Goal: Task Accomplishment & Management: Complete application form

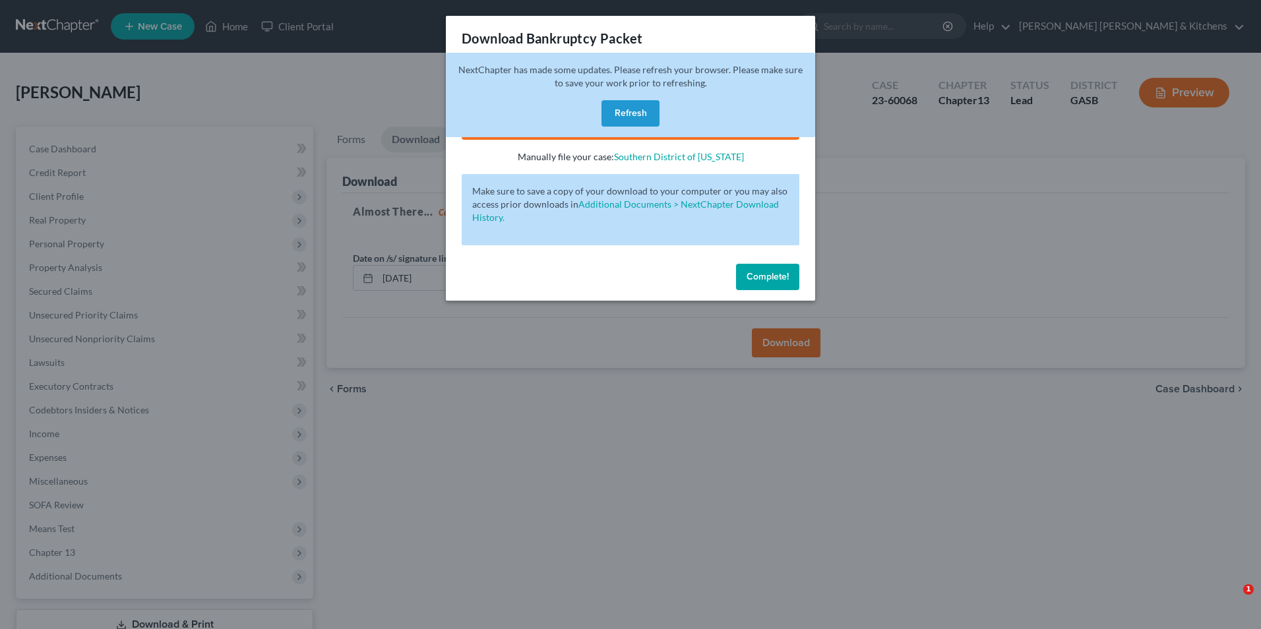
scroll to position [96, 0]
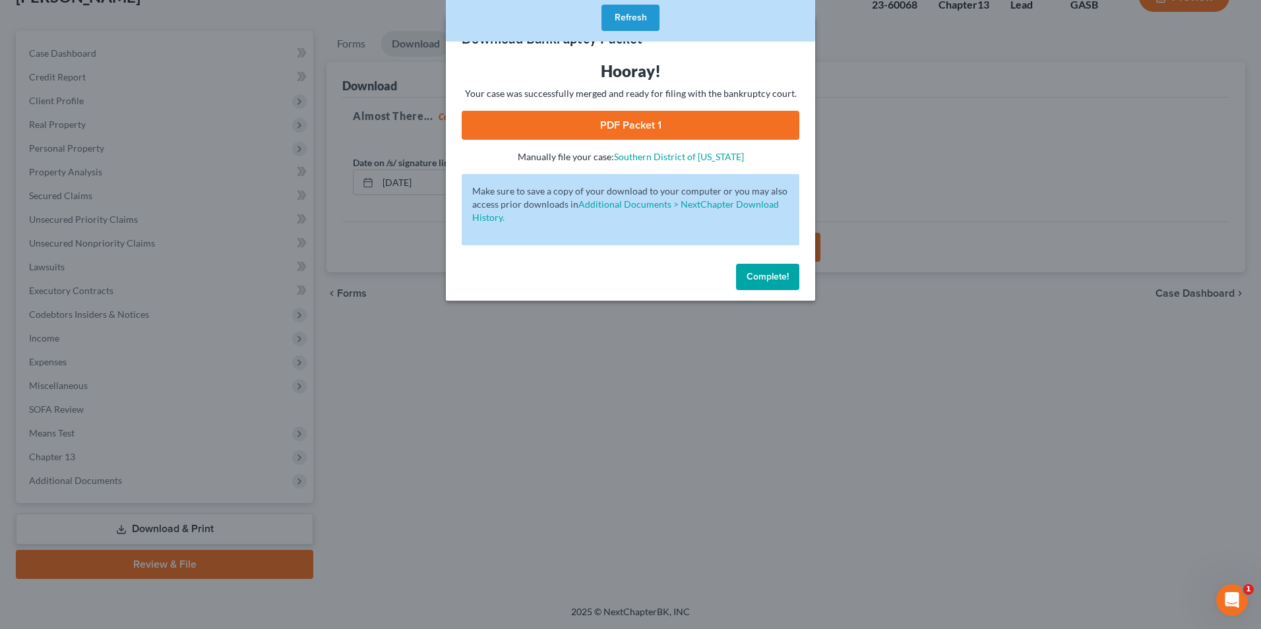
drag, startPoint x: 0, startPoint y: 0, endPoint x: 453, endPoint y: 435, distance: 627.8
click at [453, 435] on div "Download Bankruptcy Packet Hooray! Your case was successfully merged and ready …" at bounding box center [630, 314] width 1261 height 629
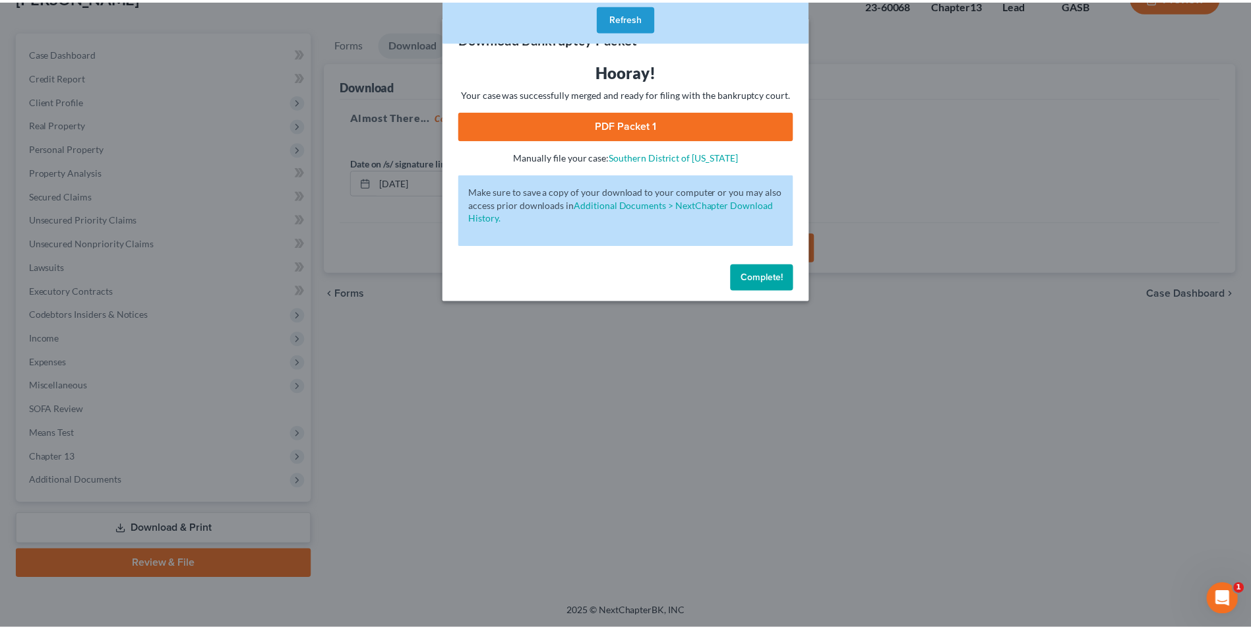
scroll to position [0, 0]
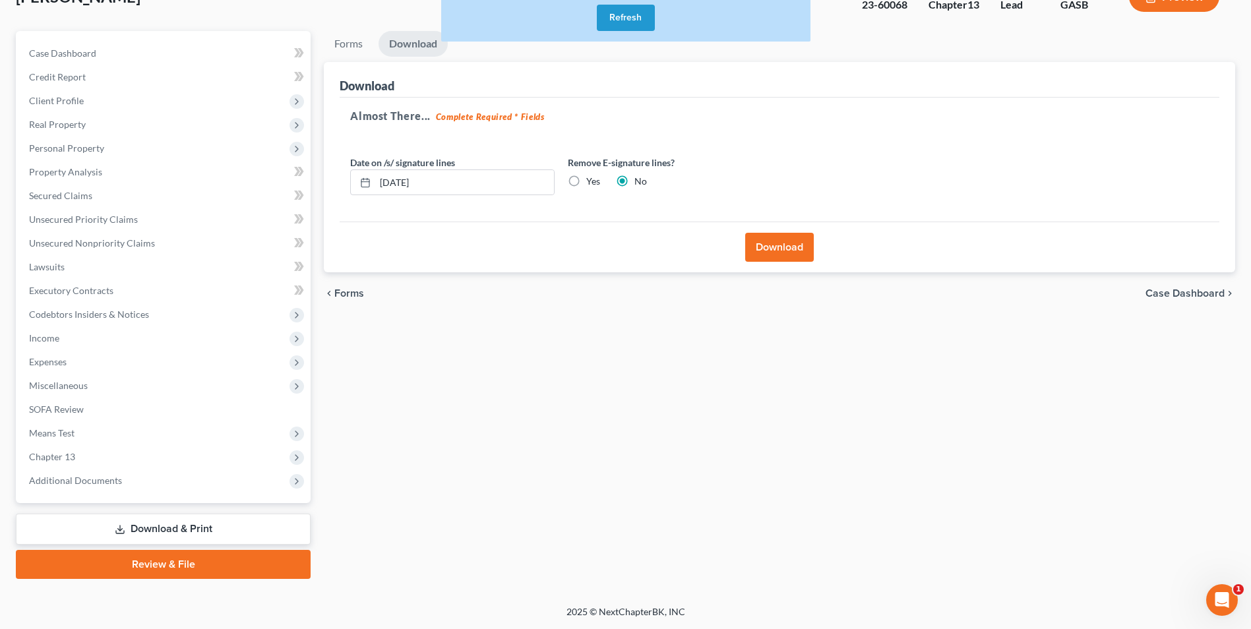
click at [616, 21] on button "Refresh" at bounding box center [626, 18] width 58 height 26
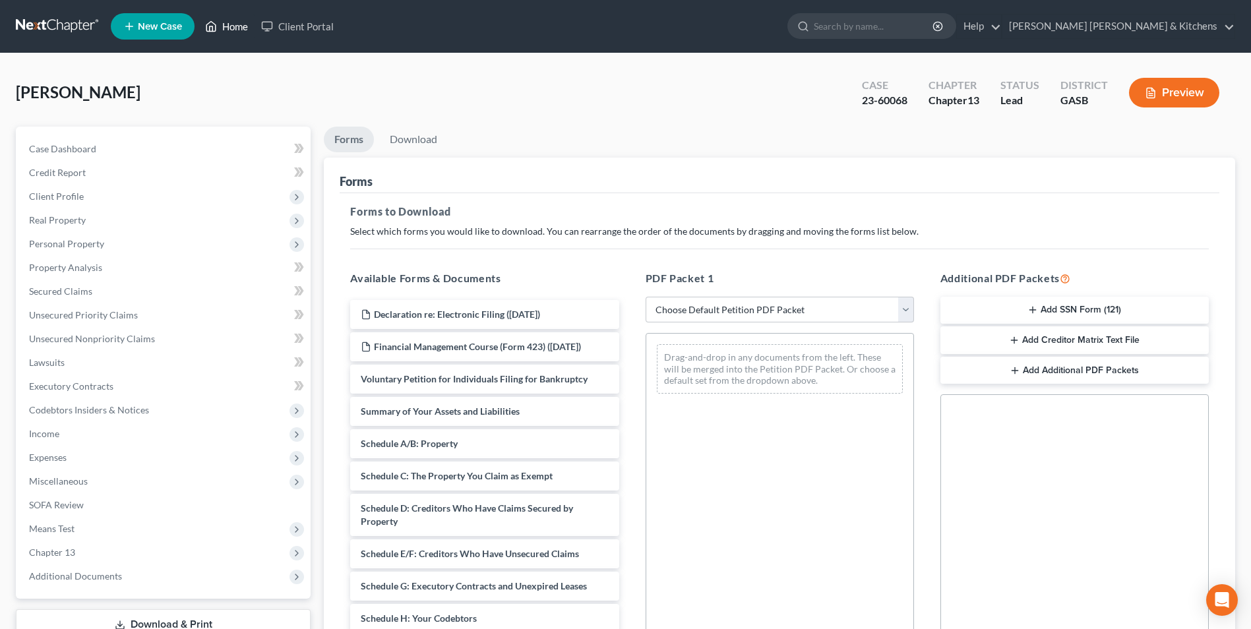
click at [235, 27] on link "Home" at bounding box center [227, 27] width 56 height 24
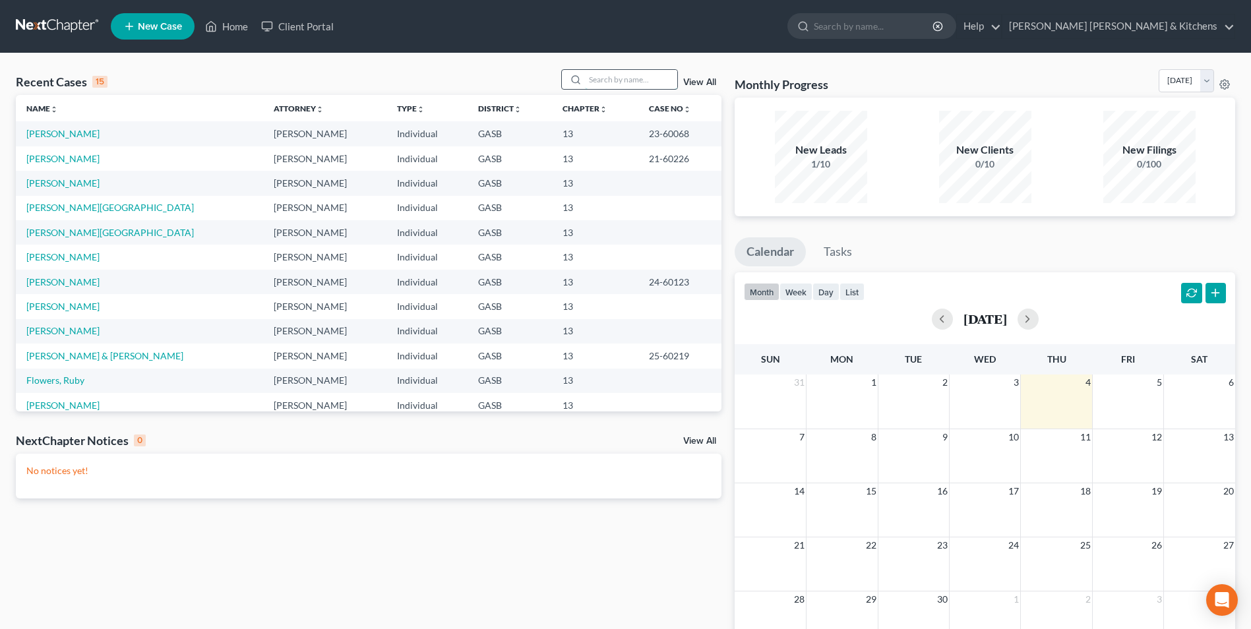
click at [623, 84] on input "search" at bounding box center [631, 79] width 92 height 19
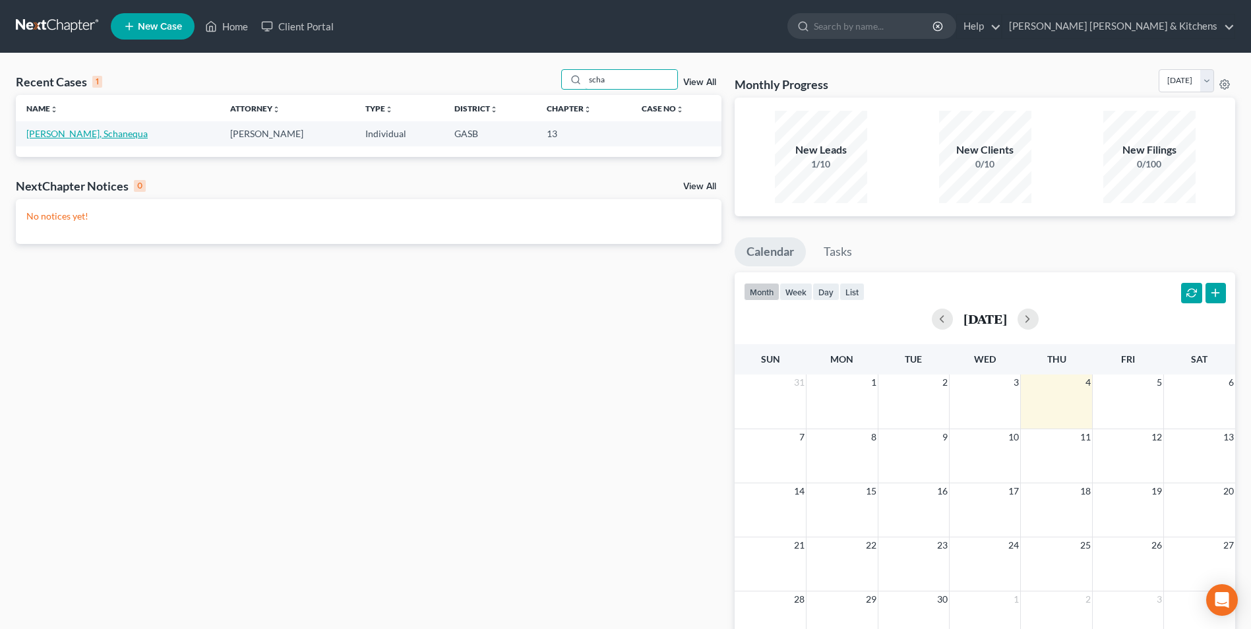
type input "scha"
click at [68, 133] on link "[PERSON_NAME], Schanequa" at bounding box center [86, 133] width 121 height 11
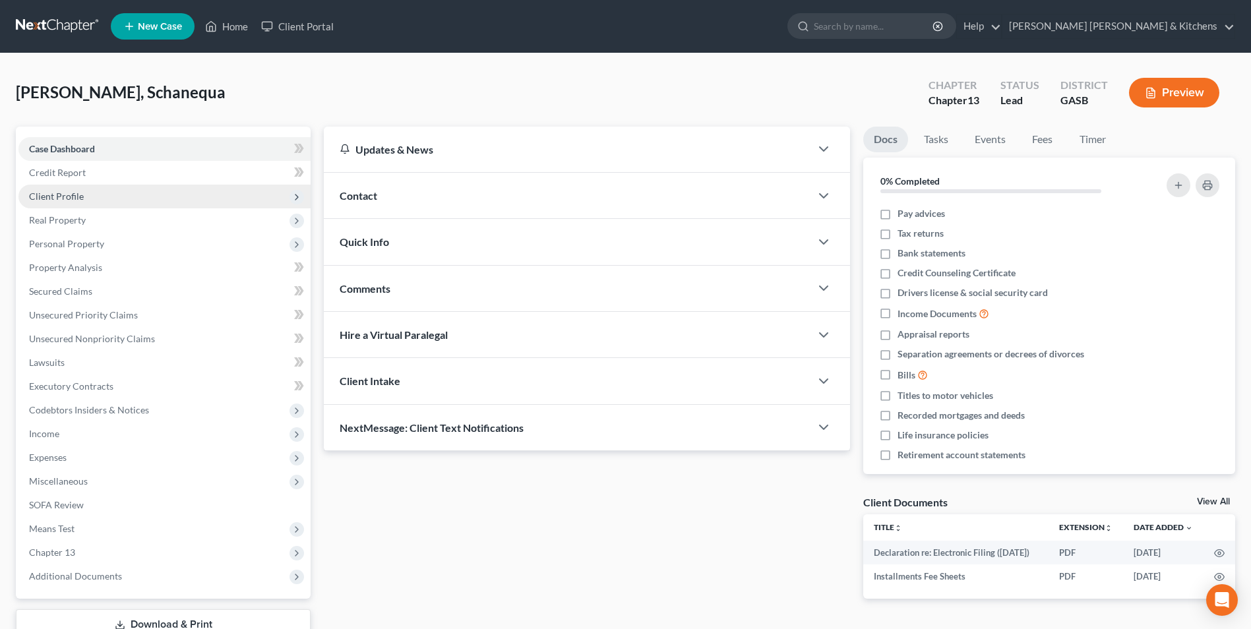
click at [69, 201] on span "Client Profile" at bounding box center [56, 196] width 55 height 11
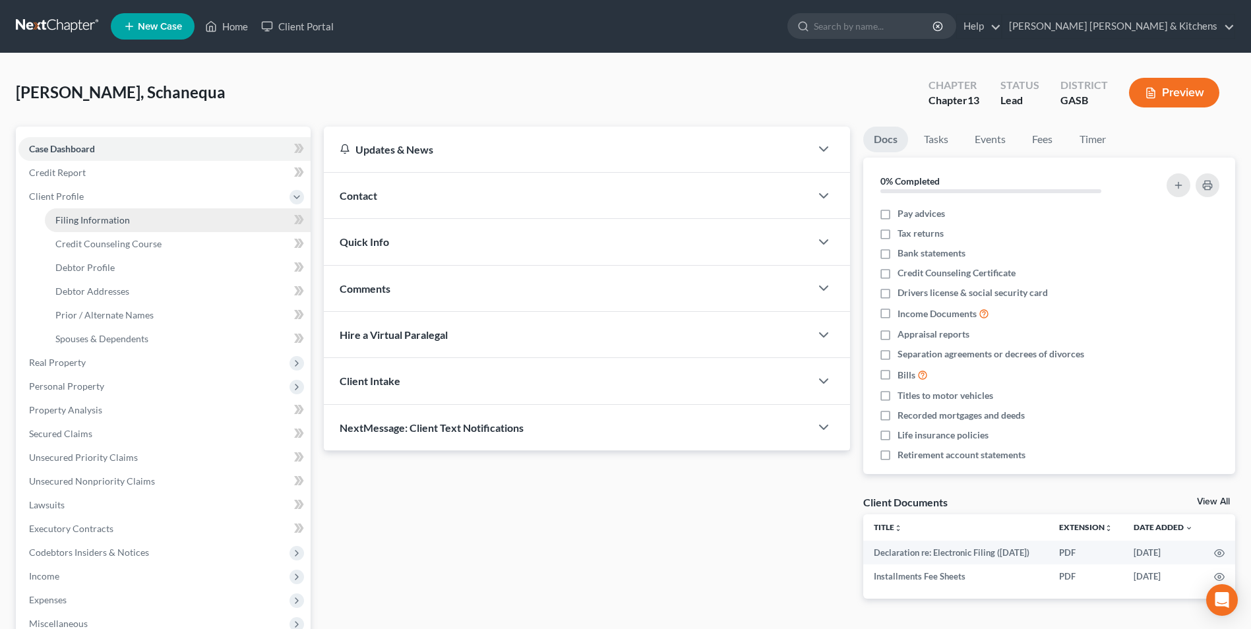
click at [71, 218] on span "Filing Information" at bounding box center [92, 219] width 75 height 11
select select "1"
select select "0"
select select "3"
select select "10"
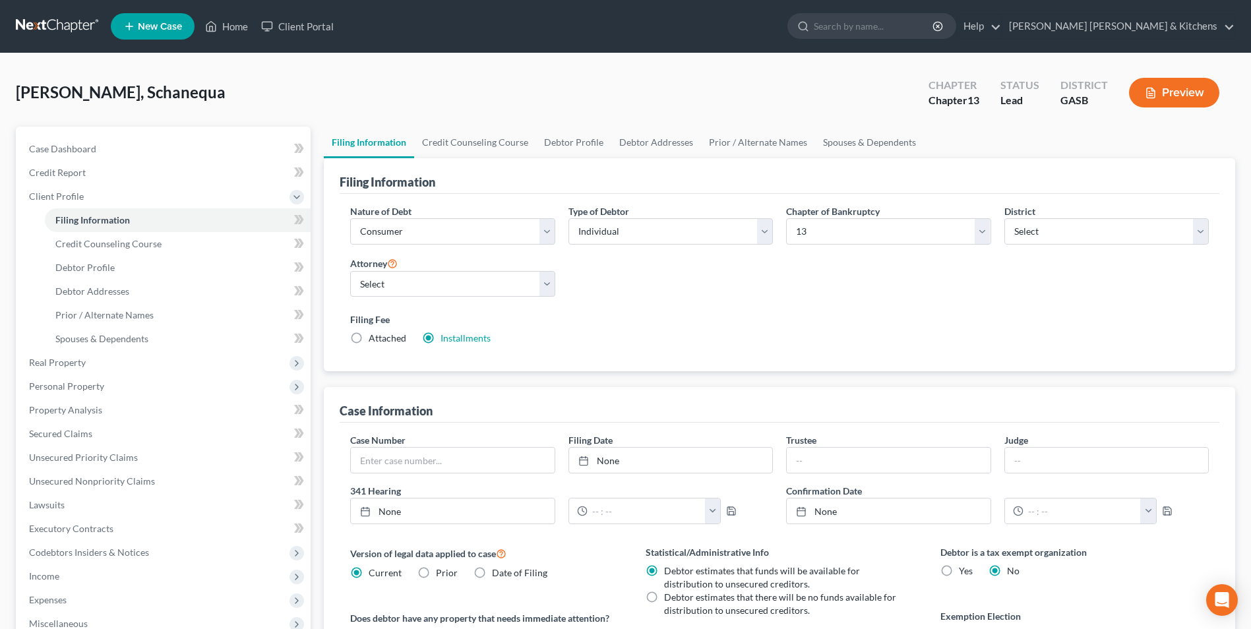
click at [369, 336] on label "Attached" at bounding box center [388, 338] width 38 height 13
click at [374, 336] on input "Attached" at bounding box center [378, 336] width 9 height 9
radio input "true"
radio input "false"
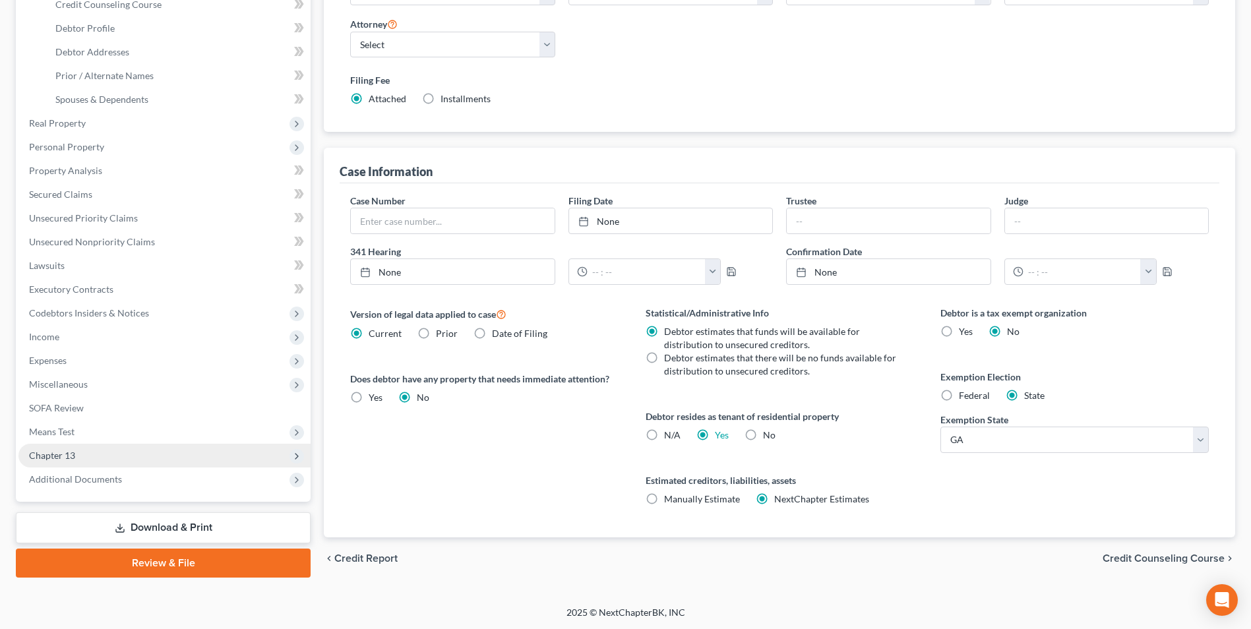
scroll to position [240, 0]
click at [124, 479] on span "Additional Documents" at bounding box center [164, 479] width 292 height 24
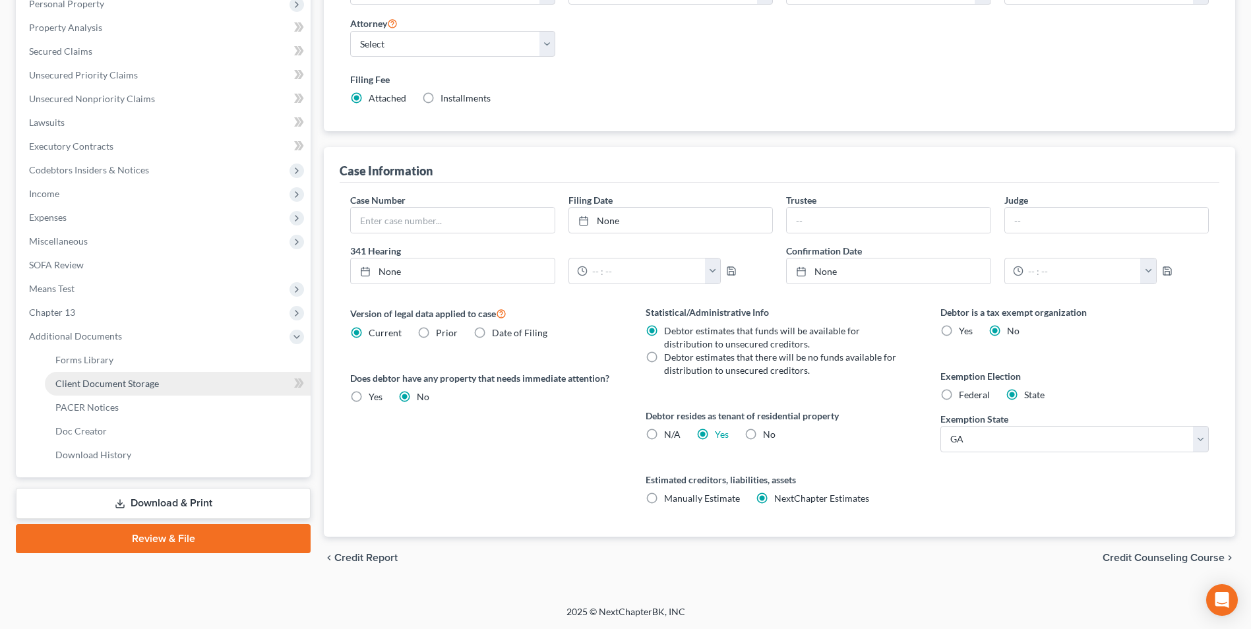
click at [82, 379] on span "Client Document Storage" at bounding box center [107, 383] width 104 height 11
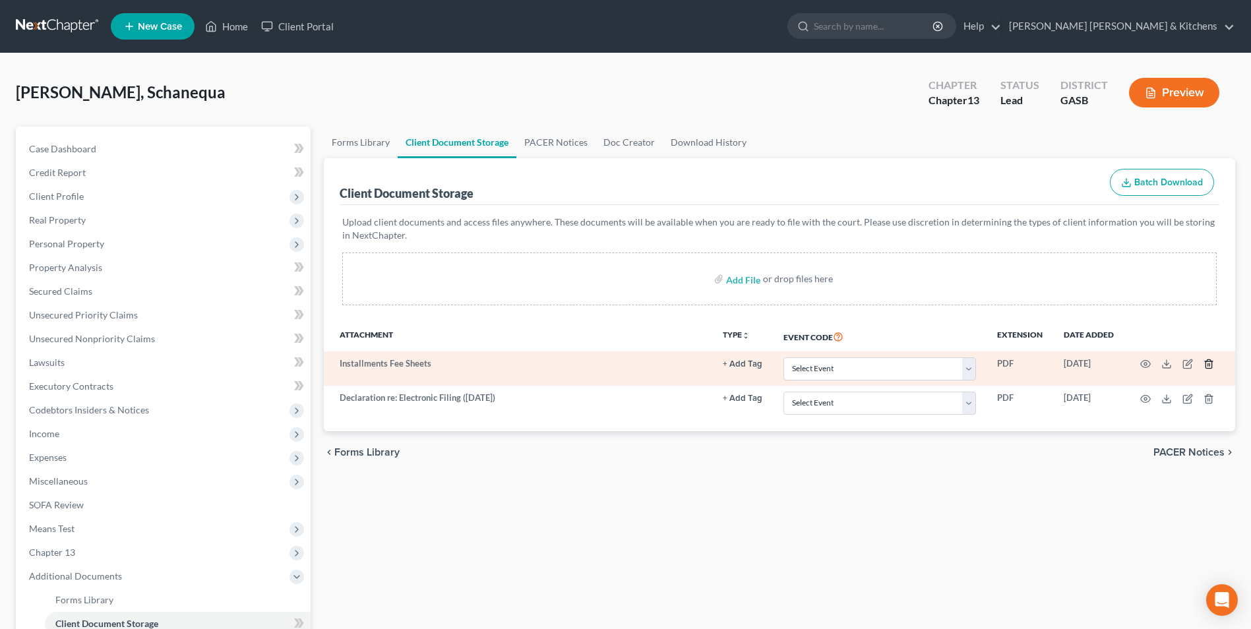
click at [1208, 364] on line "button" at bounding box center [1208, 365] width 0 height 3
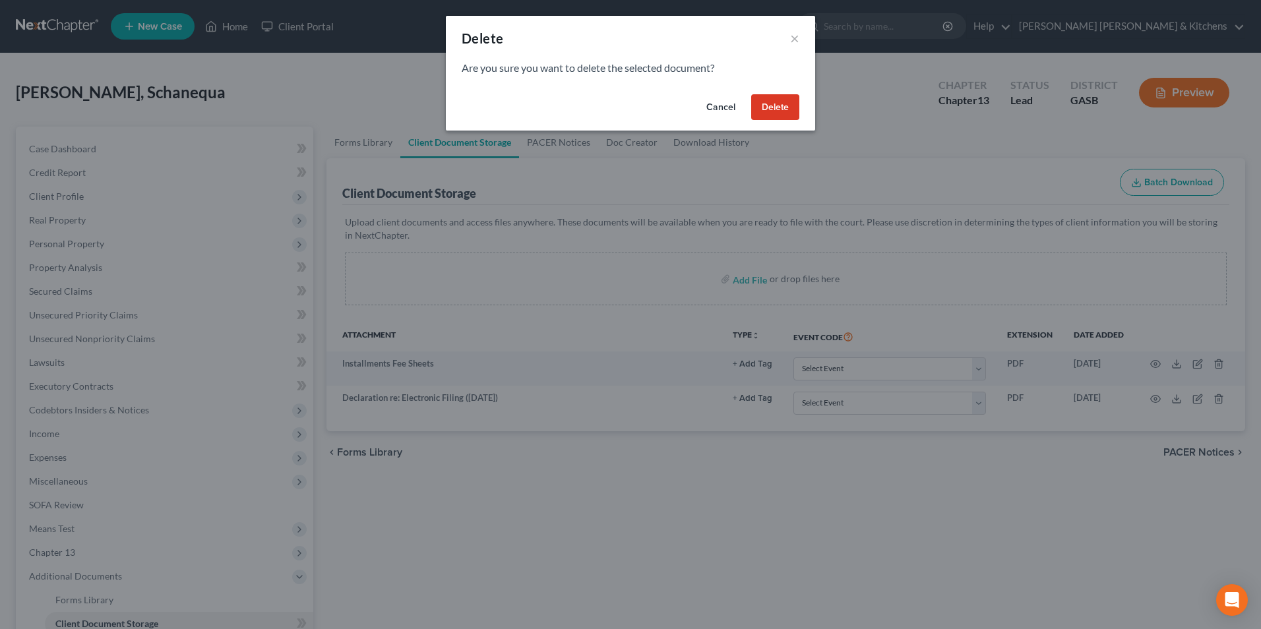
click at [780, 106] on button "Delete" at bounding box center [775, 107] width 48 height 26
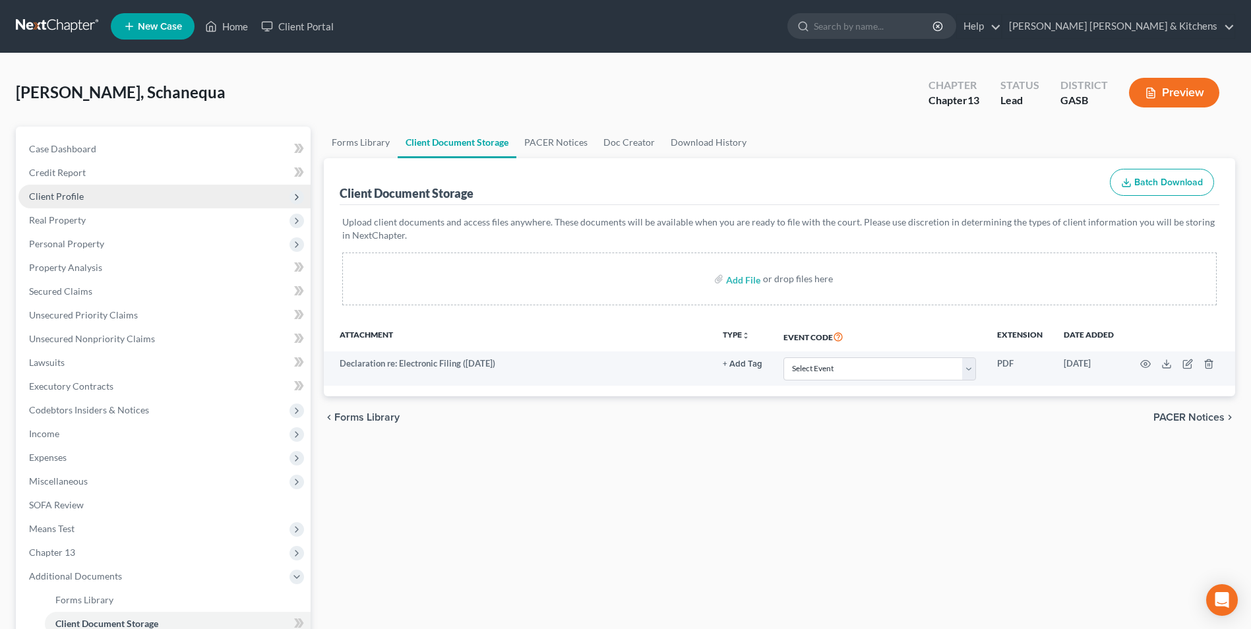
click at [44, 199] on span "Client Profile" at bounding box center [56, 196] width 55 height 11
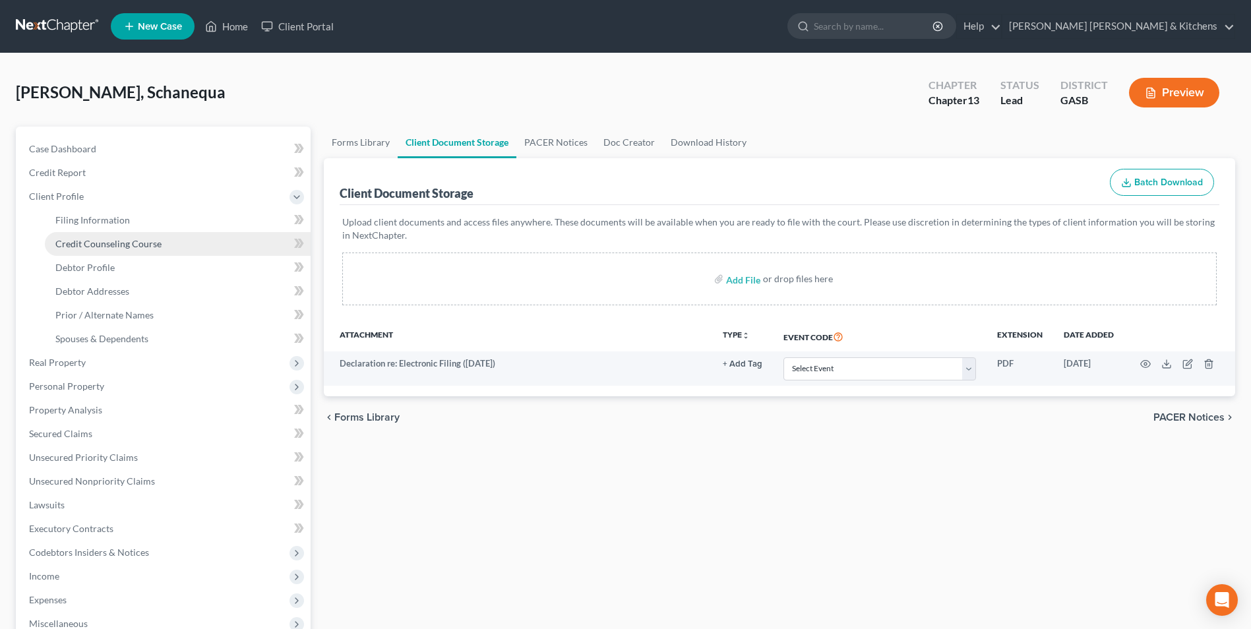
click at [78, 239] on span "Credit Counseling Course" at bounding box center [108, 243] width 106 height 11
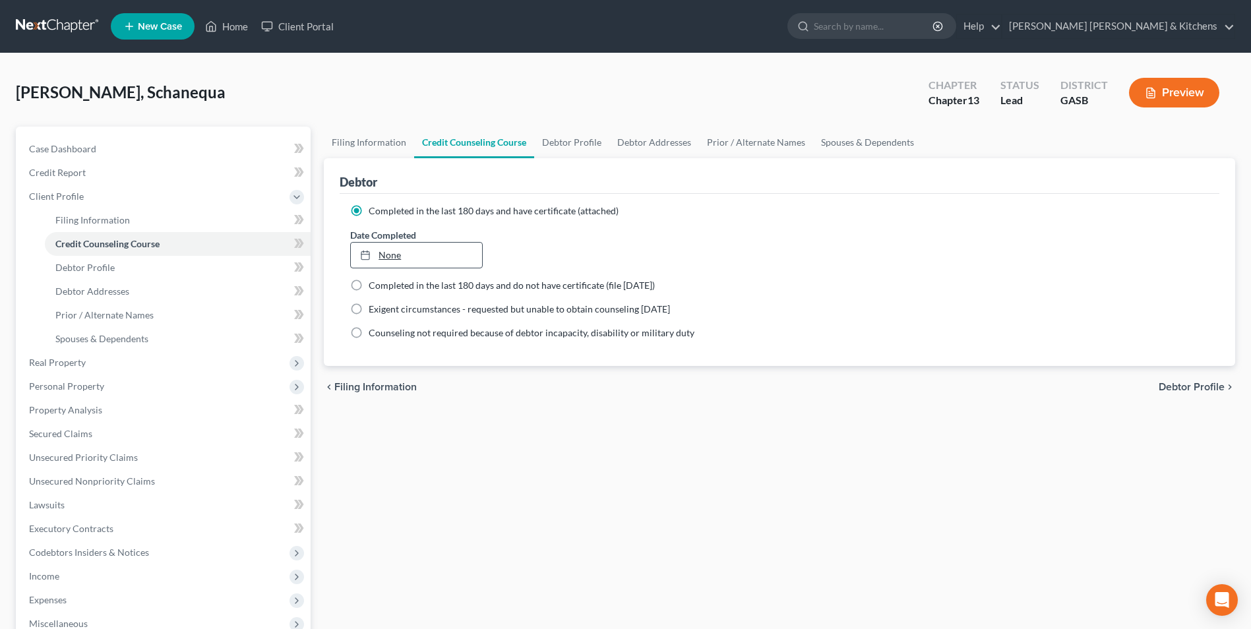
click at [388, 255] on link "None" at bounding box center [416, 255] width 131 height 25
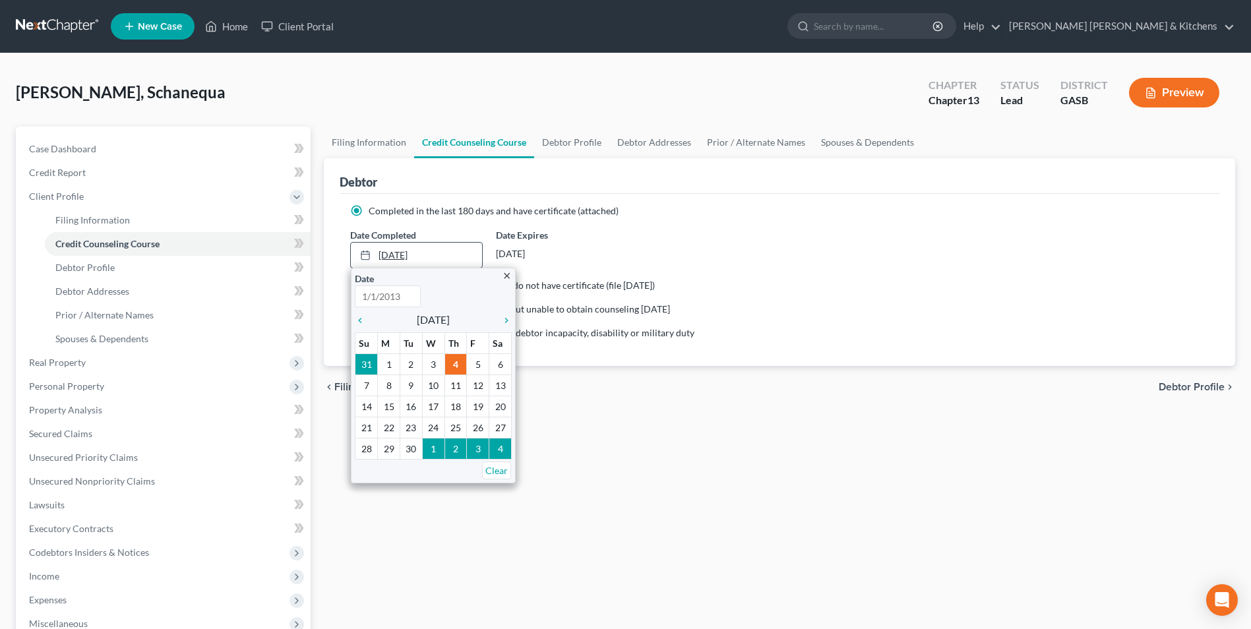
type input "[DATE]"
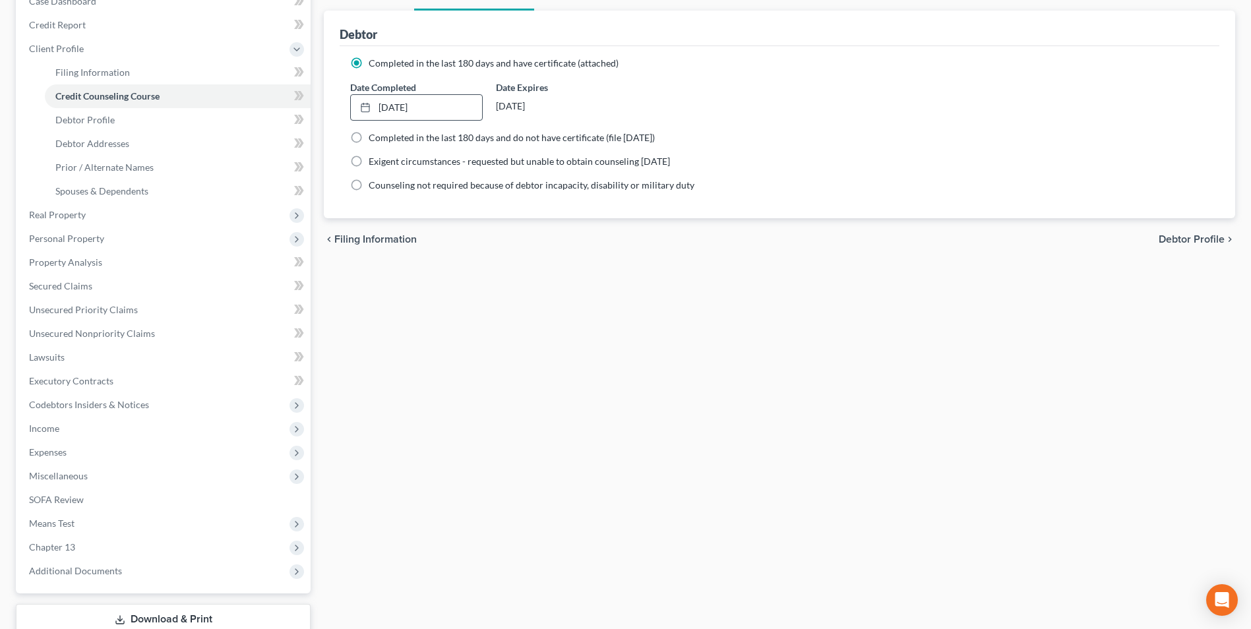
scroll to position [198, 0]
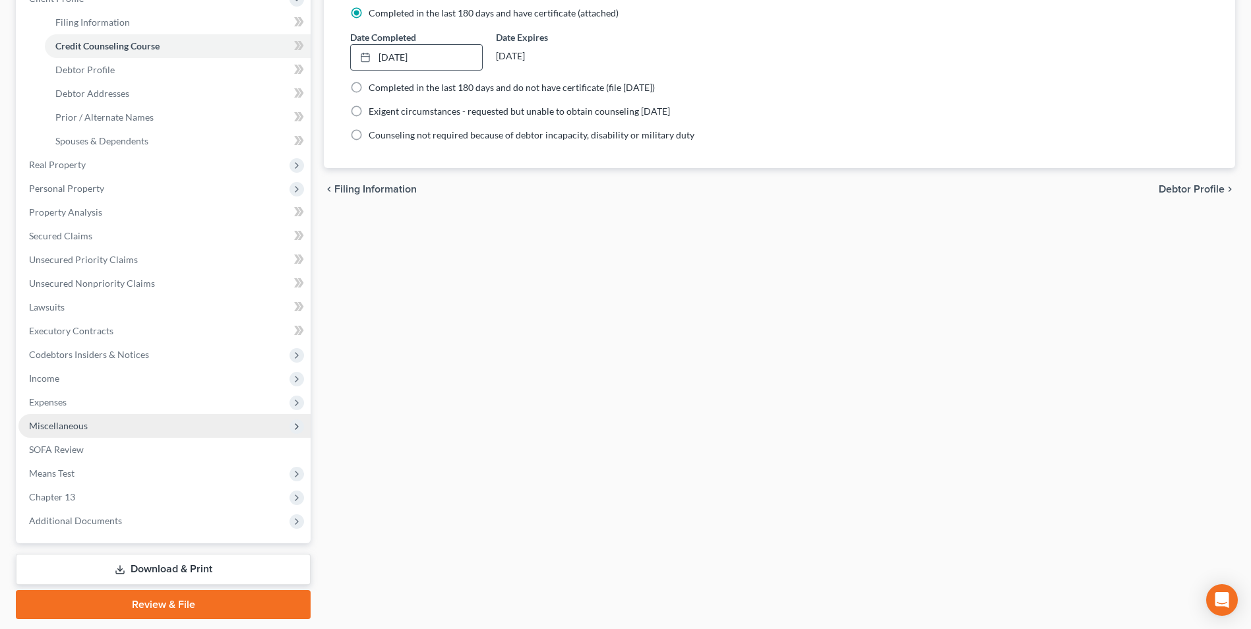
click at [51, 428] on span "Miscellaneous" at bounding box center [58, 425] width 59 height 11
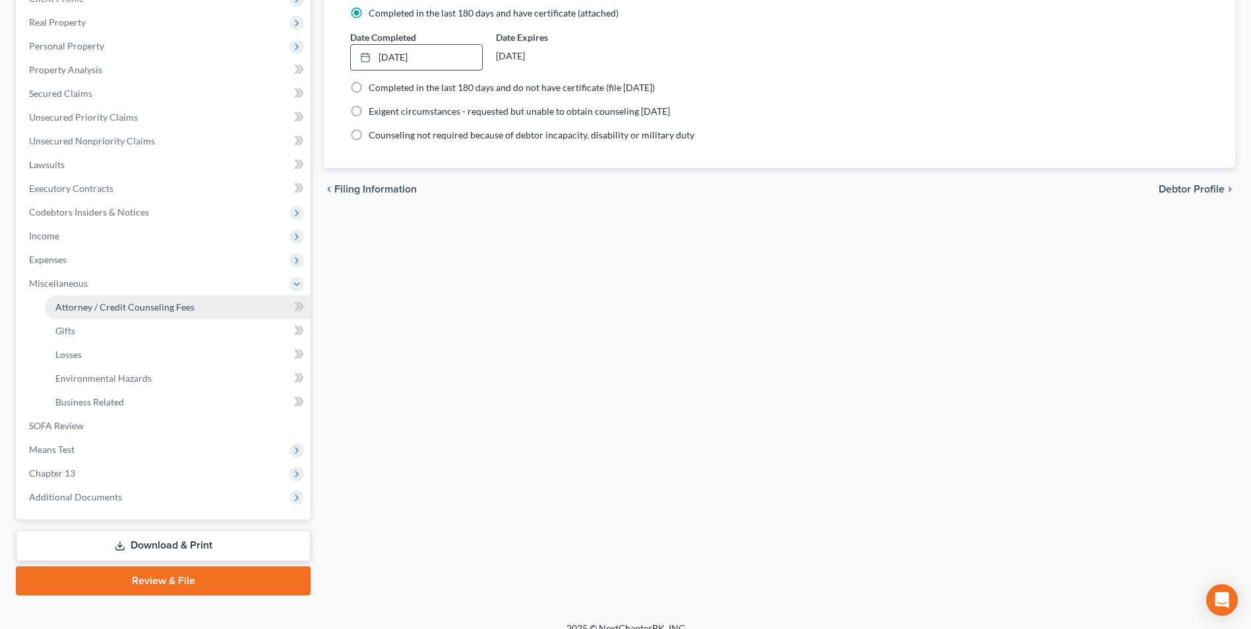
click at [92, 318] on link "Attorney / Credit Counseling Fees" at bounding box center [178, 307] width 266 height 24
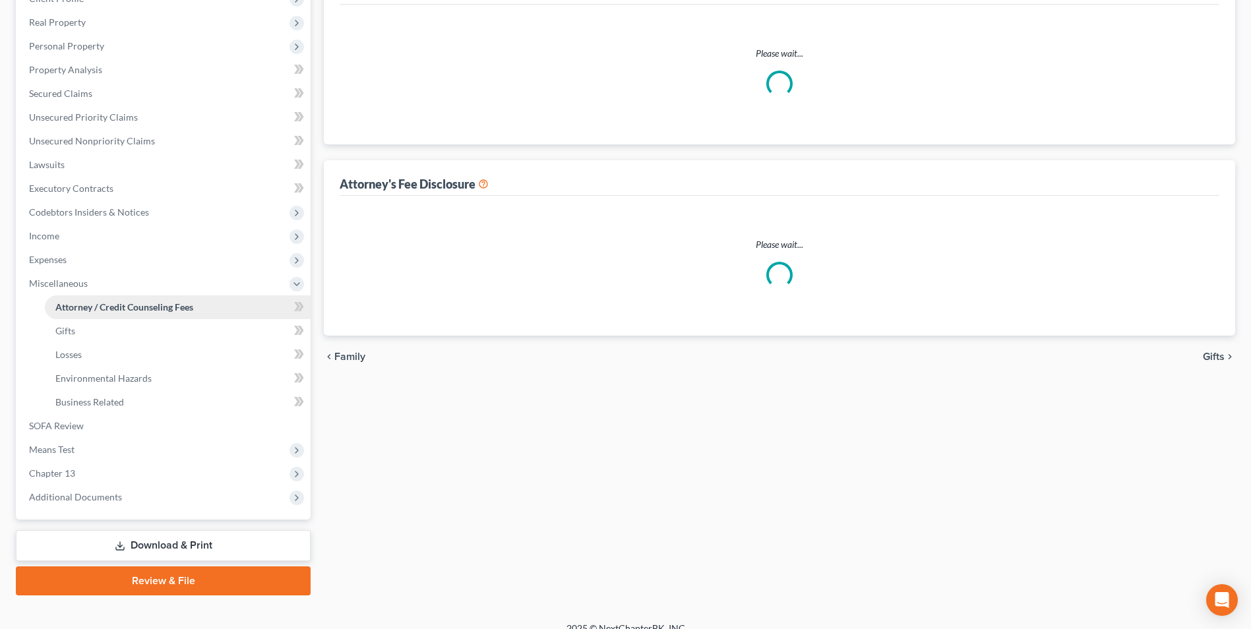
scroll to position [15, 0]
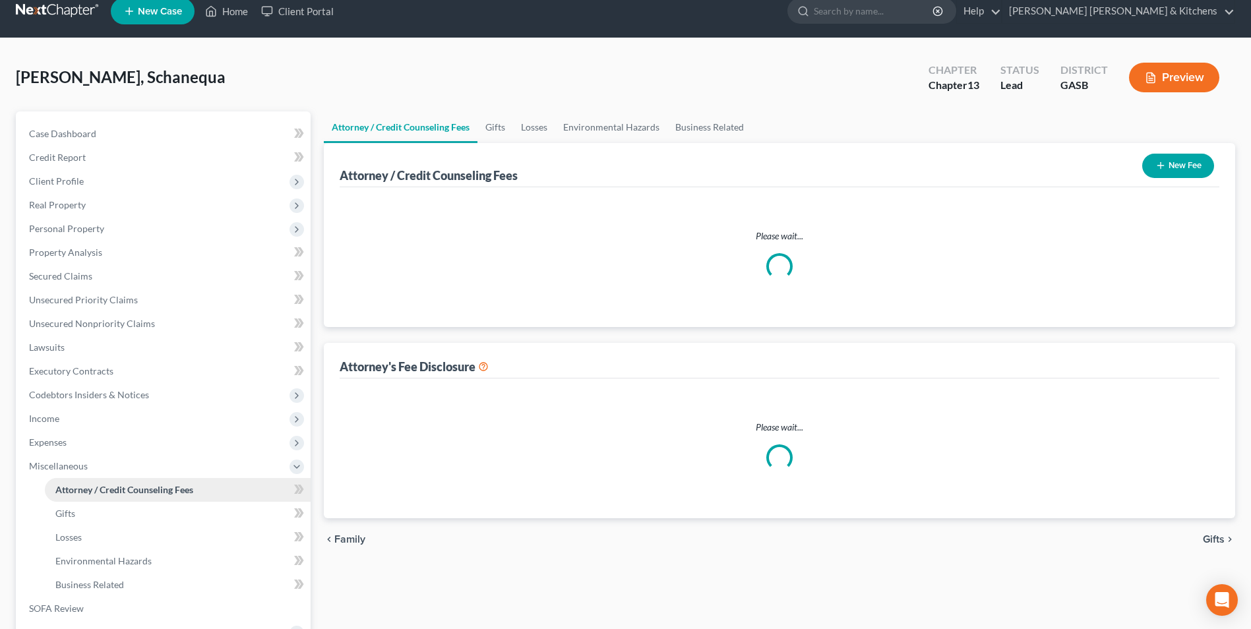
select select "0"
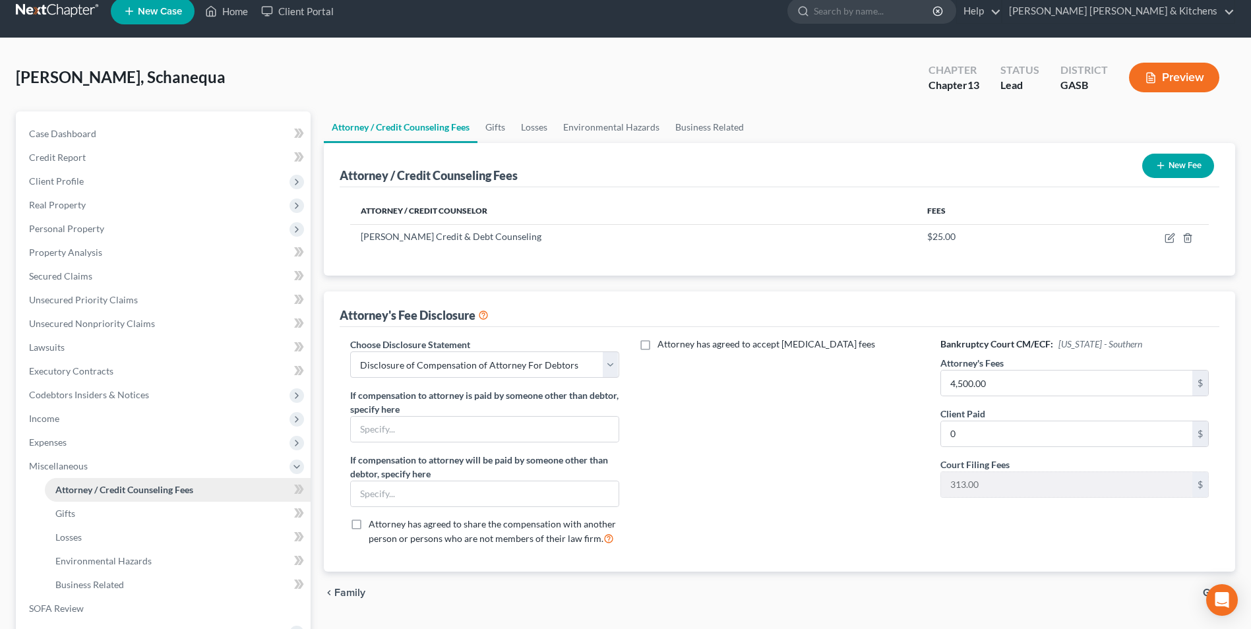
scroll to position [0, 0]
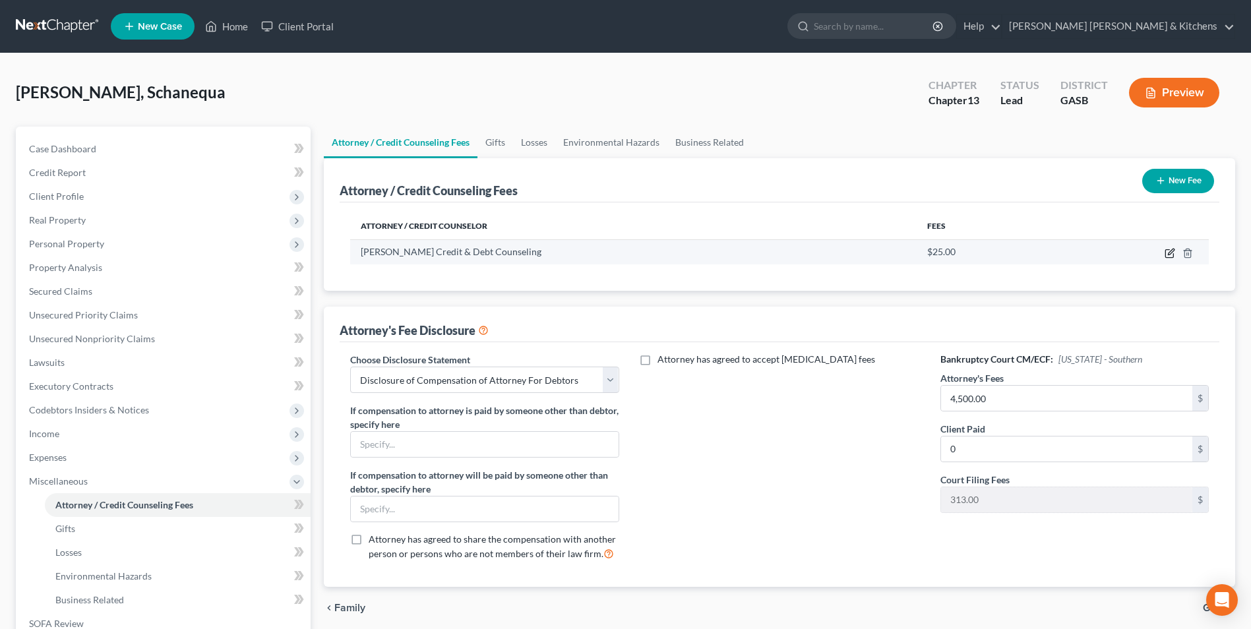
click at [1167, 255] on icon "button" at bounding box center [1170, 253] width 11 height 11
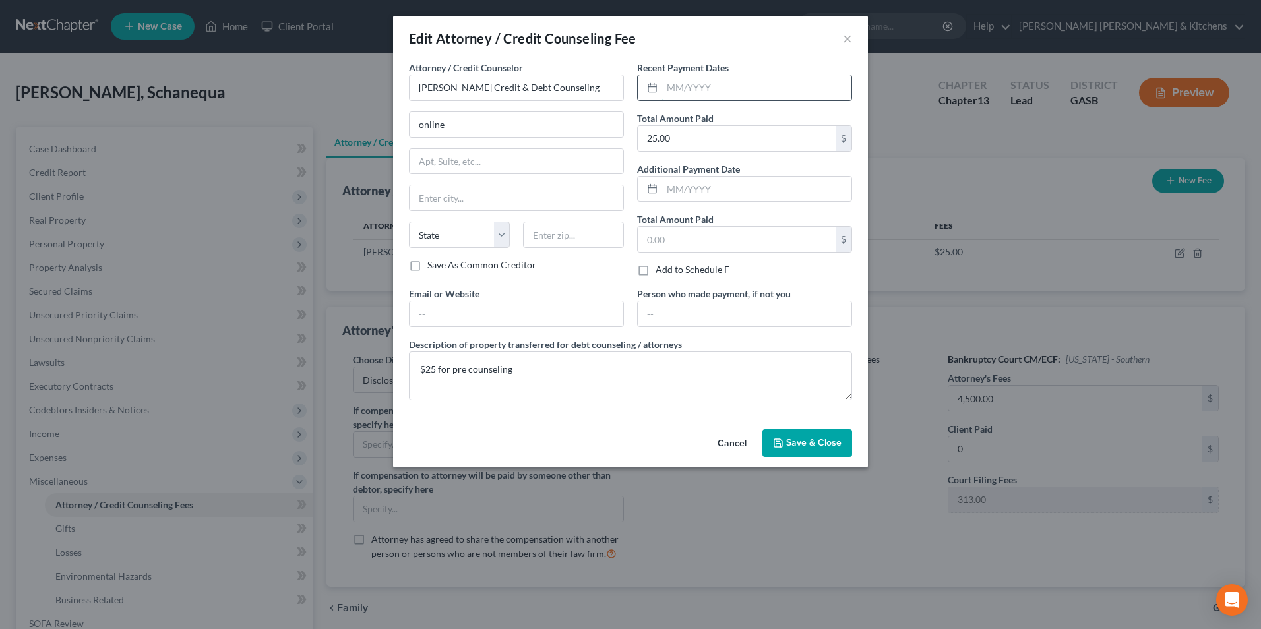
click at [795, 94] on input "text" at bounding box center [756, 87] width 189 height 25
type input "[DATE]"
click at [795, 440] on span "Save & Close" at bounding box center [813, 442] width 55 height 11
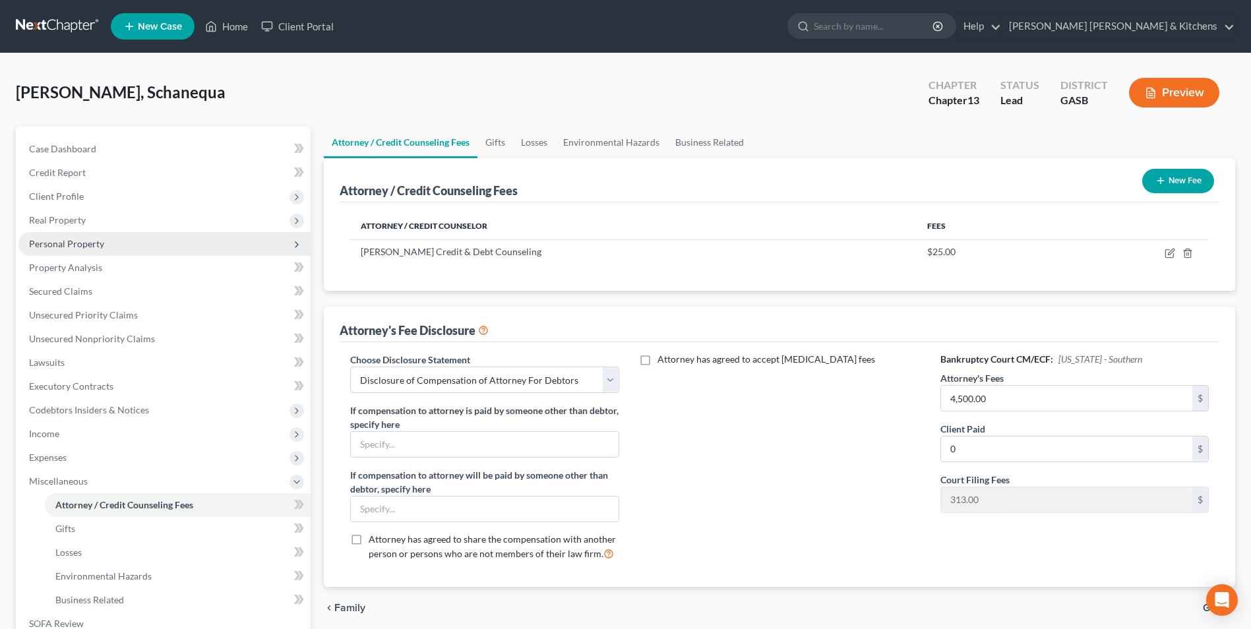
click at [71, 243] on span "Personal Property" at bounding box center [66, 243] width 75 height 11
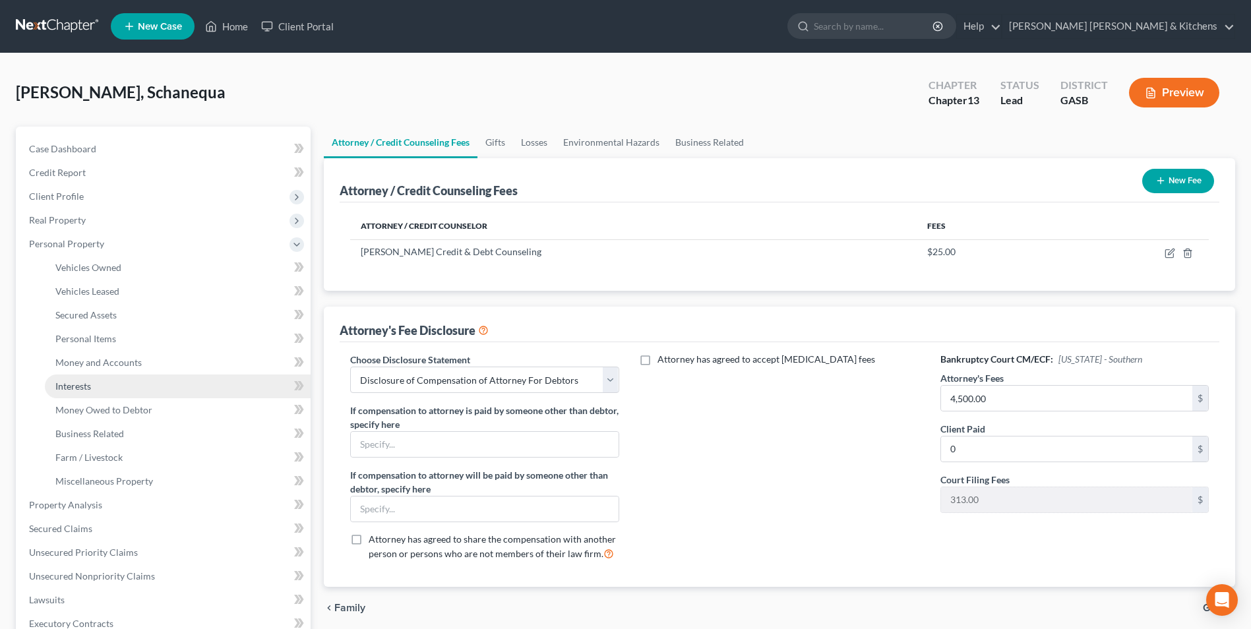
click at [84, 382] on span "Interests" at bounding box center [73, 386] width 36 height 11
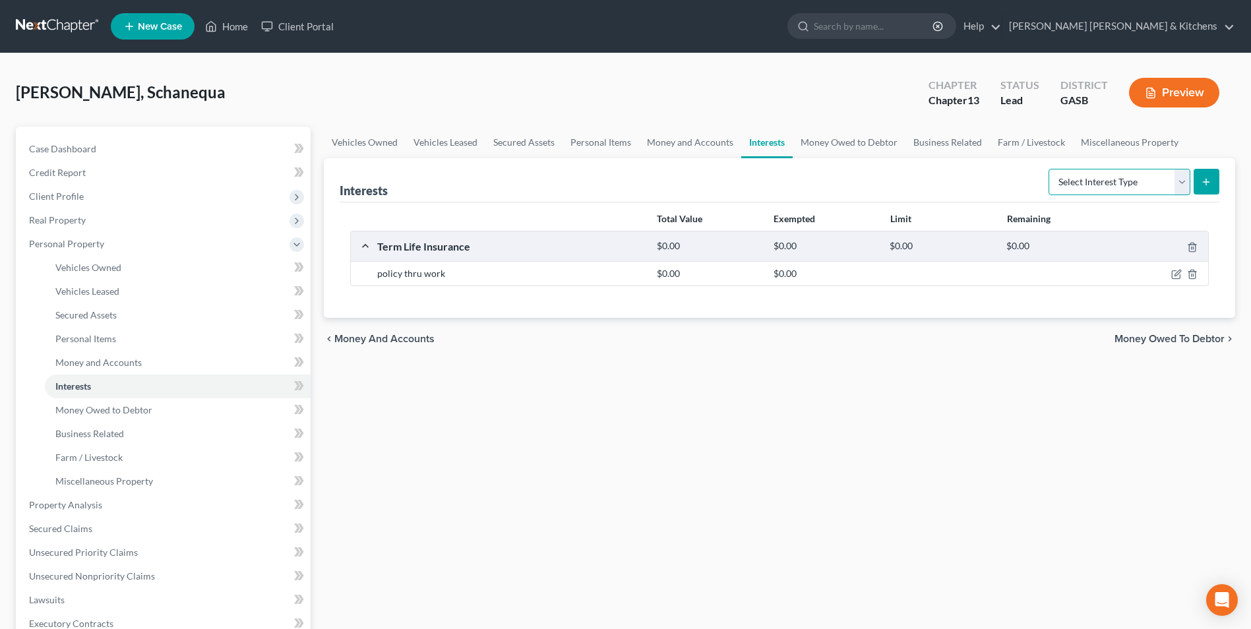
click at [1074, 188] on select "Select Interest Type 401K Annuity Bond Education IRA Government Bond Government…" at bounding box center [1120, 182] width 142 height 26
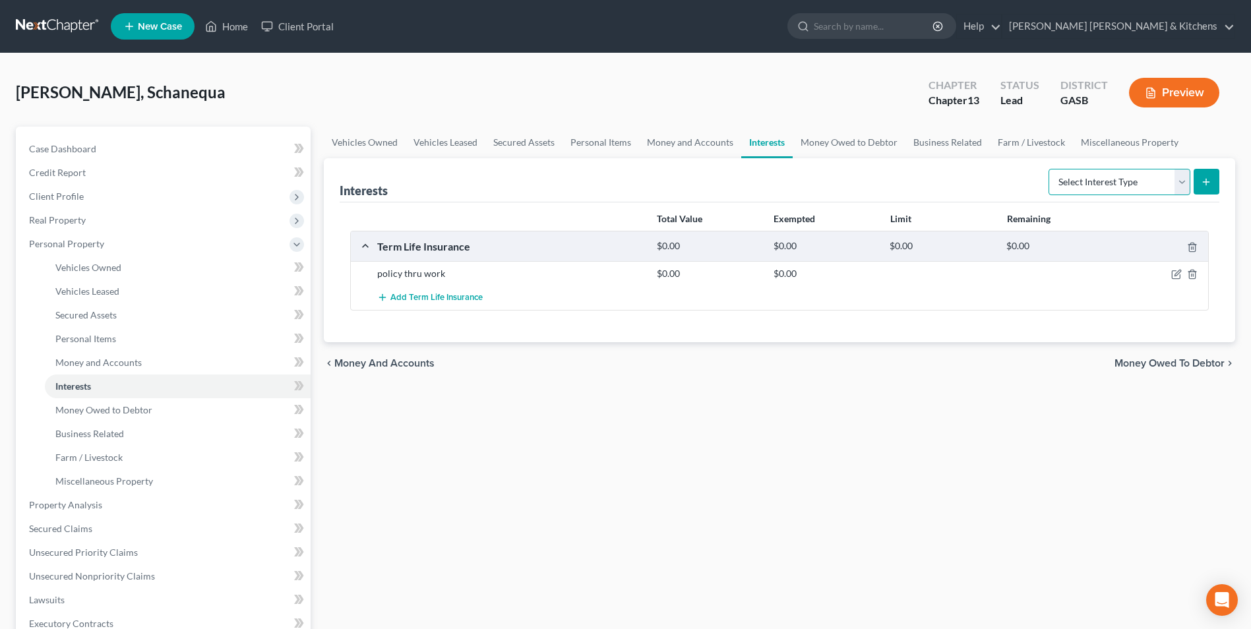
select select "401k"
click at [1050, 169] on select "Select Interest Type 401K Annuity Bond Education IRA Government Bond Government…" at bounding box center [1120, 182] width 142 height 26
click at [1204, 181] on icon "submit" at bounding box center [1206, 182] width 11 height 11
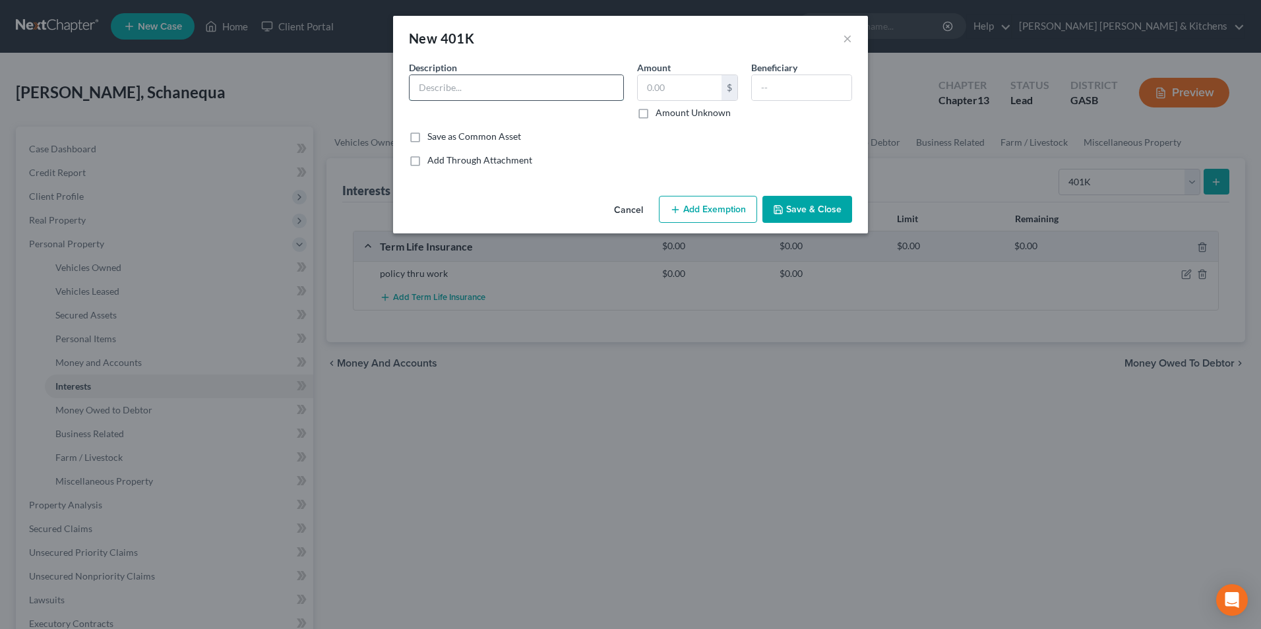
click at [499, 95] on input "text" at bounding box center [517, 87] width 214 height 25
type input "retirement"
click at [667, 94] on input "text" at bounding box center [680, 87] width 84 height 25
type input "48,000"
click at [690, 200] on button "Add Exemption" at bounding box center [708, 210] width 98 height 28
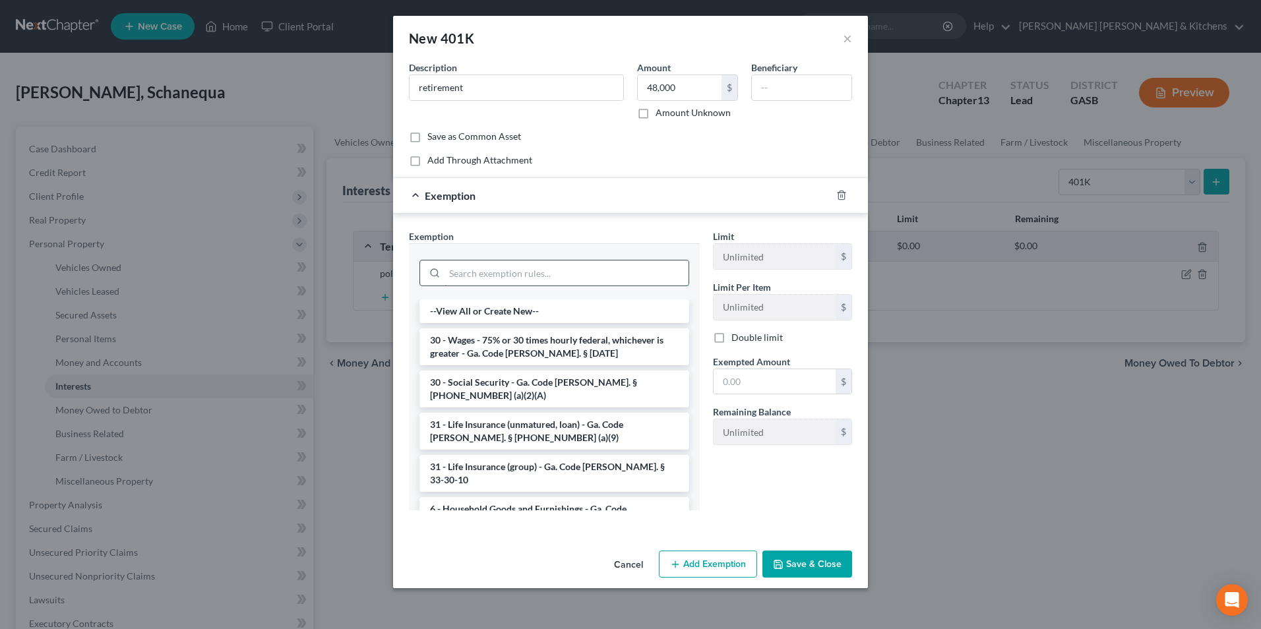
click at [571, 282] on input "search" at bounding box center [566, 272] width 244 height 25
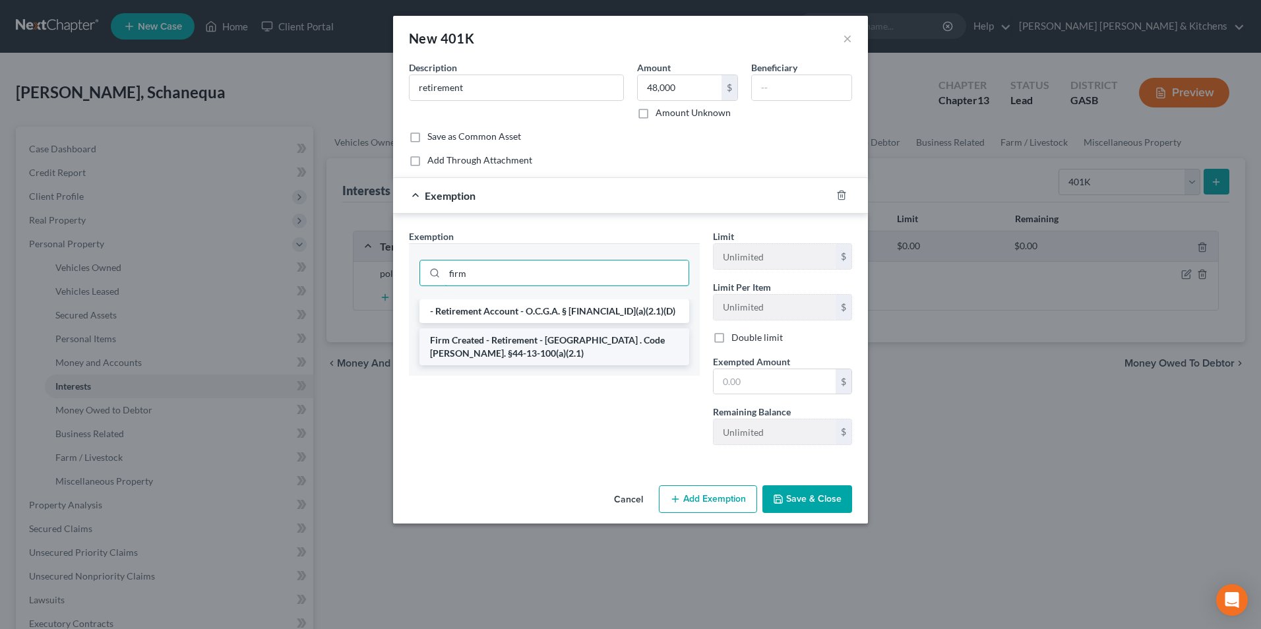
type input "firm"
click at [575, 350] on li "Firm Created - Retirement - [GEOGRAPHIC_DATA] . Code [PERSON_NAME]. §44-13-100(…" at bounding box center [554, 346] width 270 height 37
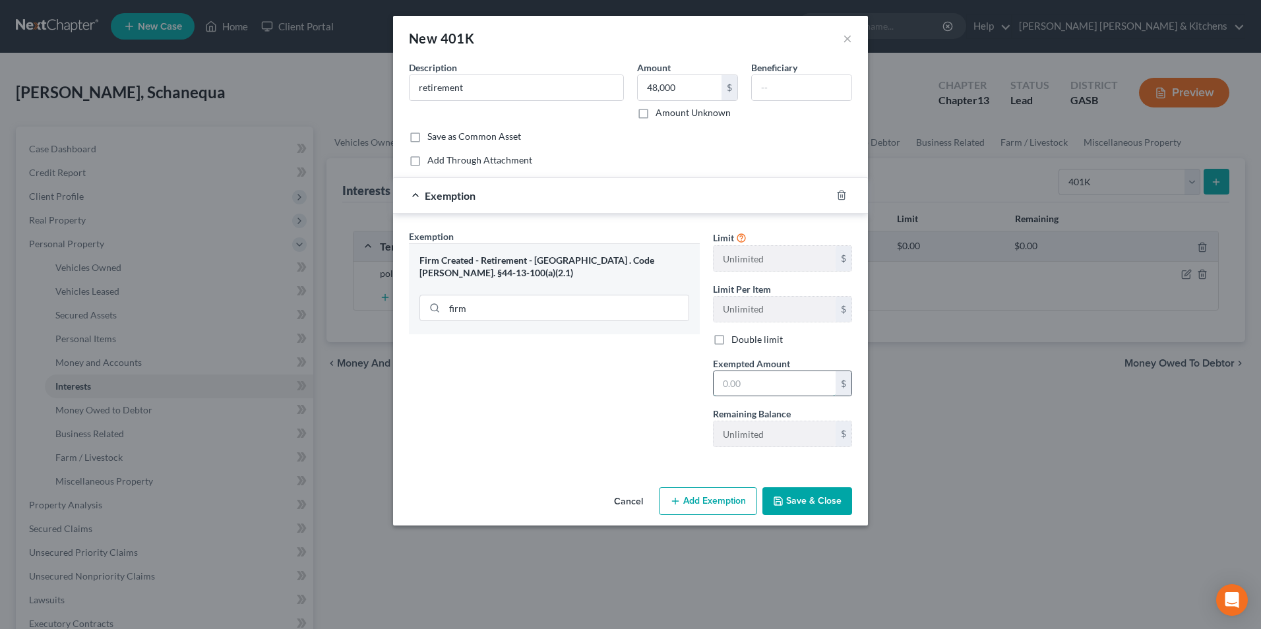
click at [745, 382] on input "text" at bounding box center [775, 383] width 122 height 25
type input "48,000"
click at [814, 500] on button "Save & Close" at bounding box center [807, 501] width 90 height 28
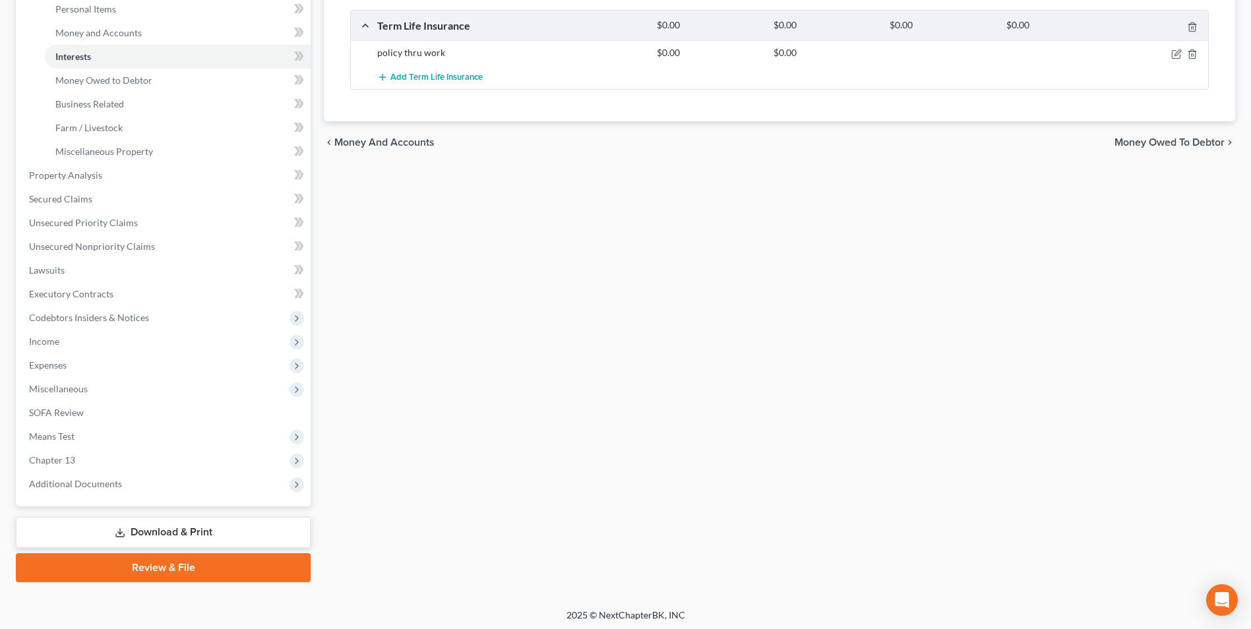
click at [144, 528] on link "Download & Print" at bounding box center [163, 532] width 295 height 31
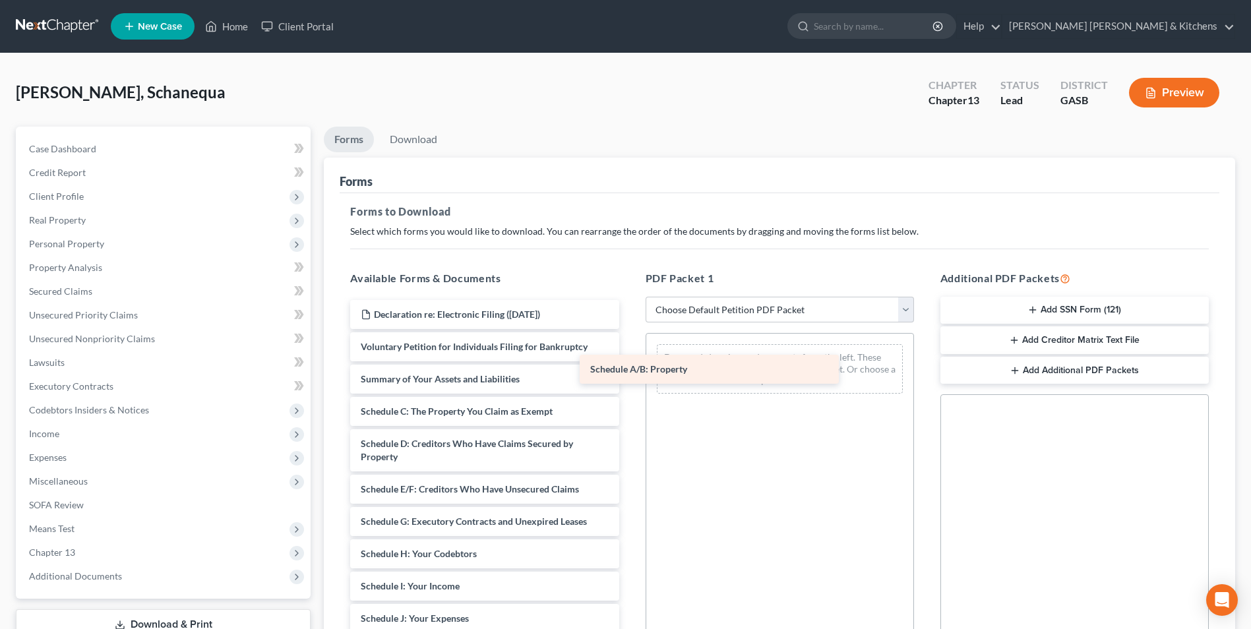
drag, startPoint x: 500, startPoint y: 419, endPoint x: 736, endPoint y: 365, distance: 242.1
click at [629, 365] on div "Schedule A/B: Property Declaration re: Electronic Filing ([DATE]) Voluntary Pet…" at bounding box center [485, 609] width 290 height 618
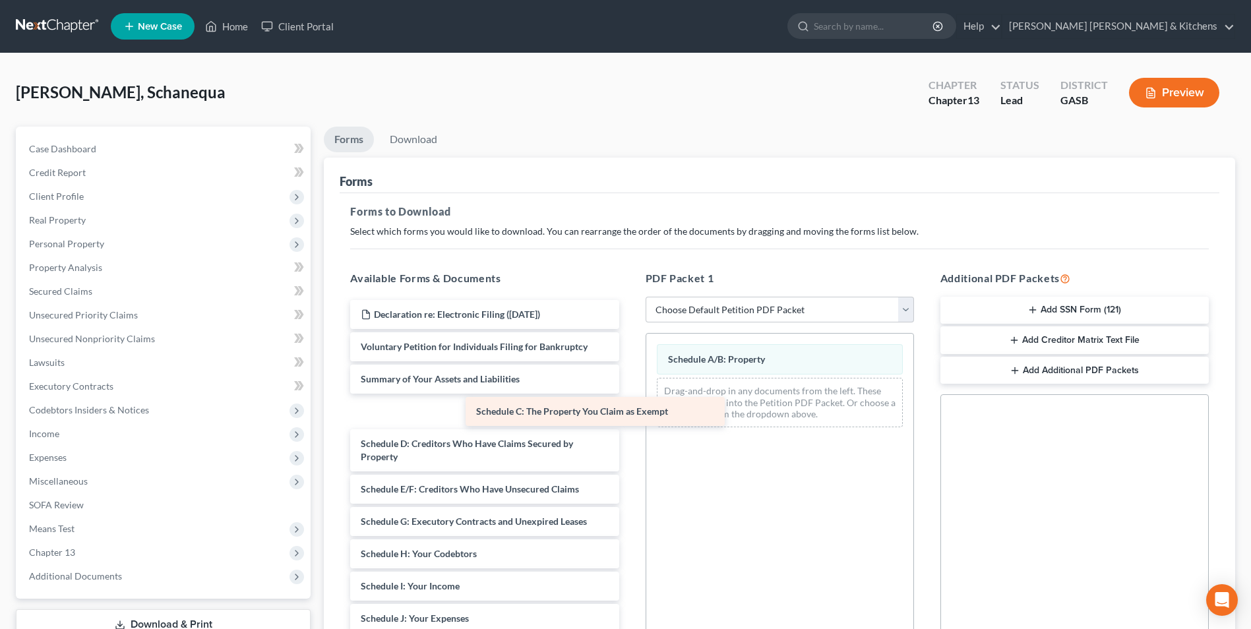
drag, startPoint x: 495, startPoint y: 419, endPoint x: 673, endPoint y: 411, distance: 177.6
click at [629, 411] on div "Schedule C: The Property You Claim as Exempt Declaration re: Electronic Filing …" at bounding box center [485, 609] width 290 height 618
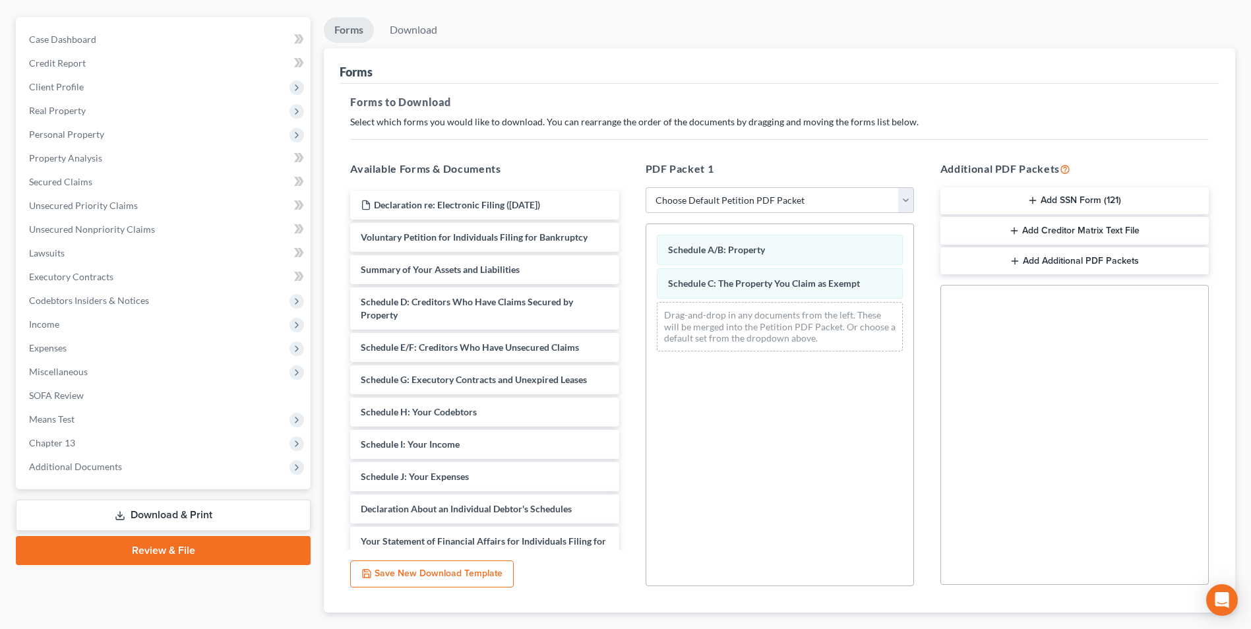
scroll to position [185, 0]
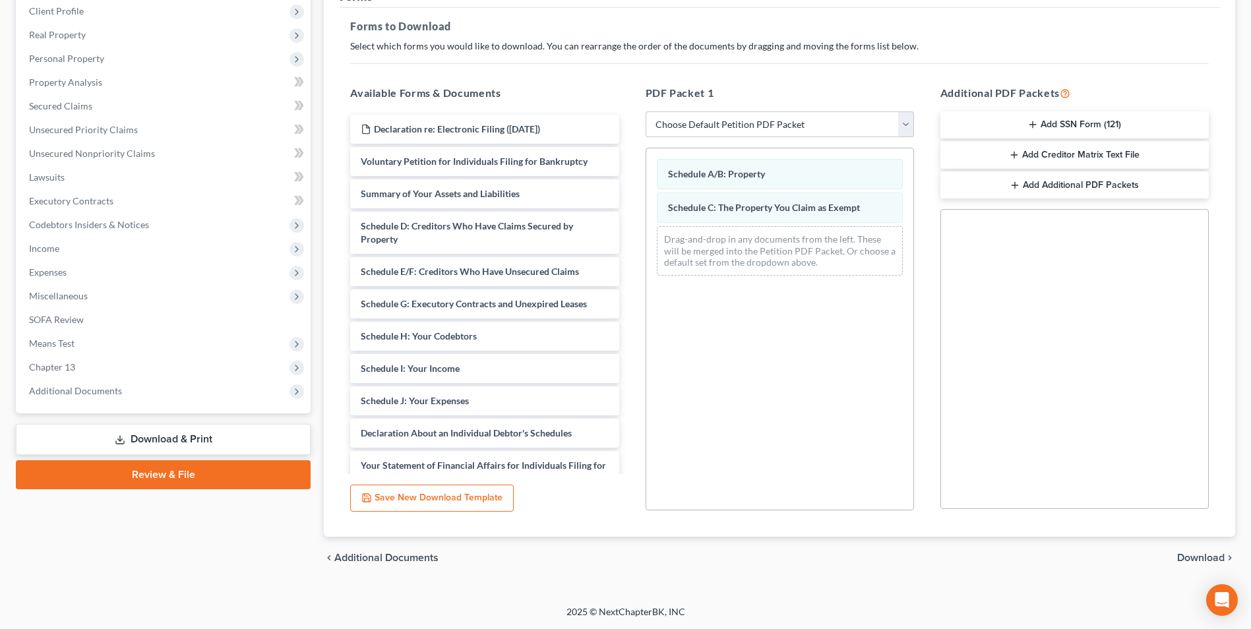
click at [1196, 561] on span "Download" at bounding box center [1200, 558] width 47 height 11
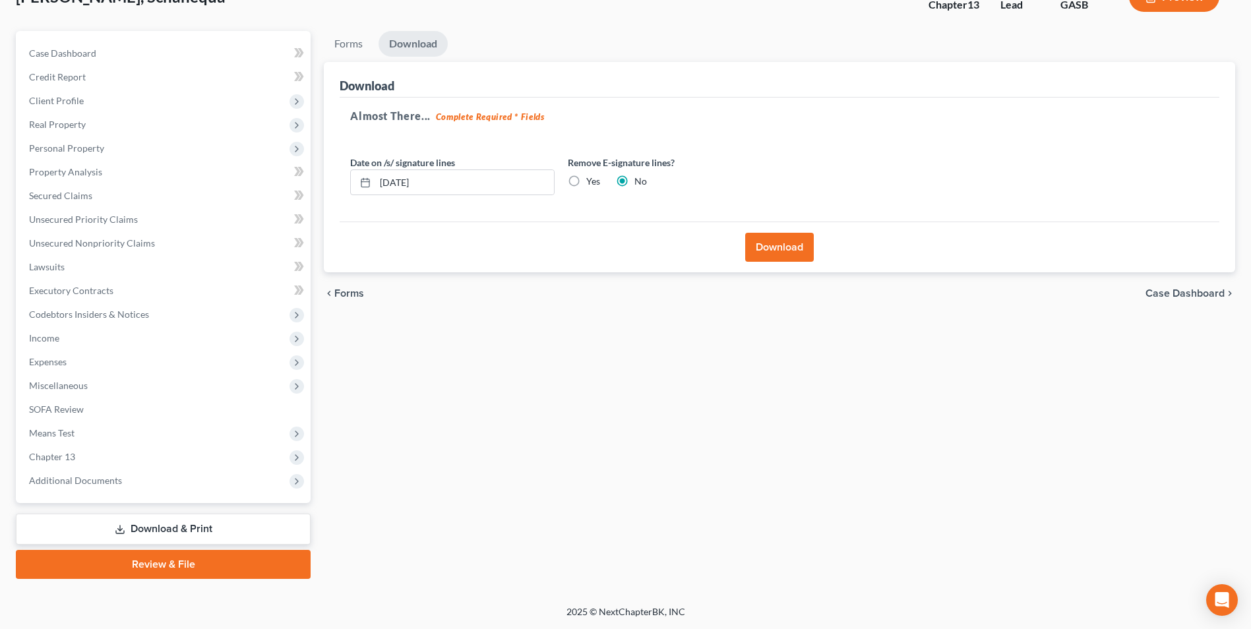
scroll to position [96, 0]
drag, startPoint x: 783, startPoint y: 243, endPoint x: 807, endPoint y: 425, distance: 182.9
click at [789, 252] on button "Download" at bounding box center [779, 247] width 69 height 29
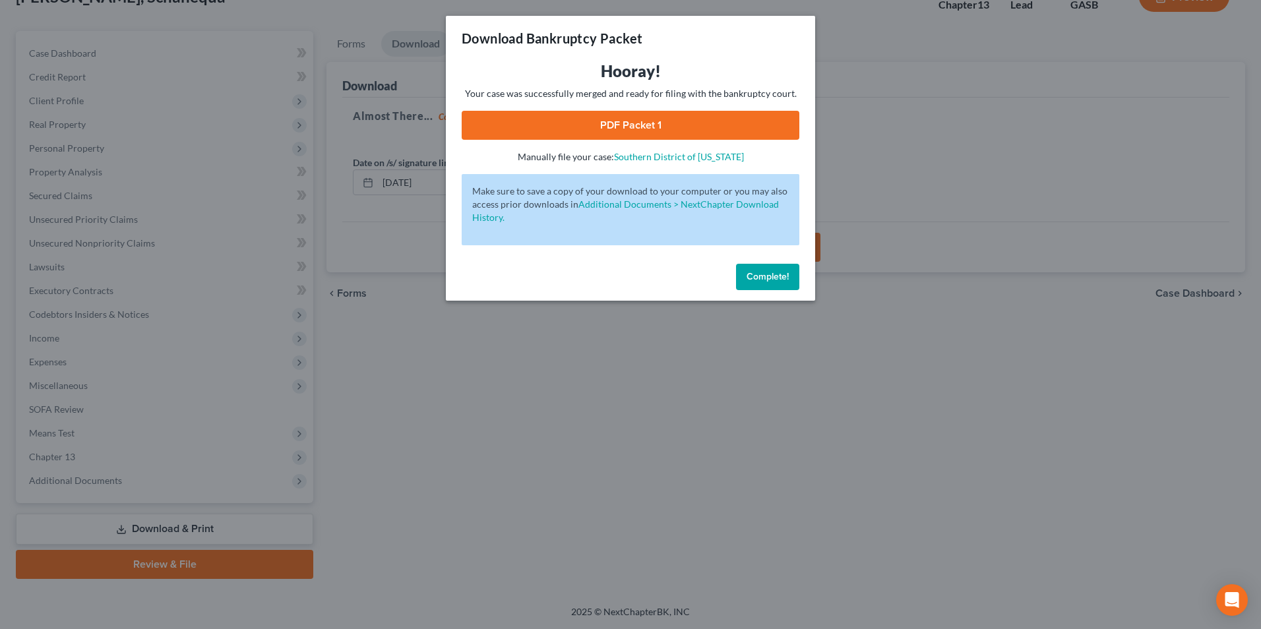
click at [579, 127] on link "PDF Packet 1" at bounding box center [631, 125] width 338 height 29
click at [374, 375] on div "Download Bankruptcy Packet Hooray! Your case was successfully merged and ready …" at bounding box center [630, 314] width 1261 height 629
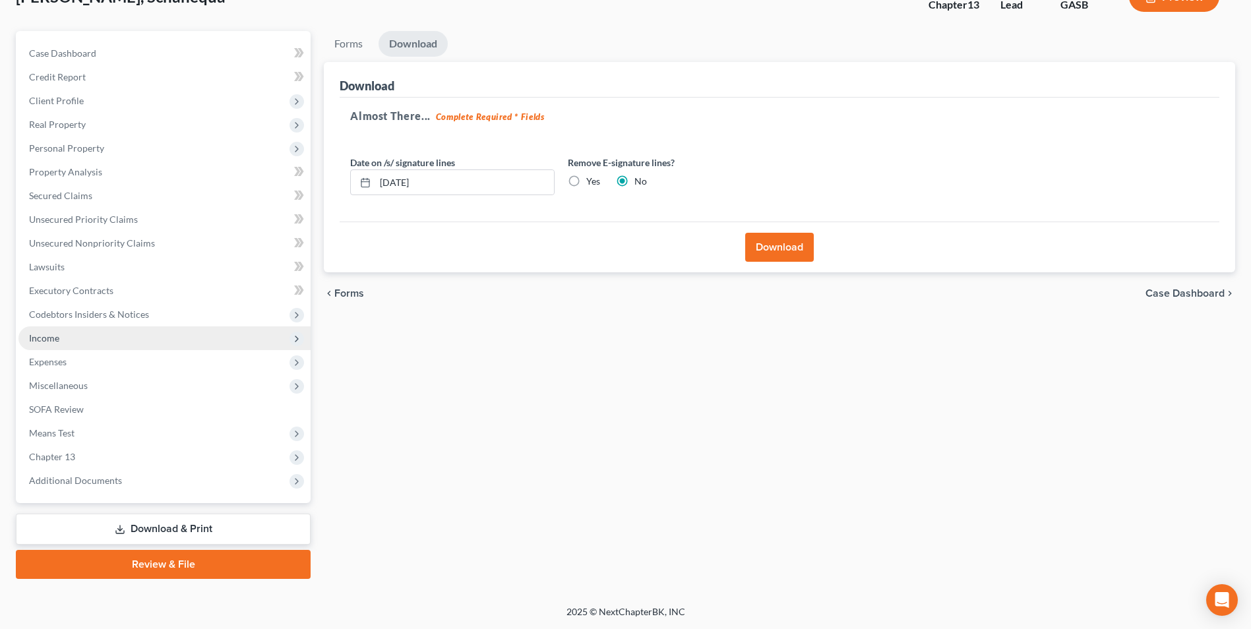
click at [50, 343] on span "Income" at bounding box center [44, 337] width 30 height 11
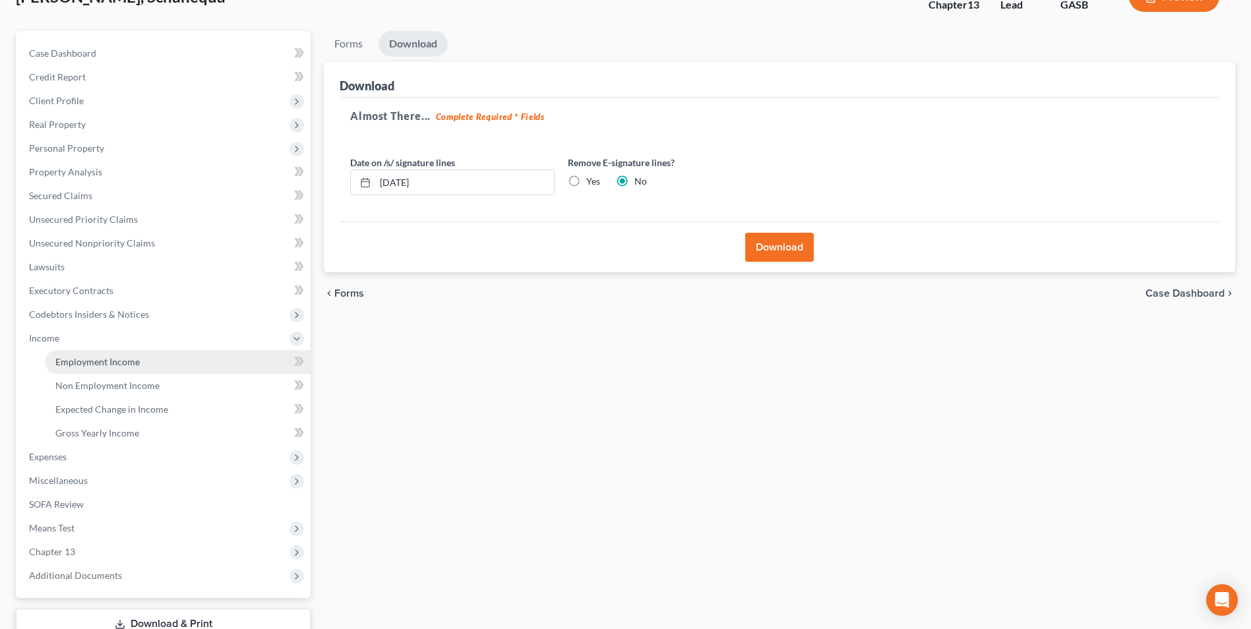
click at [67, 354] on link "Employment Income" at bounding box center [178, 362] width 266 height 24
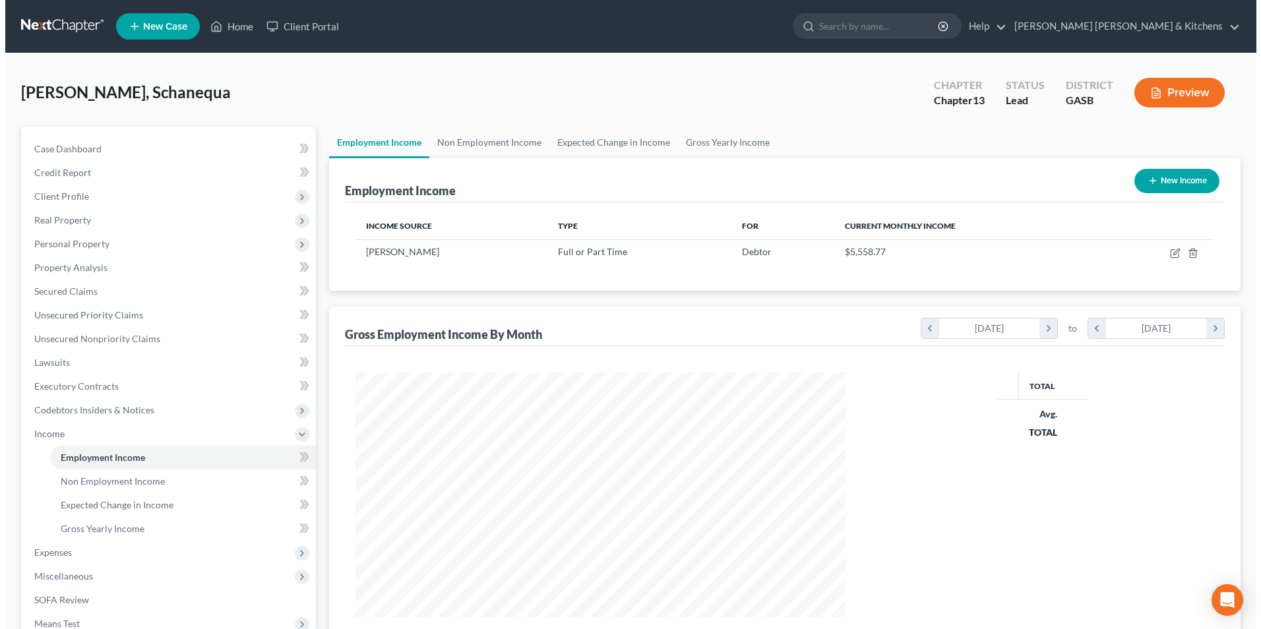
scroll to position [245, 516]
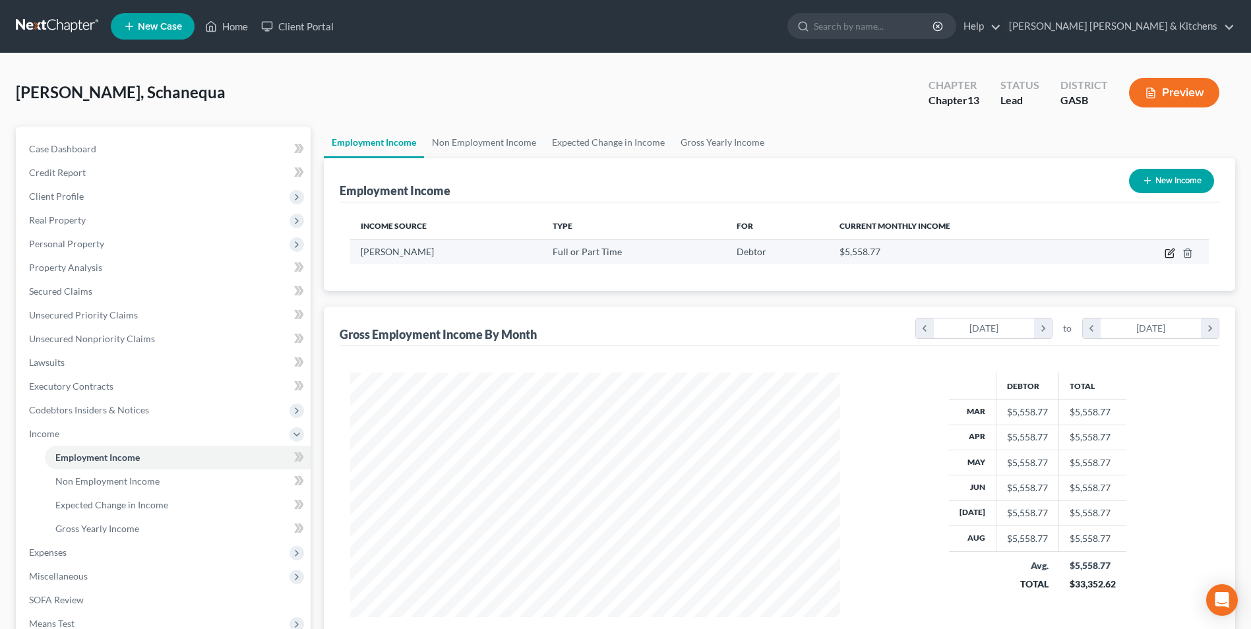
click at [1169, 251] on icon "button" at bounding box center [1170, 253] width 11 height 11
select select "0"
select select "10"
select select "0"
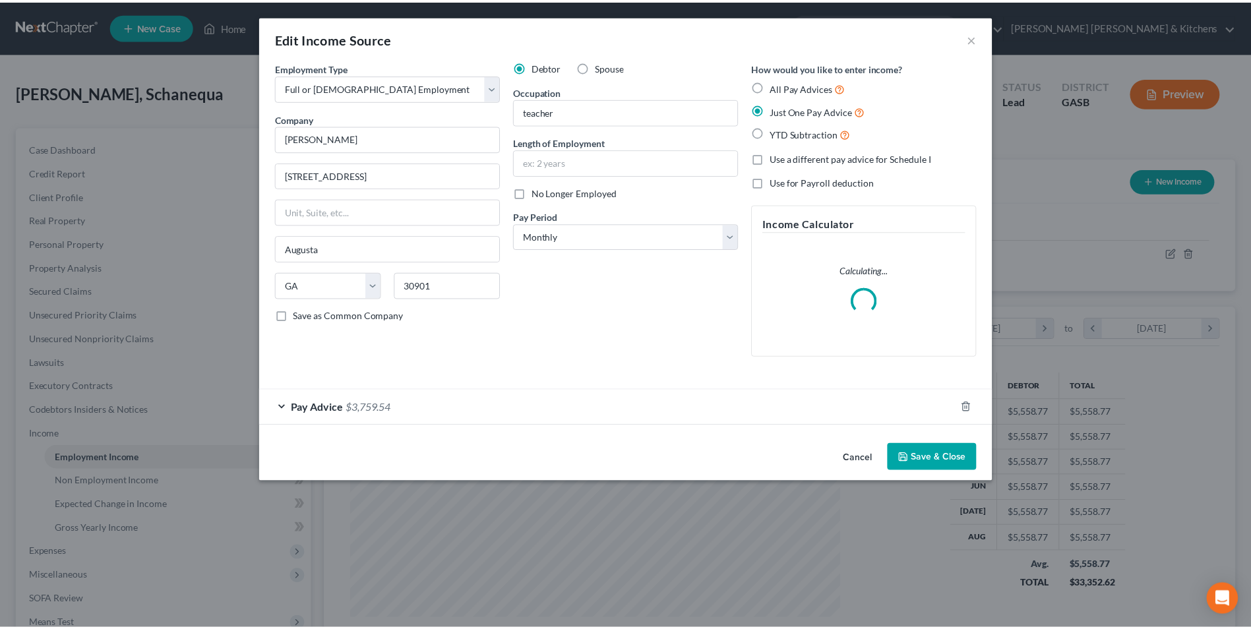
scroll to position [247, 521]
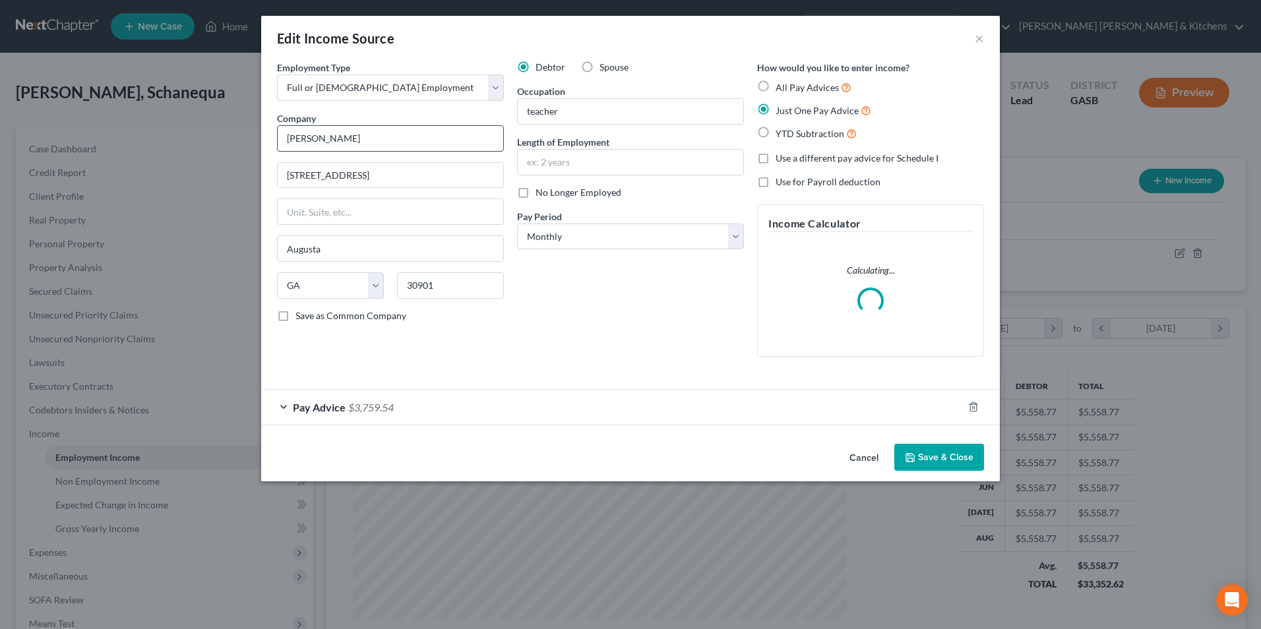
drag, startPoint x: 334, startPoint y: 131, endPoint x: 319, endPoint y: 136, distance: 16.1
click at [319, 136] on div "Company * [PERSON_NAME]" at bounding box center [390, 131] width 227 height 40
drag, startPoint x: 339, startPoint y: 141, endPoint x: 262, endPoint y: 140, distance: 76.5
click at [266, 141] on div "Employment Type * Select Full or [DEMOGRAPHIC_DATA] Employment Self Employment …" at bounding box center [630, 250] width 739 height 378
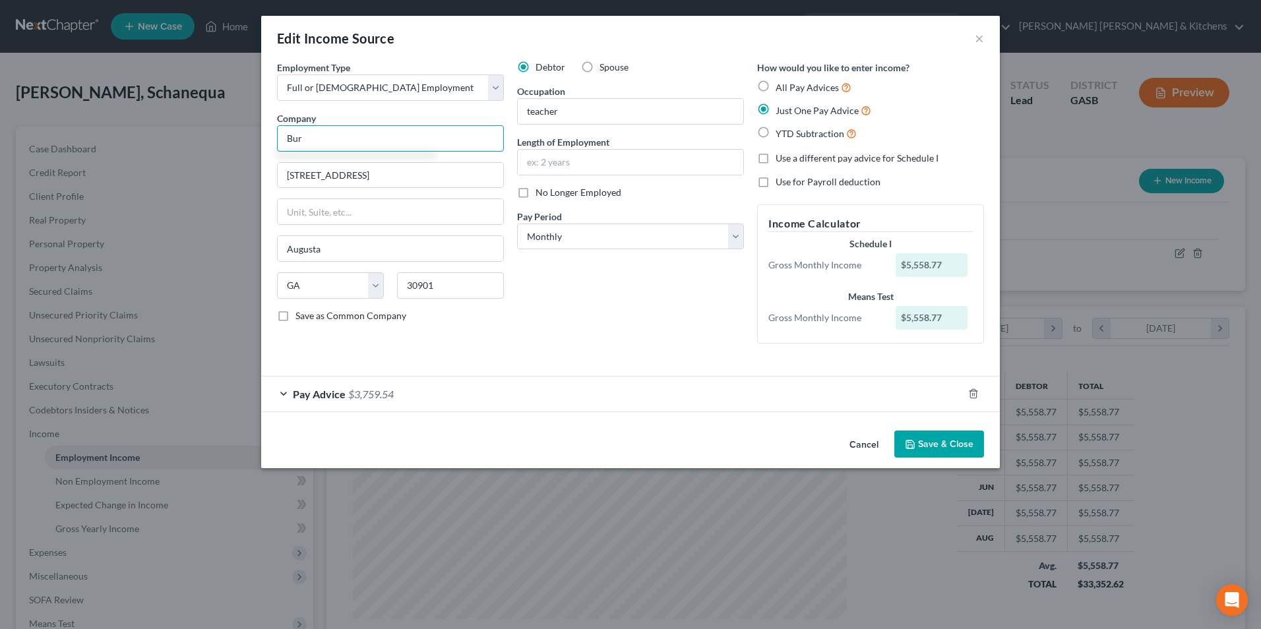
type input "Burke County BOE"
click at [372, 142] on input "Burke County BOE" at bounding box center [390, 138] width 227 height 26
click at [383, 142] on input "Burke County BOE" at bounding box center [390, 138] width 227 height 26
type input "[STREET_ADDRESS][PERSON_NAME]"
click at [446, 285] on input "30901" at bounding box center [450, 285] width 107 height 26
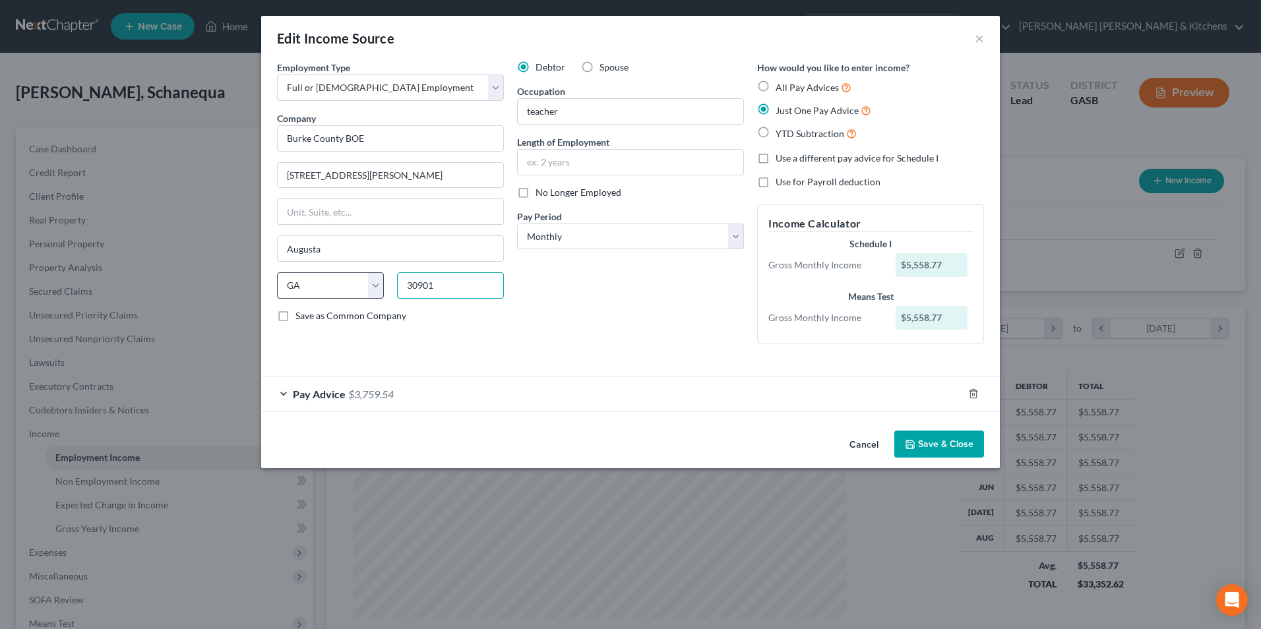
drag, startPoint x: 447, startPoint y: 286, endPoint x: 371, endPoint y: 281, distance: 76.0
click at [373, 281] on div "State [US_STATE] AK AR AZ CA CO CT DE DC [GEOGRAPHIC_DATA] [GEOGRAPHIC_DATA] GU…" at bounding box center [390, 290] width 240 height 37
type input "30830"
type input "Waynesboro"
drag, startPoint x: 917, startPoint y: 452, endPoint x: 929, endPoint y: 415, distance: 39.6
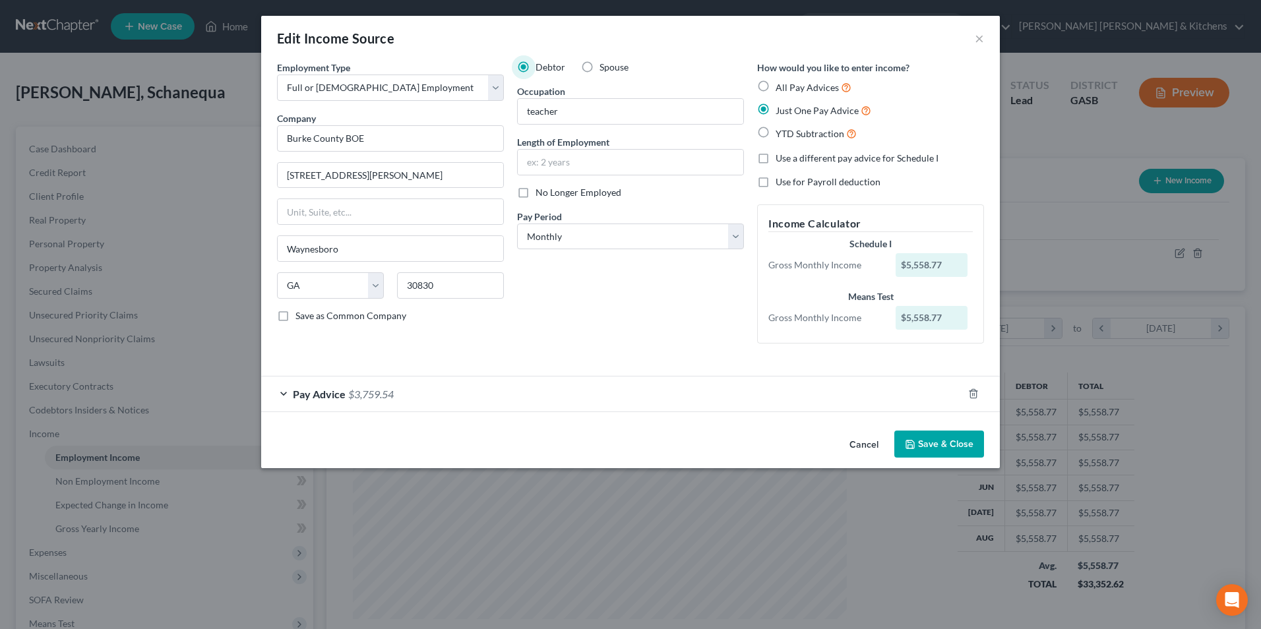
click at [925, 447] on button "Save & Close" at bounding box center [939, 445] width 90 height 28
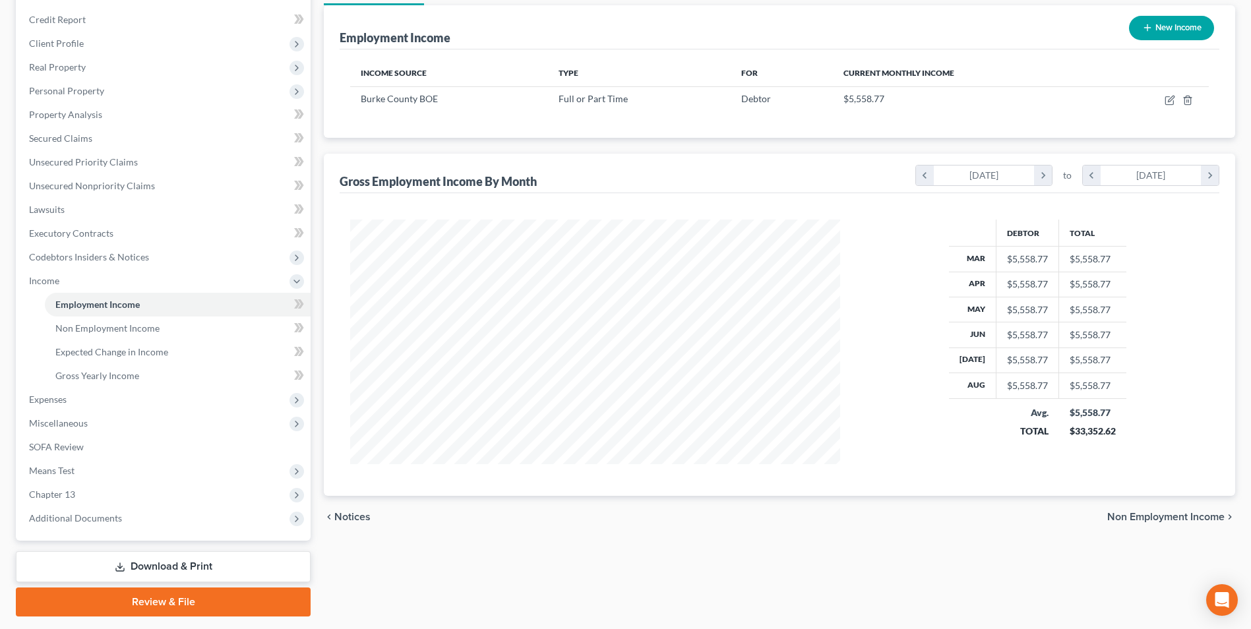
scroll to position [191, 0]
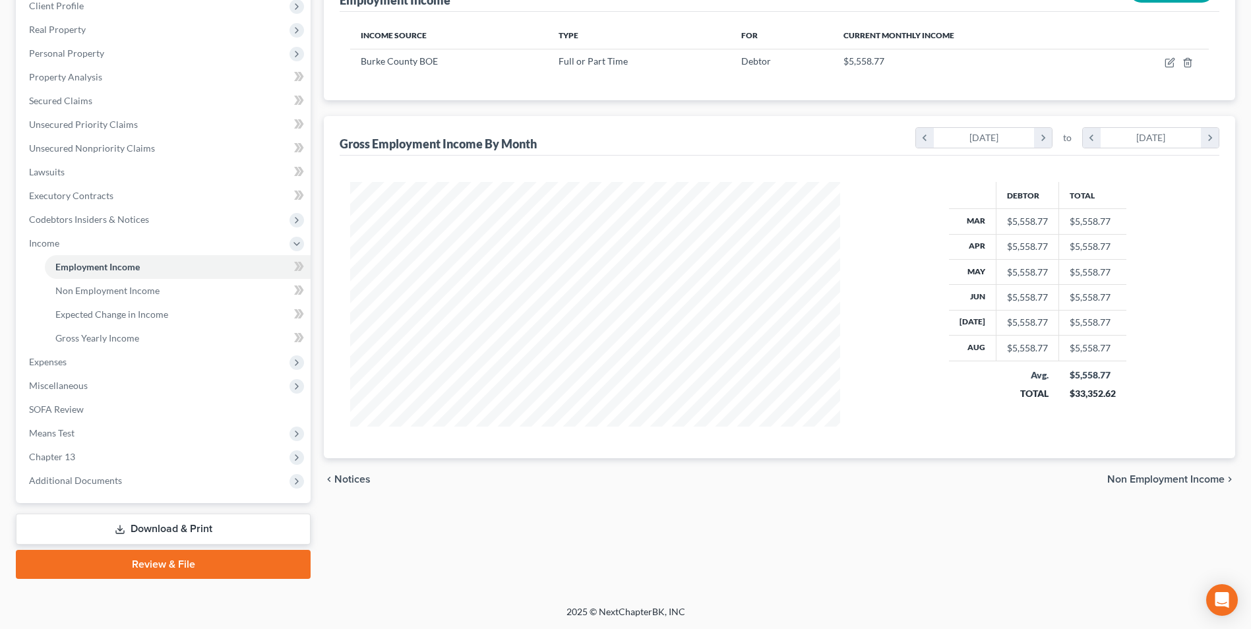
click at [169, 523] on link "Download & Print" at bounding box center [163, 529] width 295 height 31
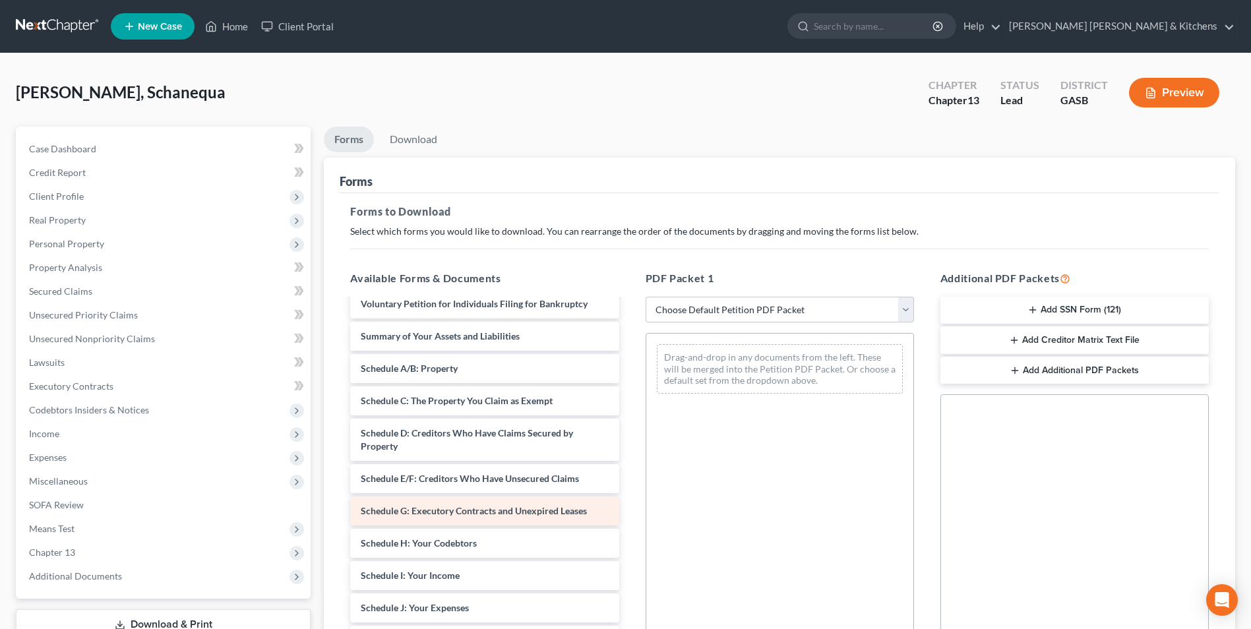
scroll to position [66, 0]
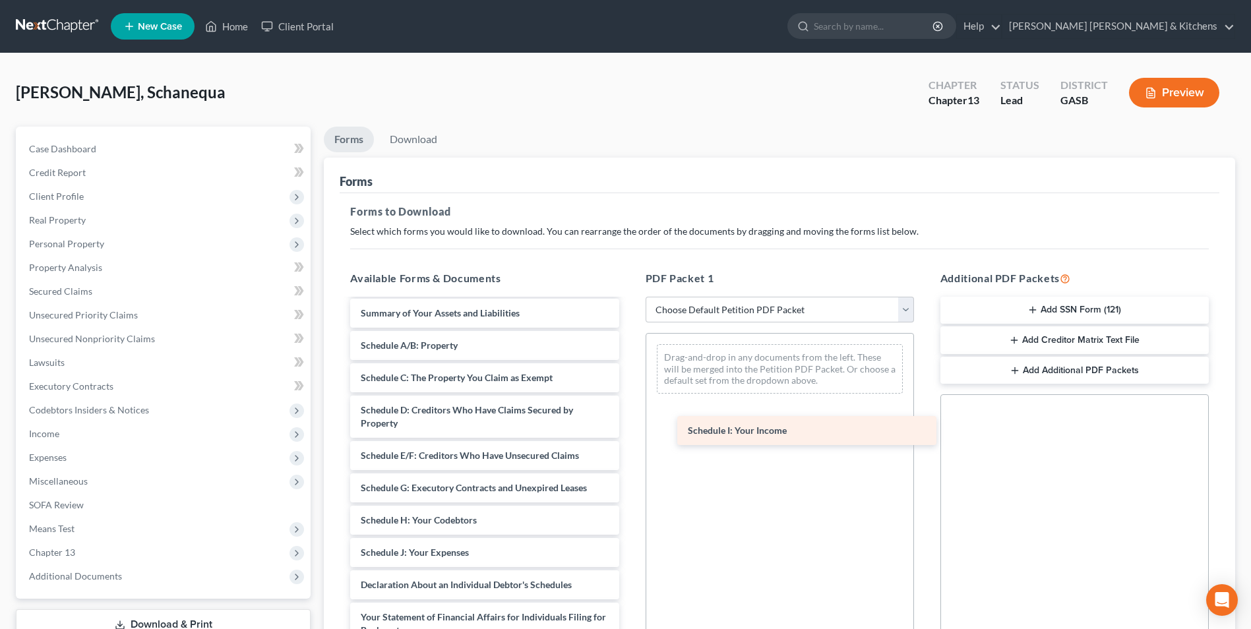
drag, startPoint x: 459, startPoint y: 549, endPoint x: 786, endPoint y: 427, distance: 349.1
click at [629, 427] on div "Schedule I: Your Income Declaration re: Electronic Filing ([DATE]) Voluntary Pe…" at bounding box center [485, 543] width 290 height 618
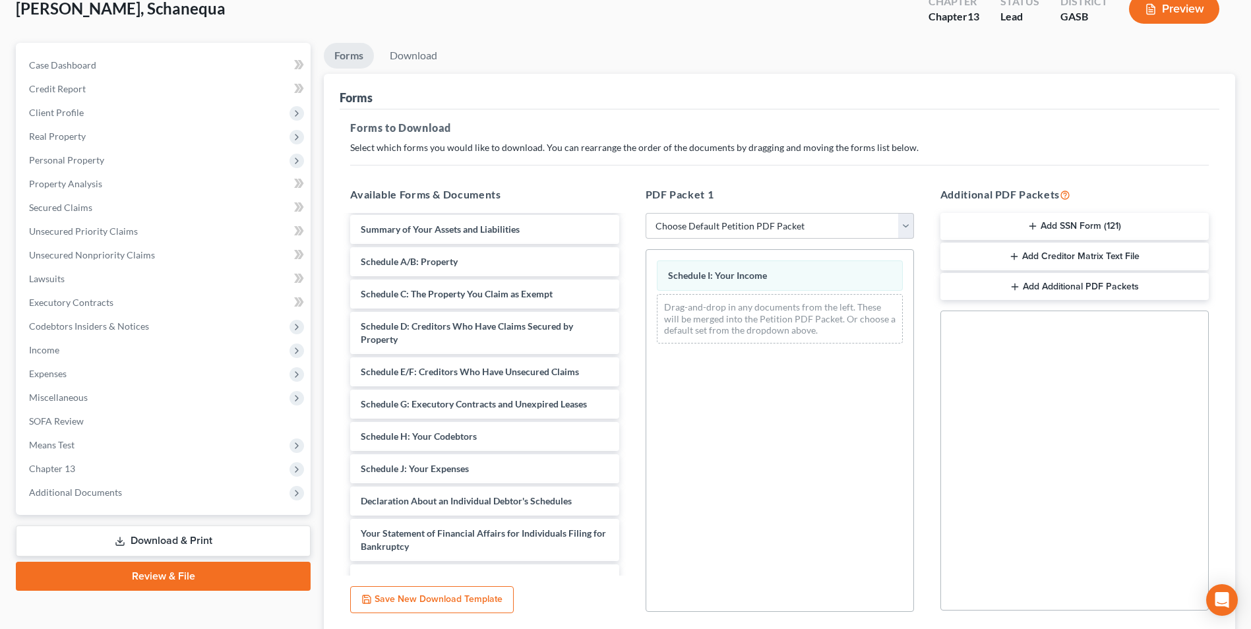
scroll to position [185, 0]
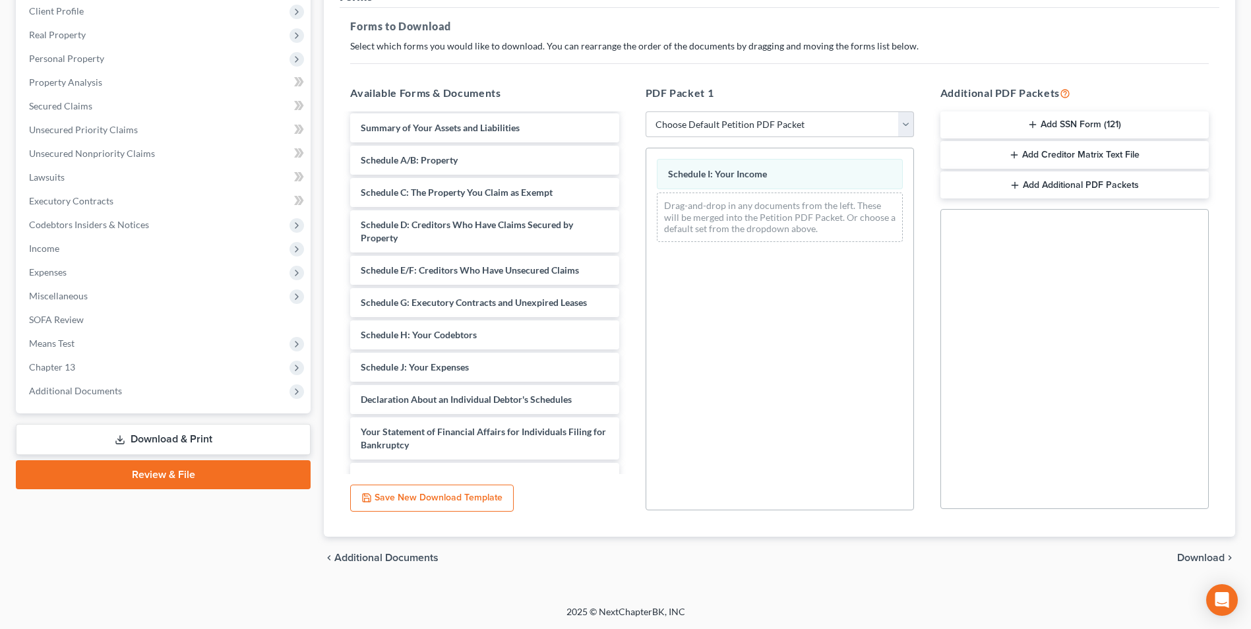
click at [1208, 555] on span "Download" at bounding box center [1200, 558] width 47 height 11
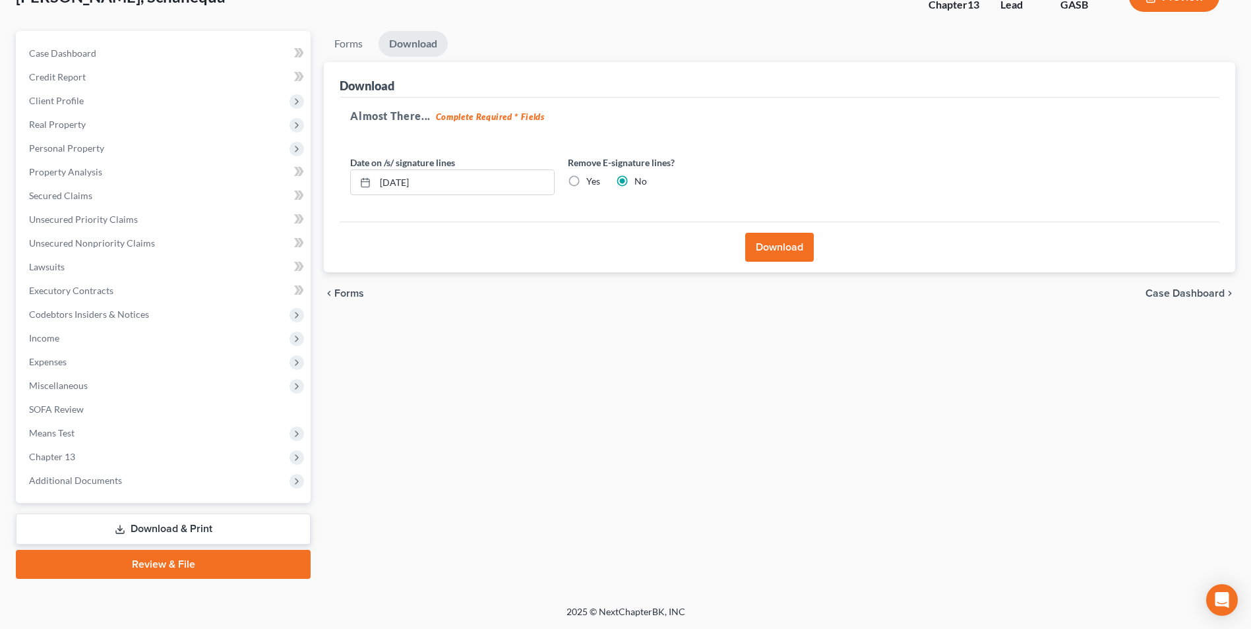
scroll to position [96, 0]
drag, startPoint x: 793, startPoint y: 249, endPoint x: 757, endPoint y: 511, distance: 264.2
click at [792, 249] on button "Download" at bounding box center [779, 247] width 69 height 29
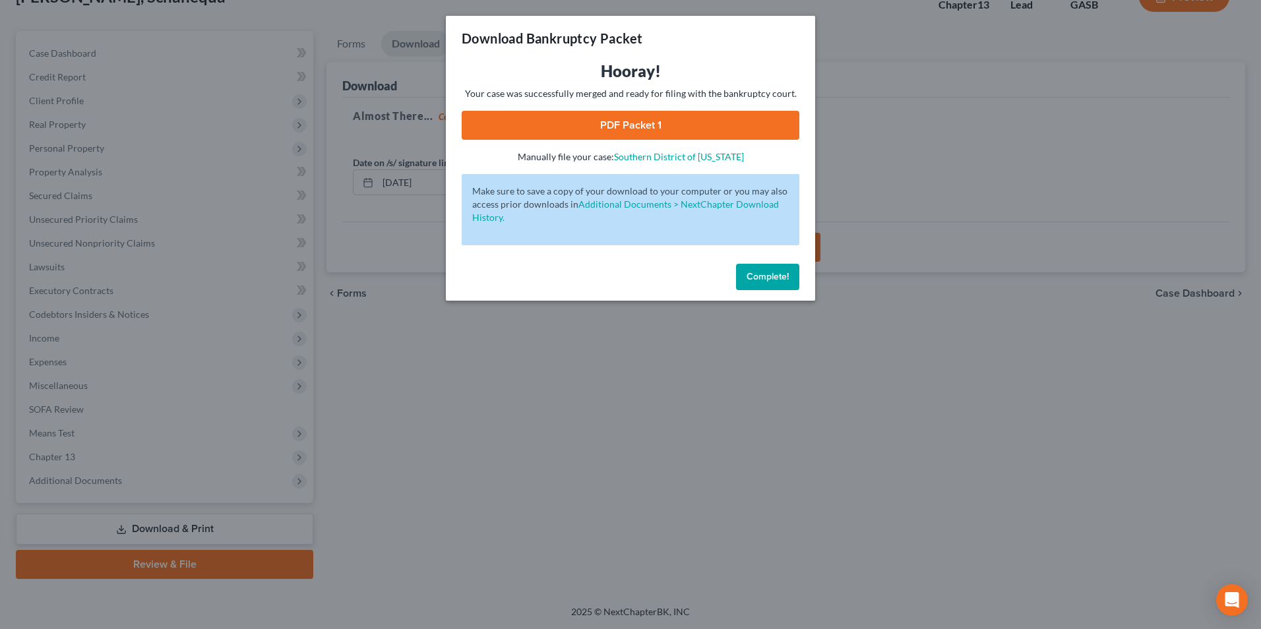
click at [594, 123] on link "PDF Packet 1" at bounding box center [631, 125] width 338 height 29
click at [549, 532] on div "Download Bankruptcy Packet Hooray! Your case was successfully merged and ready …" at bounding box center [630, 314] width 1261 height 629
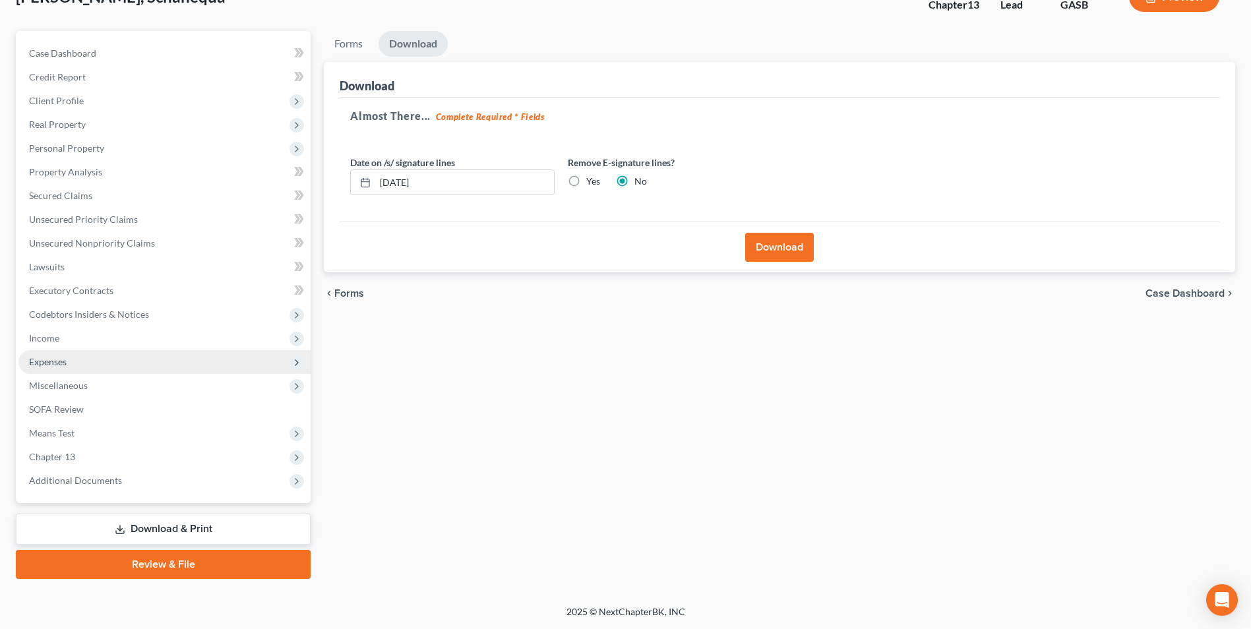
click at [31, 365] on span "Expenses" at bounding box center [48, 361] width 38 height 11
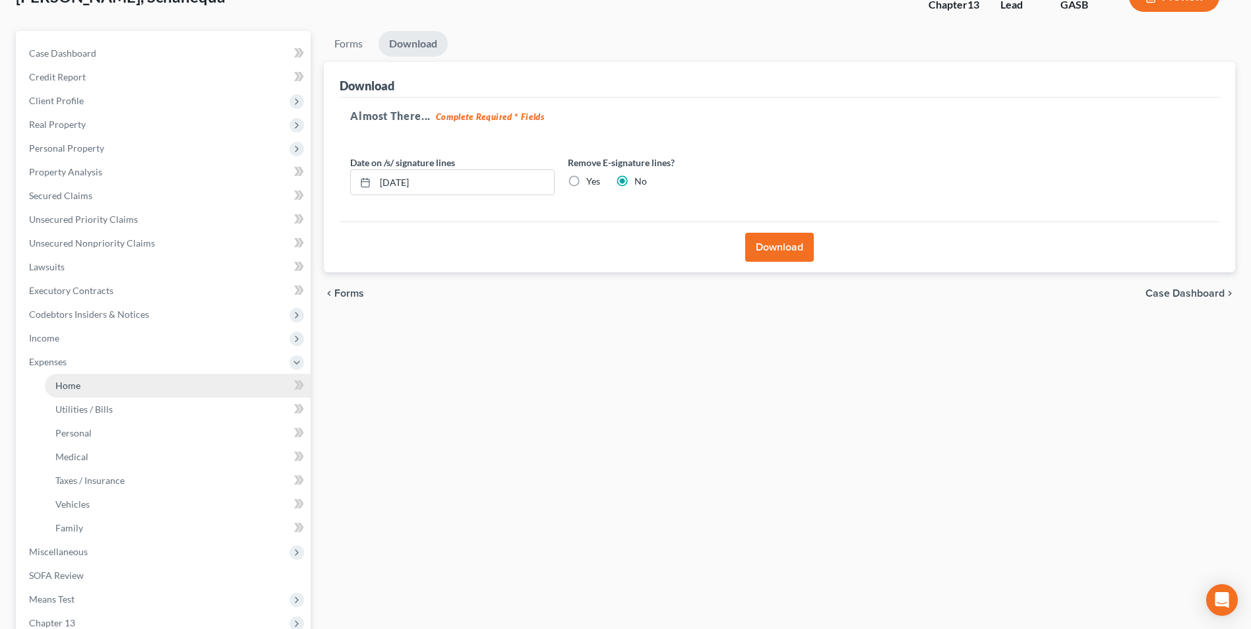
click at [53, 384] on link "Home" at bounding box center [178, 386] width 266 height 24
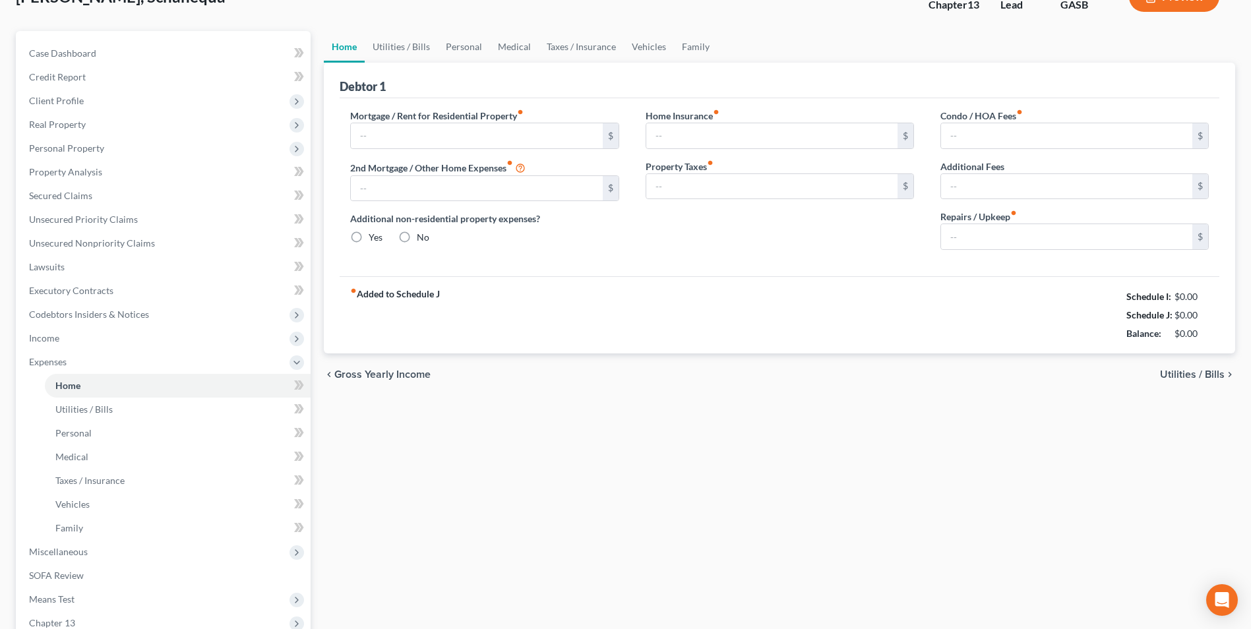
scroll to position [34, 0]
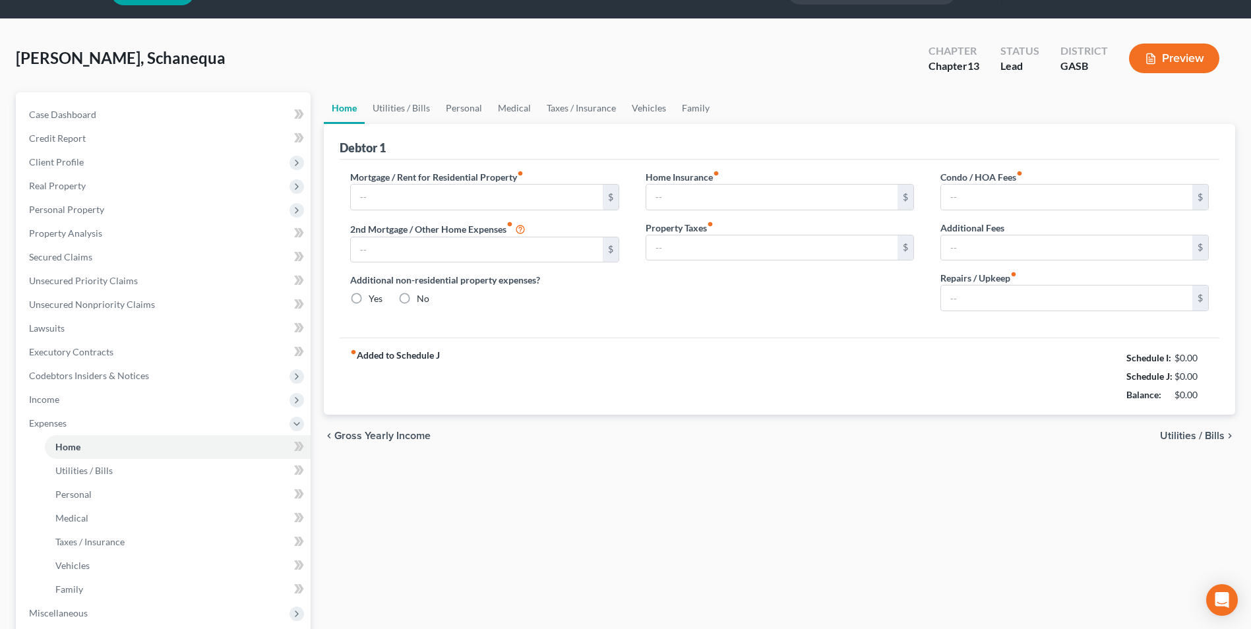
type input "1,200.00"
type input "0.00"
radio input "true"
type input "20.00"
type input "0.00"
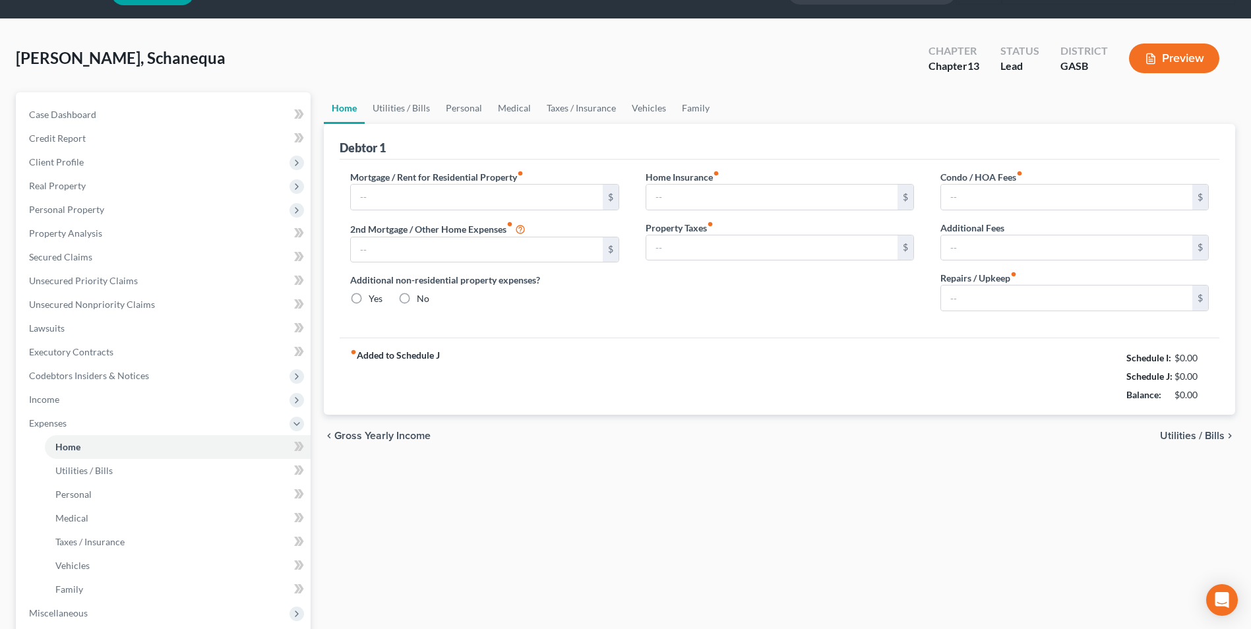
type input "0.00"
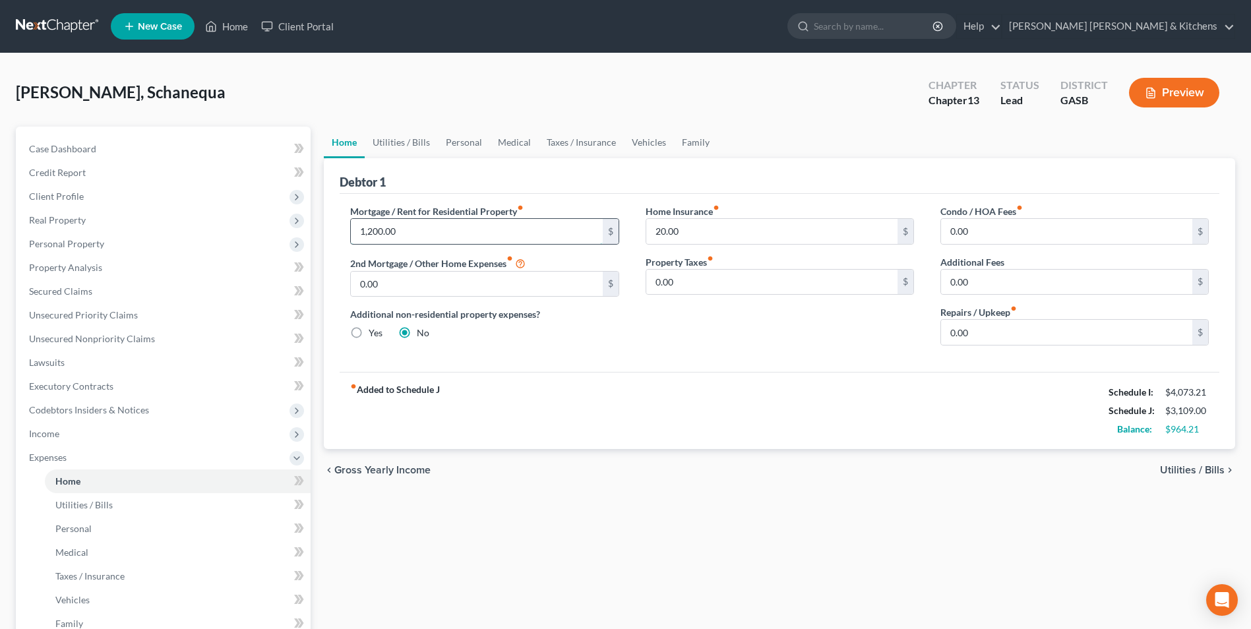
click at [402, 236] on input "1,200.00" at bounding box center [476, 231] width 251 height 25
type input "1,250.00"
click at [976, 331] on input "0.00" at bounding box center [1066, 332] width 251 height 25
type input "25.00"
click at [1195, 474] on span "Utilities / Bills" at bounding box center [1192, 470] width 65 height 11
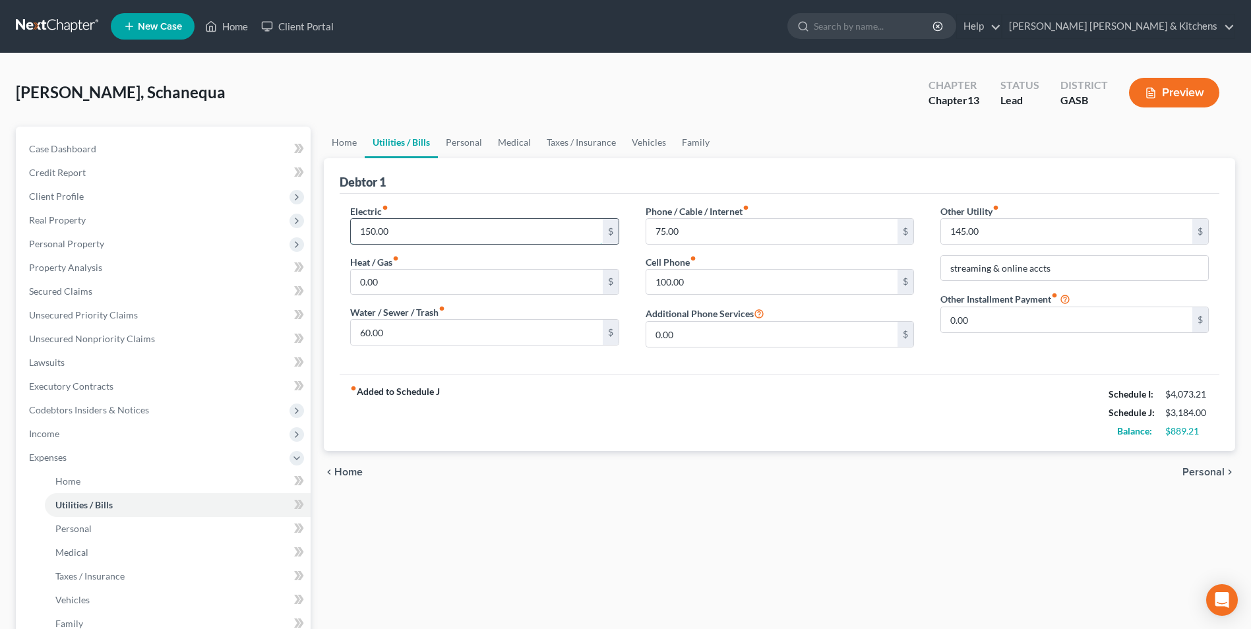
click at [418, 233] on input "150.00" at bounding box center [476, 231] width 251 height 25
type input "200"
type input "205"
type input "0.00"
click at [1186, 472] on span "Personal" at bounding box center [1203, 472] width 42 height 11
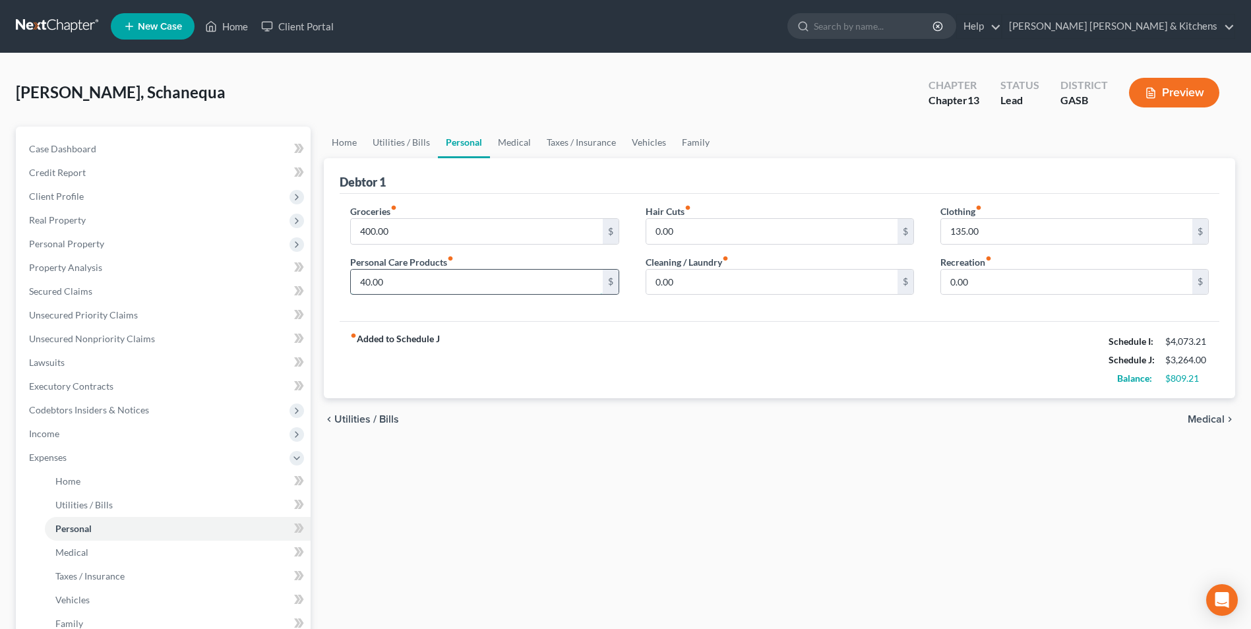
click at [411, 284] on input "40.00" at bounding box center [476, 282] width 251 height 25
type input "90"
drag, startPoint x: 56, startPoint y: 600, endPoint x: 108, endPoint y: 534, distance: 84.0
click at [56, 600] on span "Vehicles" at bounding box center [72, 599] width 34 height 11
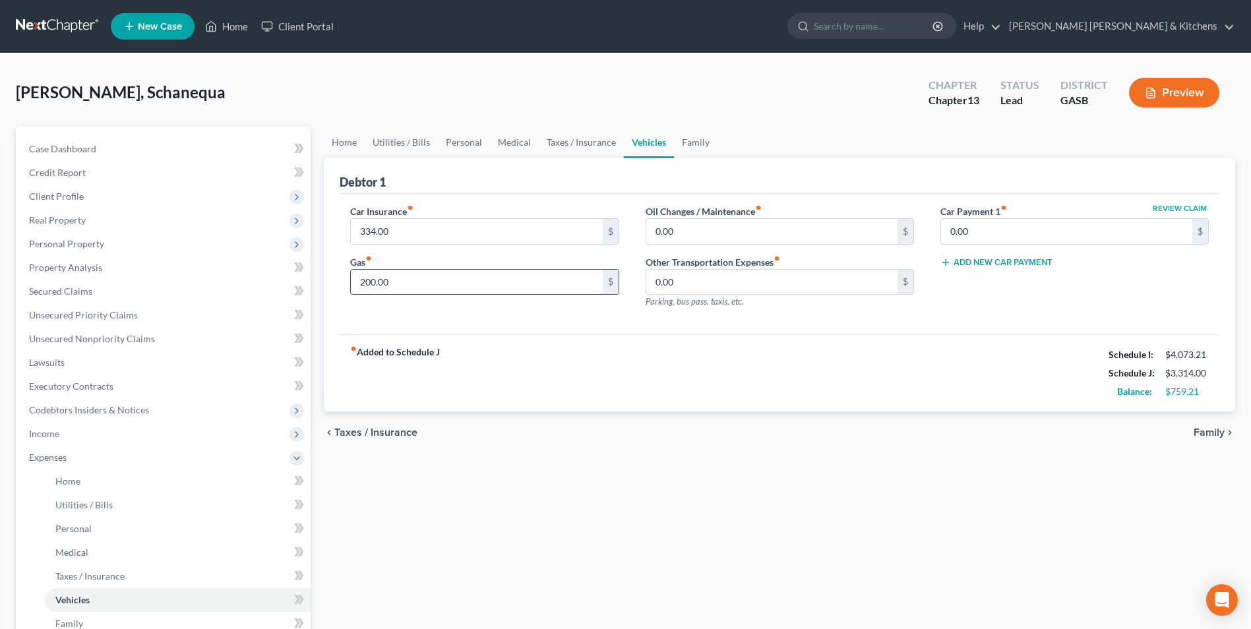
click at [431, 276] on input "200.00" at bounding box center [476, 282] width 251 height 25
type input "390"
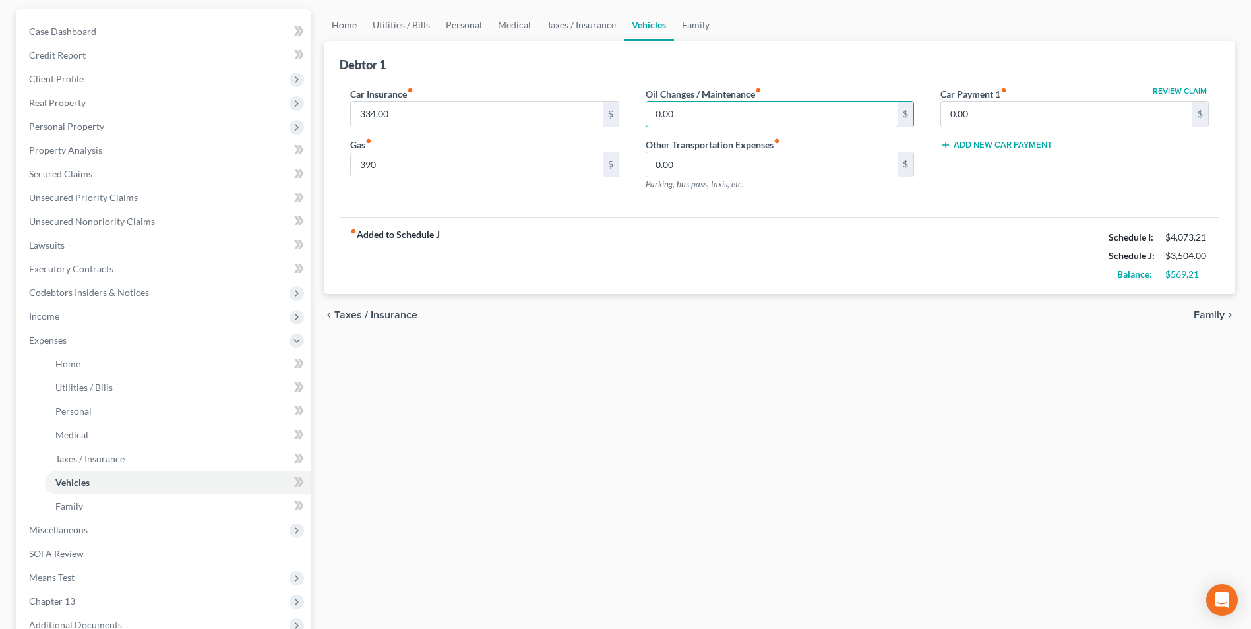
scroll to position [132, 0]
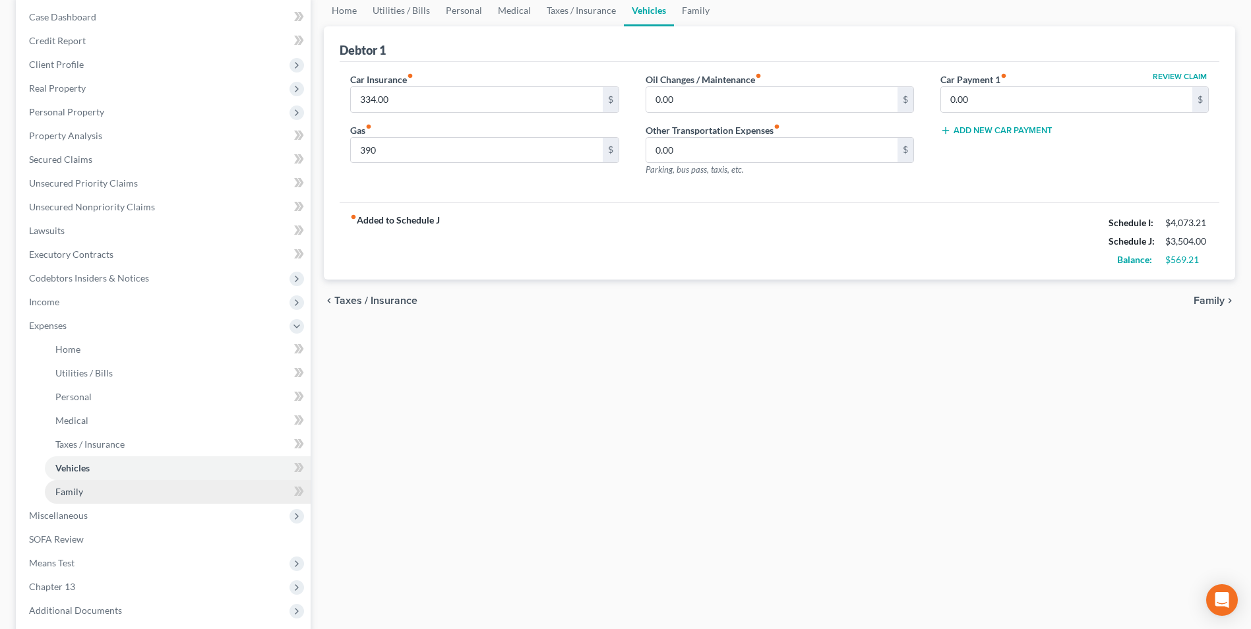
click at [80, 499] on link "Family" at bounding box center [178, 492] width 266 height 24
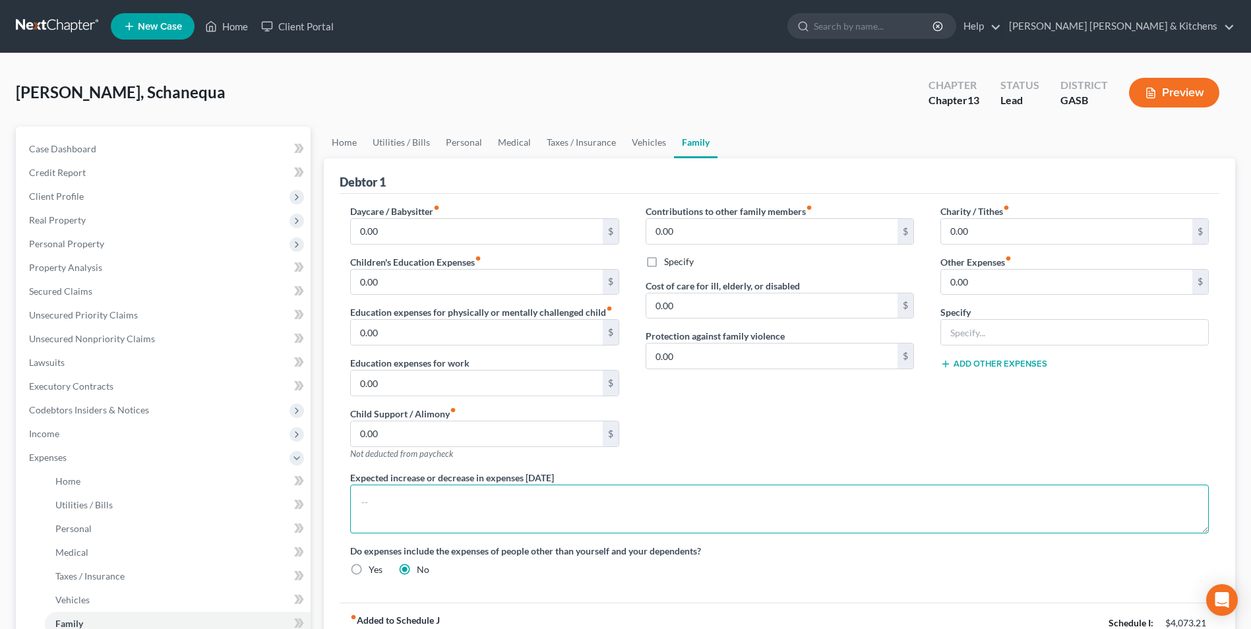
click at [423, 514] on textarea at bounding box center [779, 509] width 859 height 49
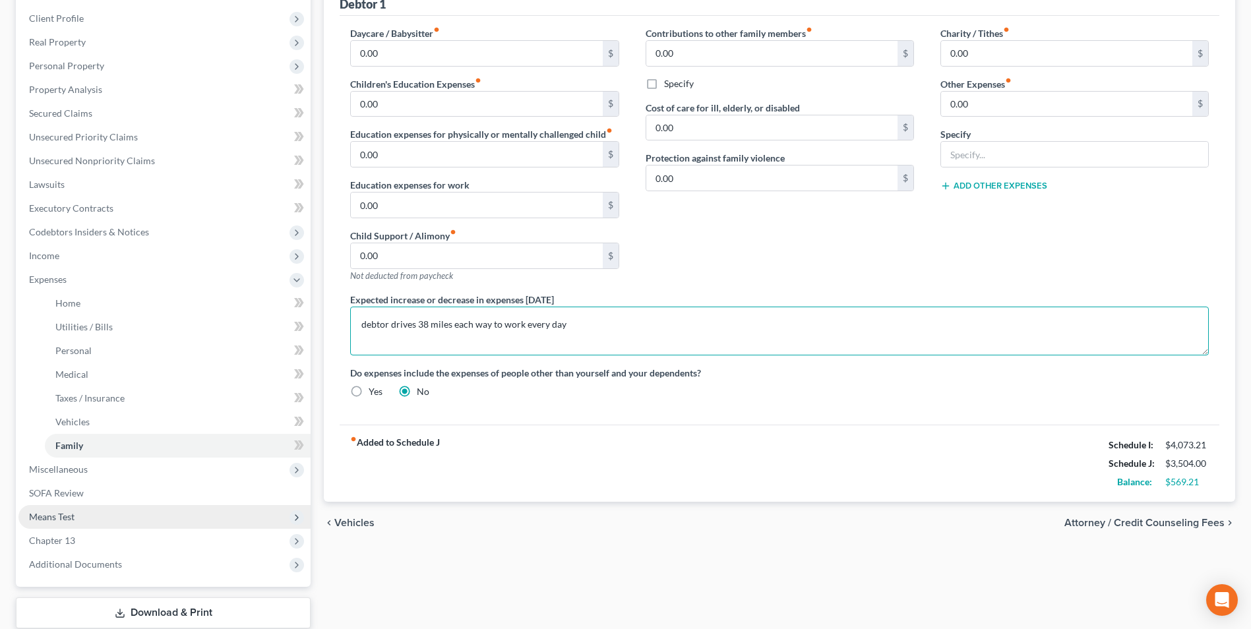
scroll to position [198, 0]
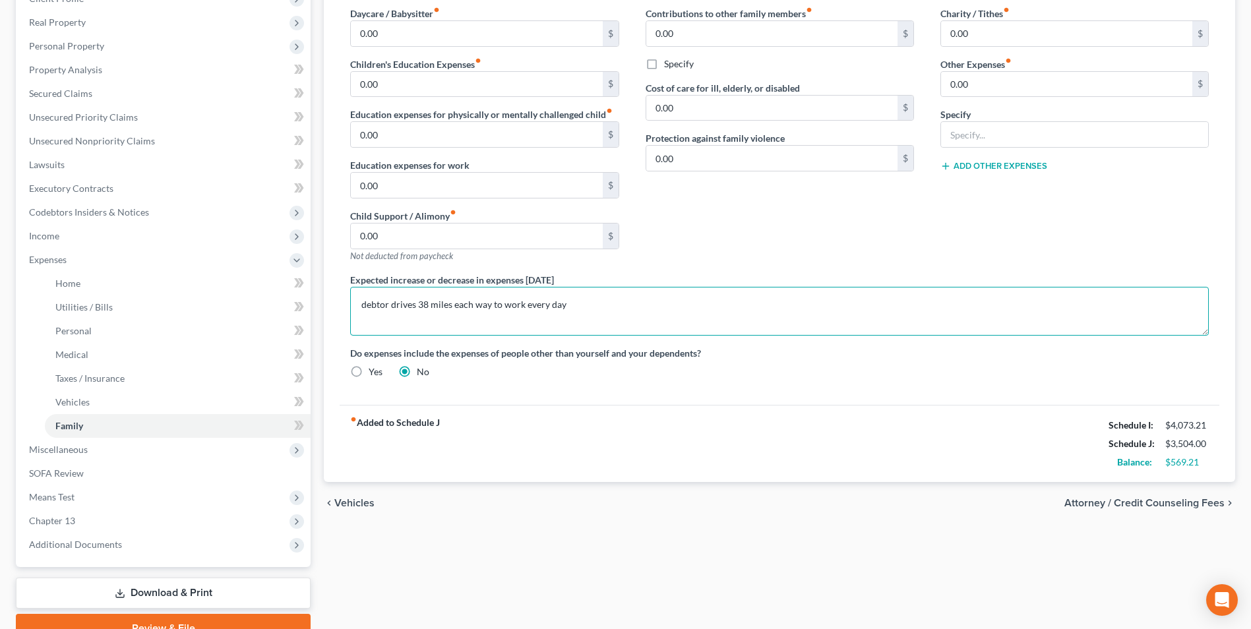
type textarea "debtor drives 38 miles each way to work every day"
click at [177, 592] on link "Download & Print" at bounding box center [163, 593] width 295 height 31
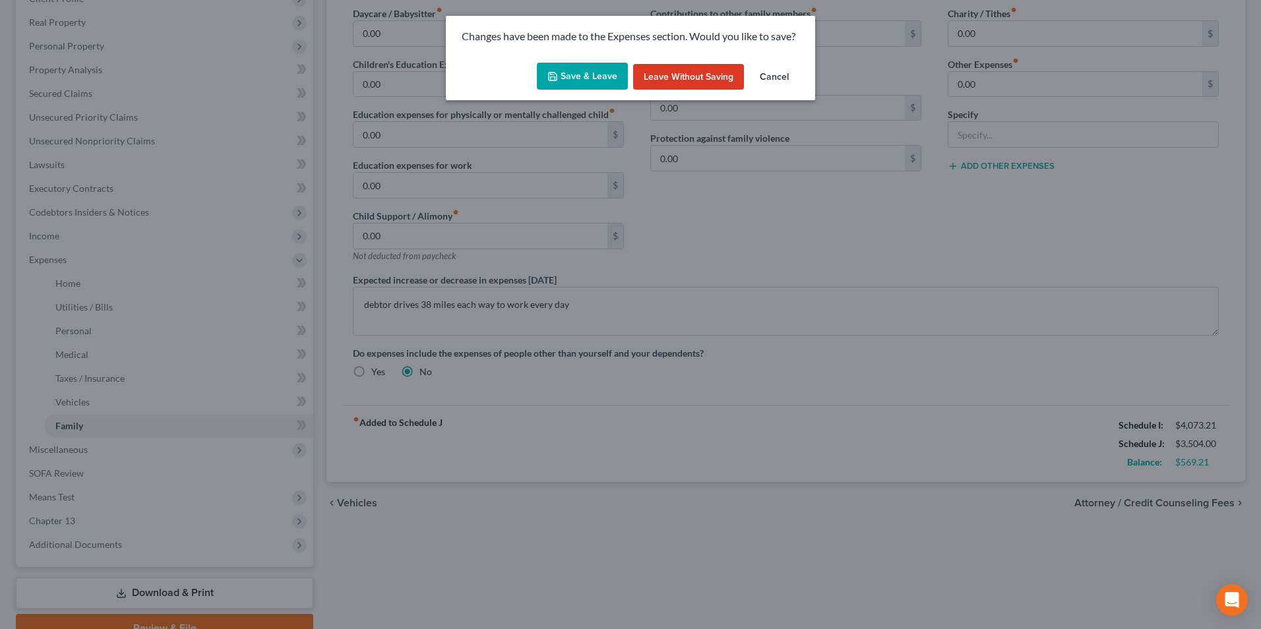
click at [597, 73] on button "Save & Leave" at bounding box center [582, 77] width 91 height 28
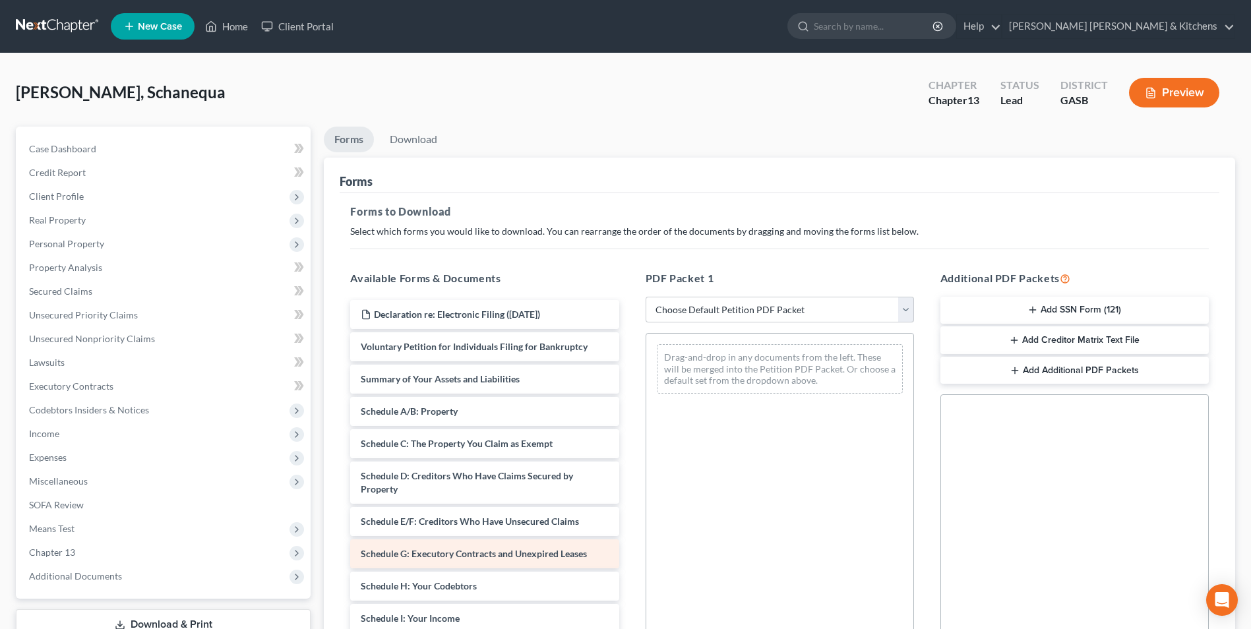
scroll to position [66, 0]
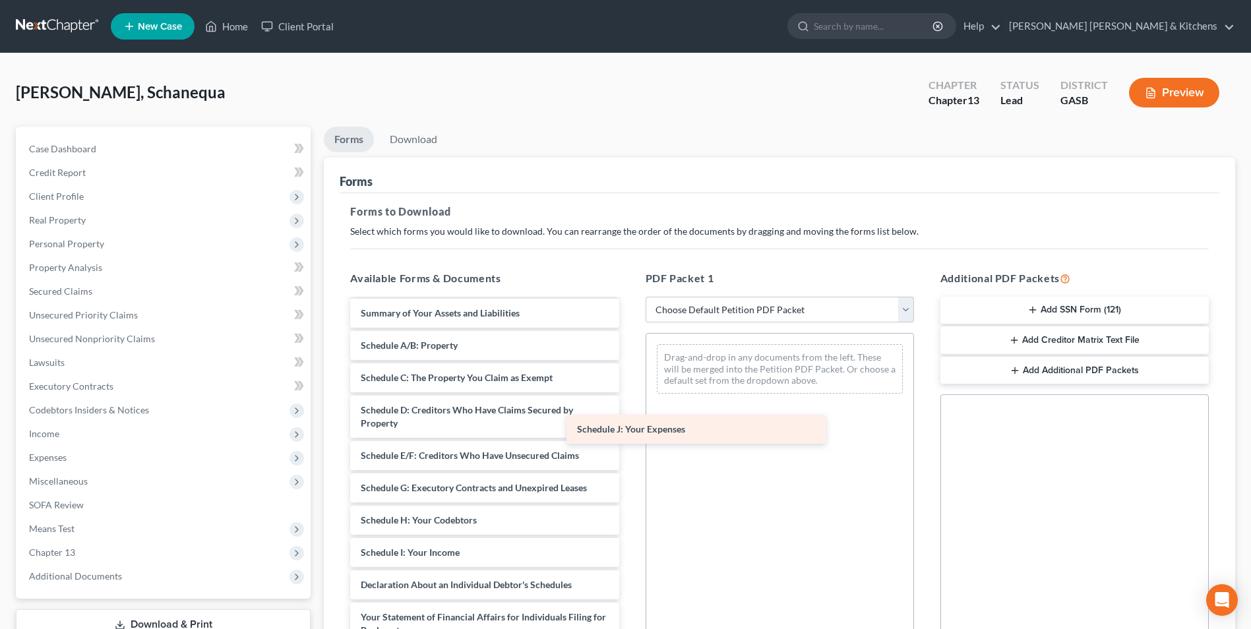
drag, startPoint x: 577, startPoint y: 520, endPoint x: 752, endPoint y: 354, distance: 240.7
click at [629, 354] on div "Schedule J: Your Expenses Declaration re: Electronic Filing ([DATE]) Voluntary …" at bounding box center [485, 543] width 290 height 618
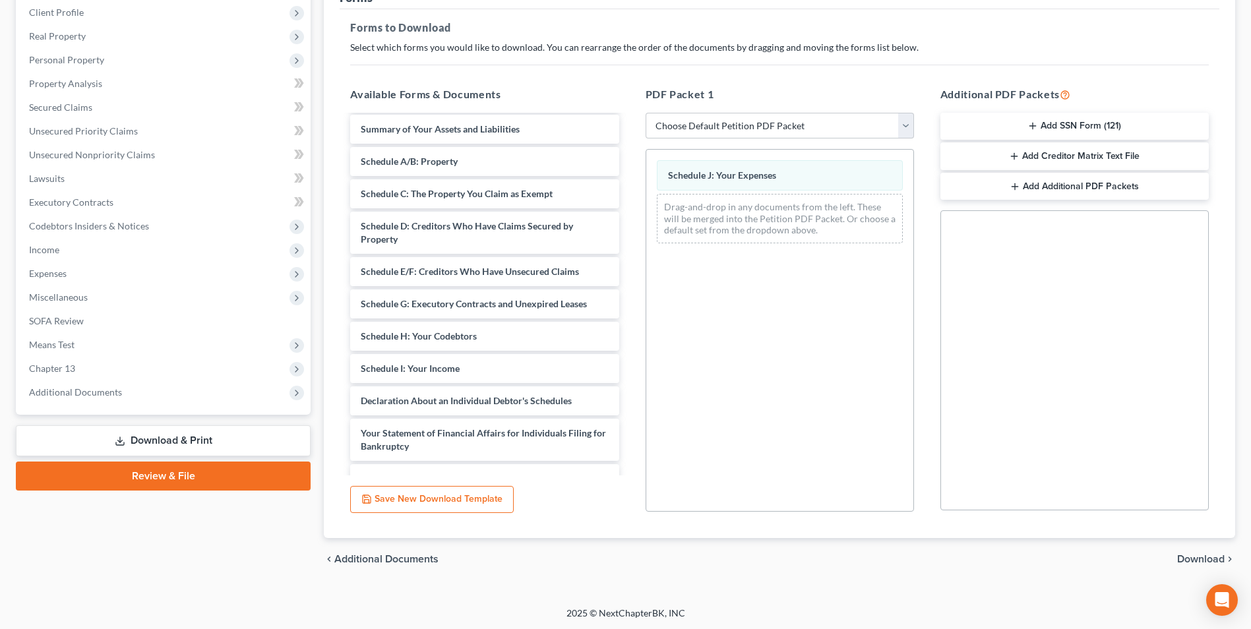
scroll to position [185, 0]
click at [1188, 558] on span "Download" at bounding box center [1200, 558] width 47 height 11
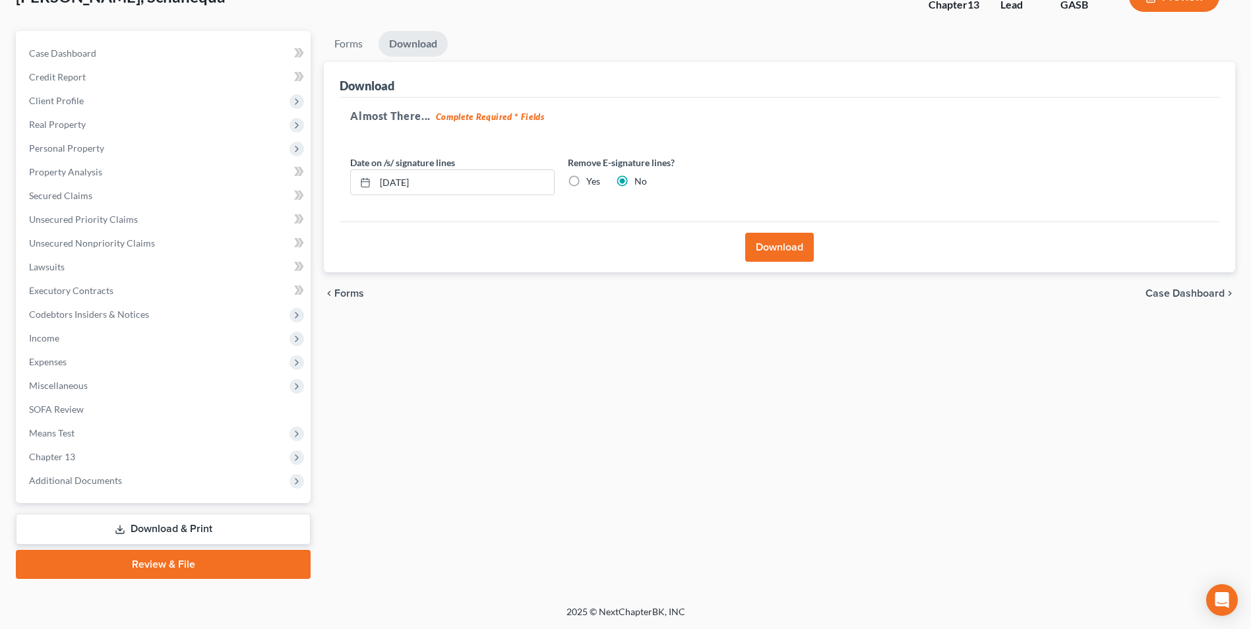
click at [788, 249] on button "Download" at bounding box center [779, 247] width 69 height 29
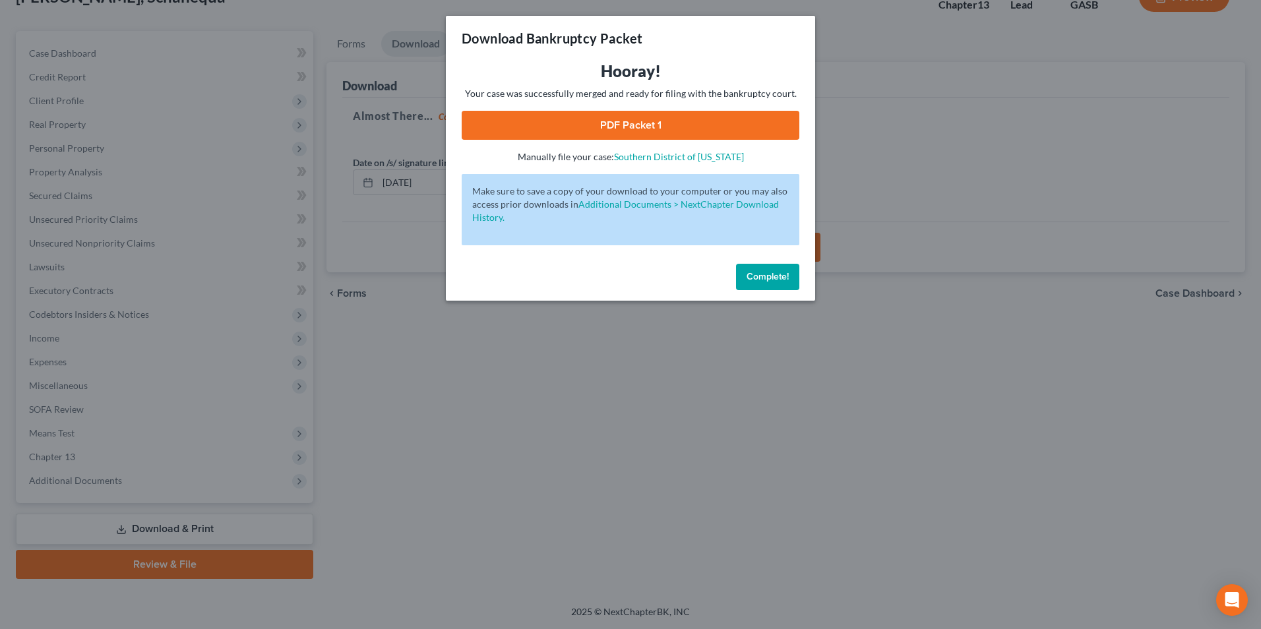
click at [609, 132] on link "PDF Packet 1" at bounding box center [631, 125] width 338 height 29
drag, startPoint x: 584, startPoint y: 585, endPoint x: 534, endPoint y: 536, distance: 69.5
click at [584, 584] on div "Download Bankruptcy Packet Hooray! Your case was successfully merged and ready …" at bounding box center [630, 314] width 1261 height 629
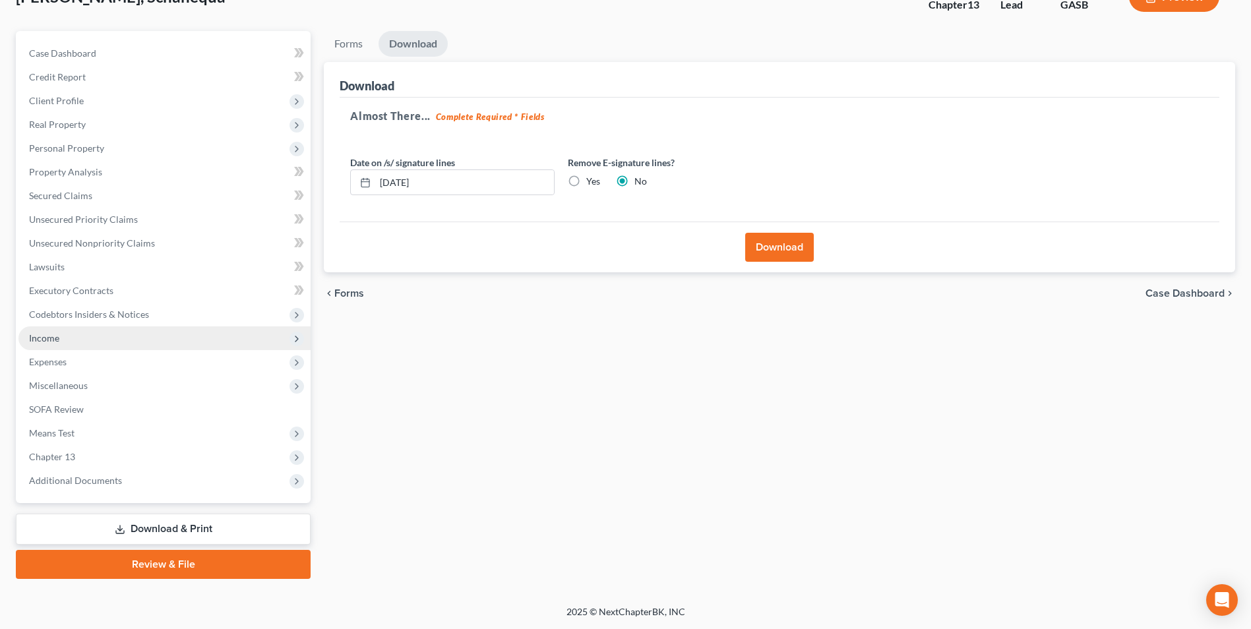
click at [46, 341] on span "Income" at bounding box center [44, 337] width 30 height 11
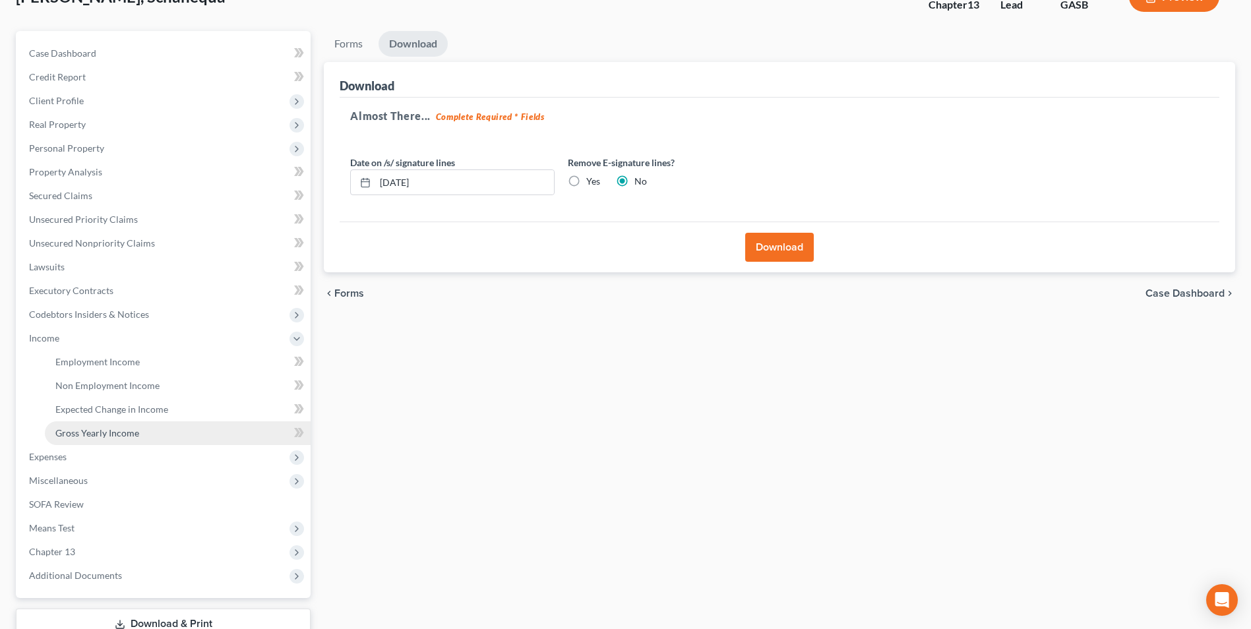
click at [102, 431] on span "Gross Yearly Income" at bounding box center [97, 432] width 84 height 11
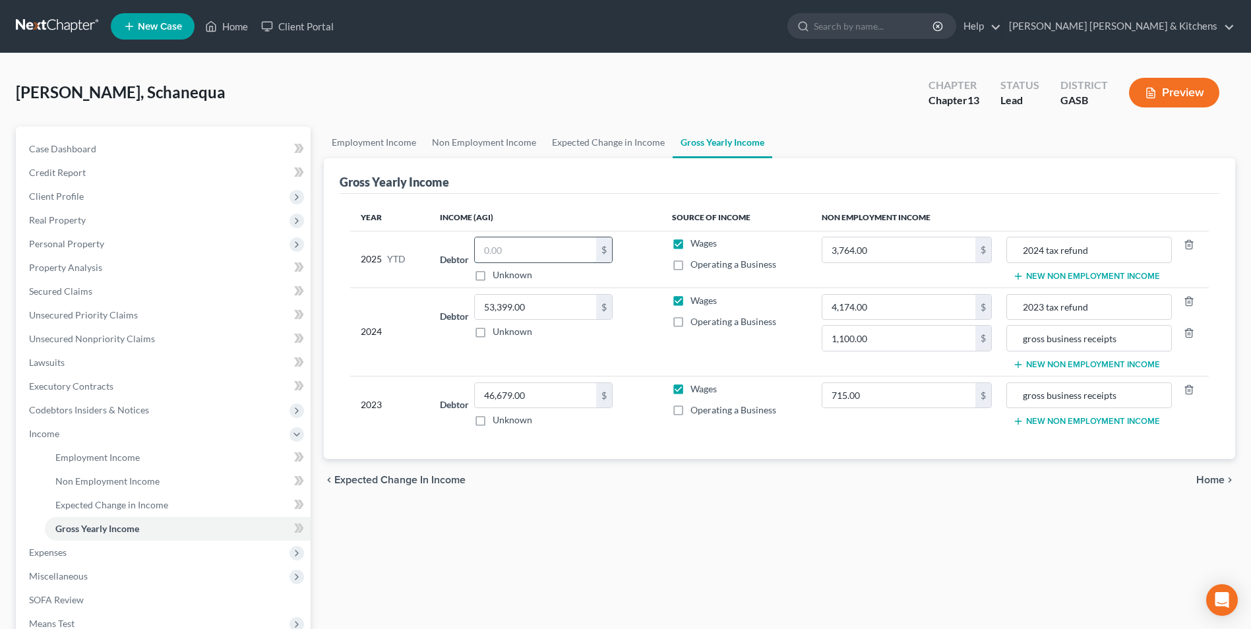
click at [512, 255] on input "text" at bounding box center [535, 249] width 121 height 25
type input "44,470.16"
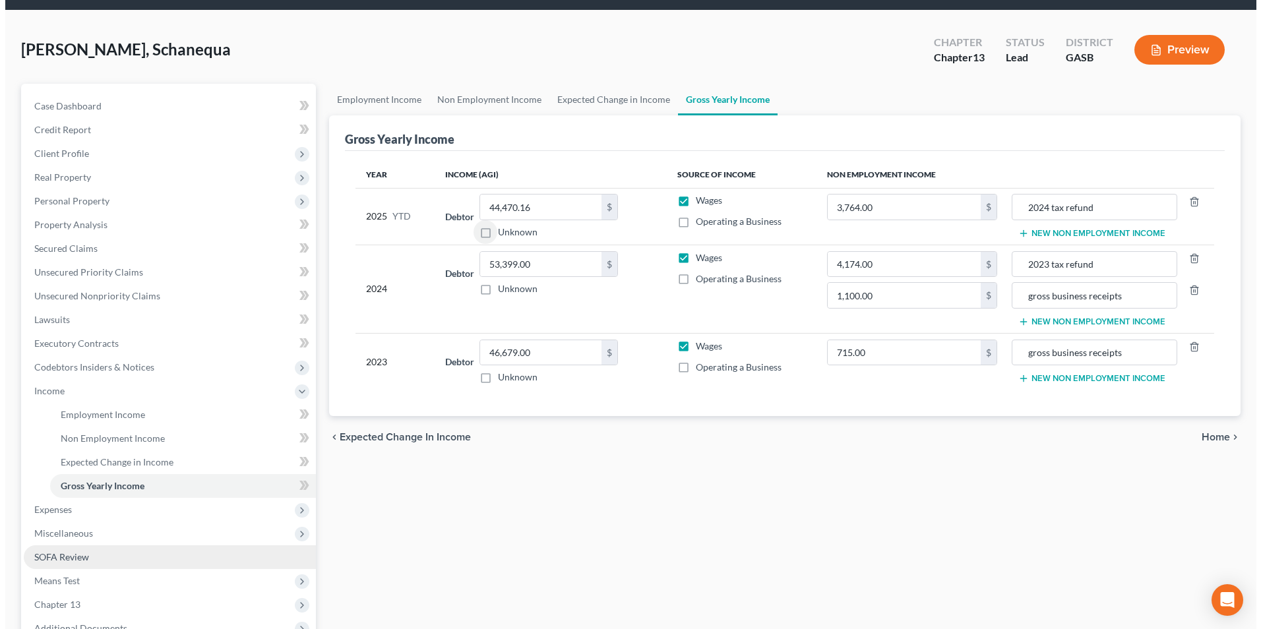
scroll to position [66, 0]
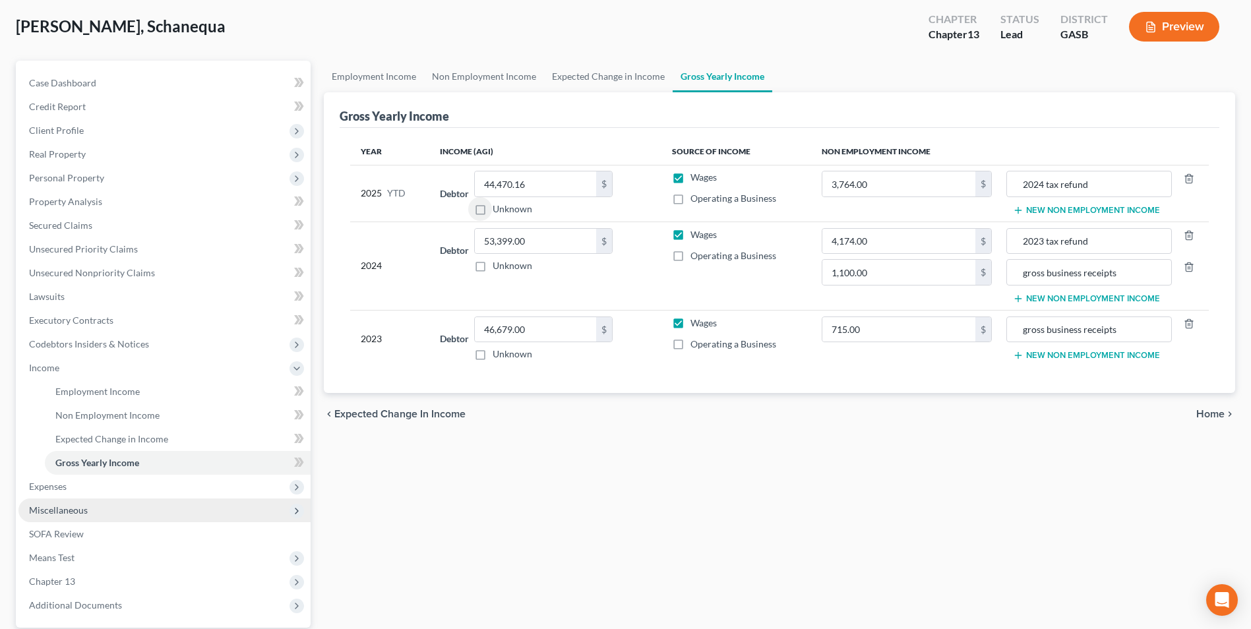
click at [58, 512] on span "Miscellaneous" at bounding box center [58, 510] width 59 height 11
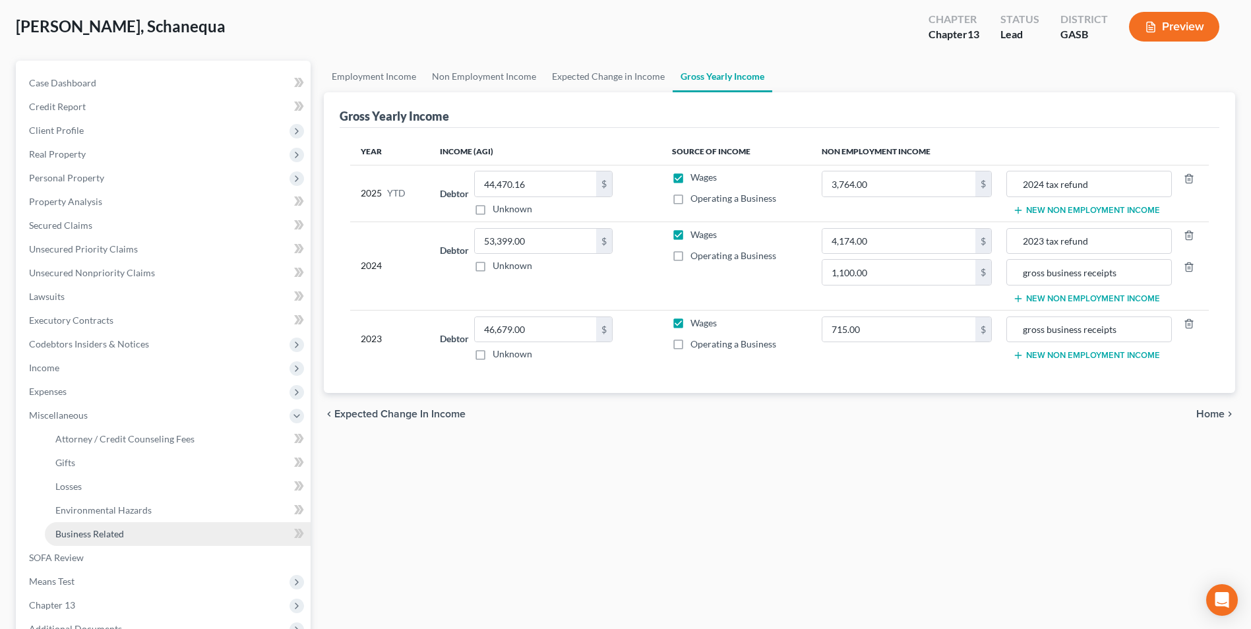
click at [80, 534] on span "Business Related" at bounding box center [89, 533] width 69 height 11
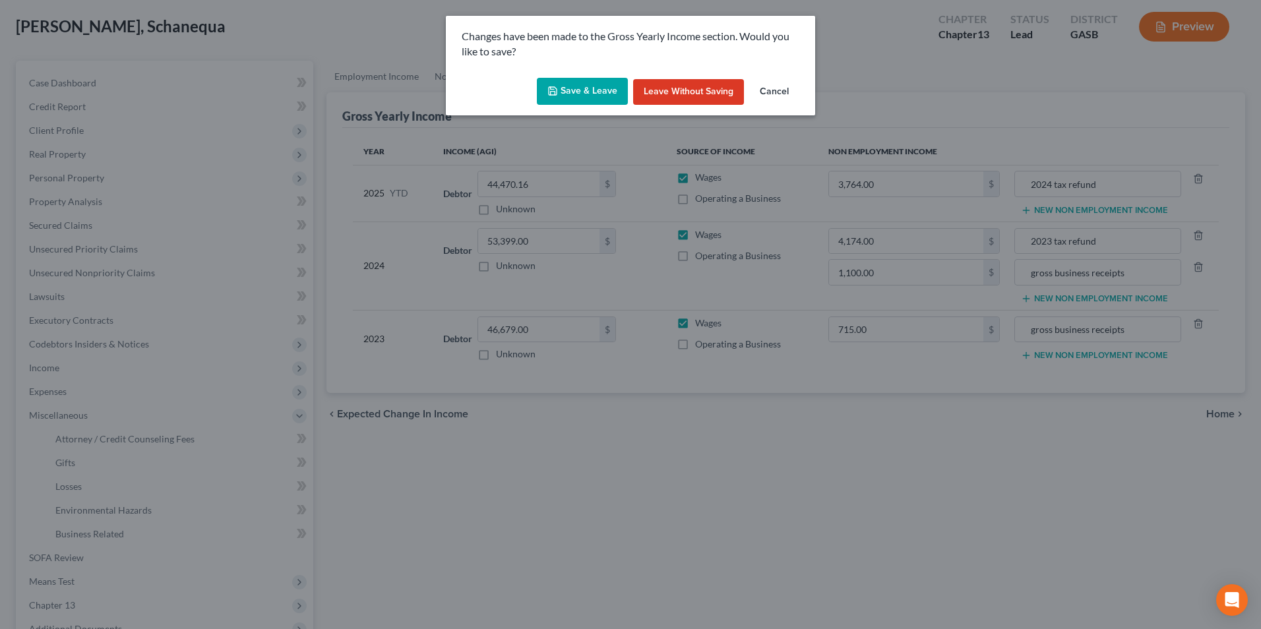
click at [585, 90] on button "Save & Leave" at bounding box center [582, 92] width 91 height 28
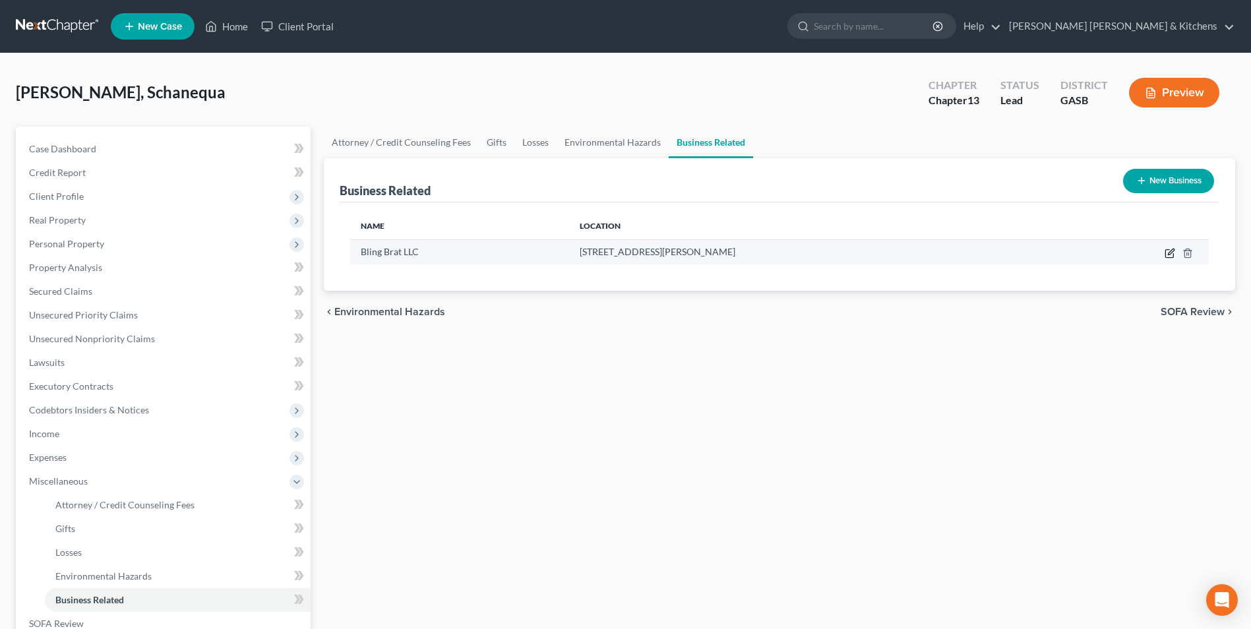
click at [1168, 254] on icon "button" at bounding box center [1170, 253] width 11 height 11
select select "member"
select select "10"
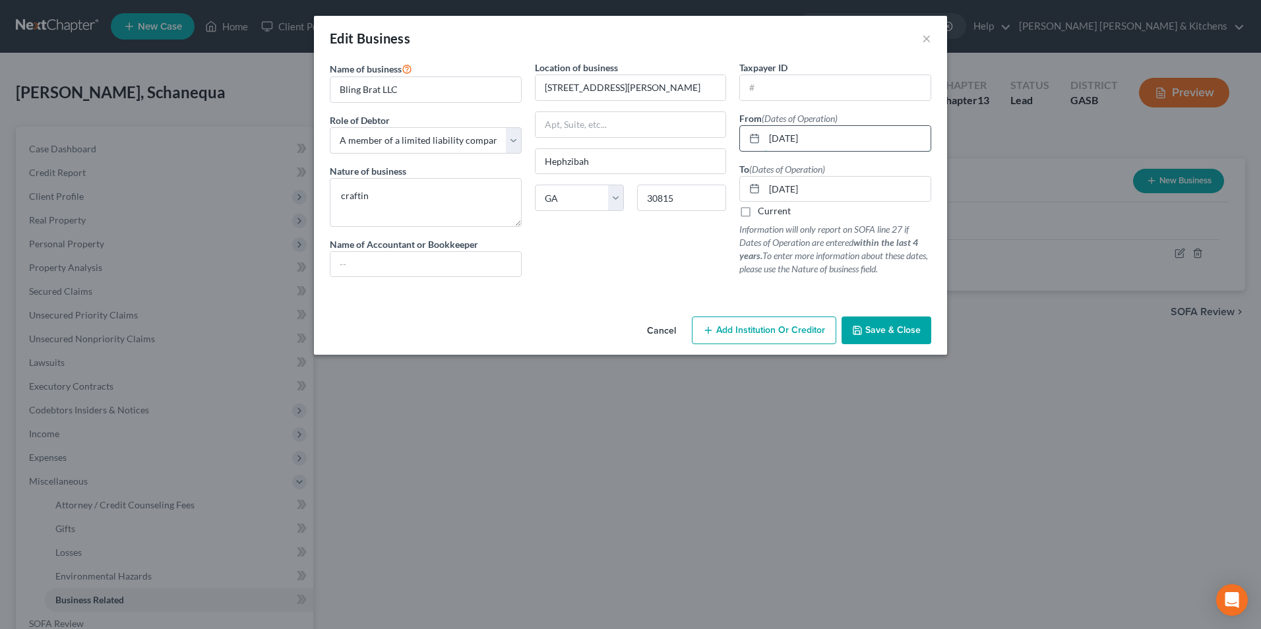
click at [829, 134] on input "[DATE]" at bounding box center [847, 138] width 166 height 25
drag, startPoint x: 829, startPoint y: 134, endPoint x: 689, endPoint y: 142, distance: 140.0
click at [694, 142] on div "Name of business * Bling Brat LLC Role of Debtor * Select A member of a limited…" at bounding box center [630, 179] width 615 height 237
type input "[DATE]"
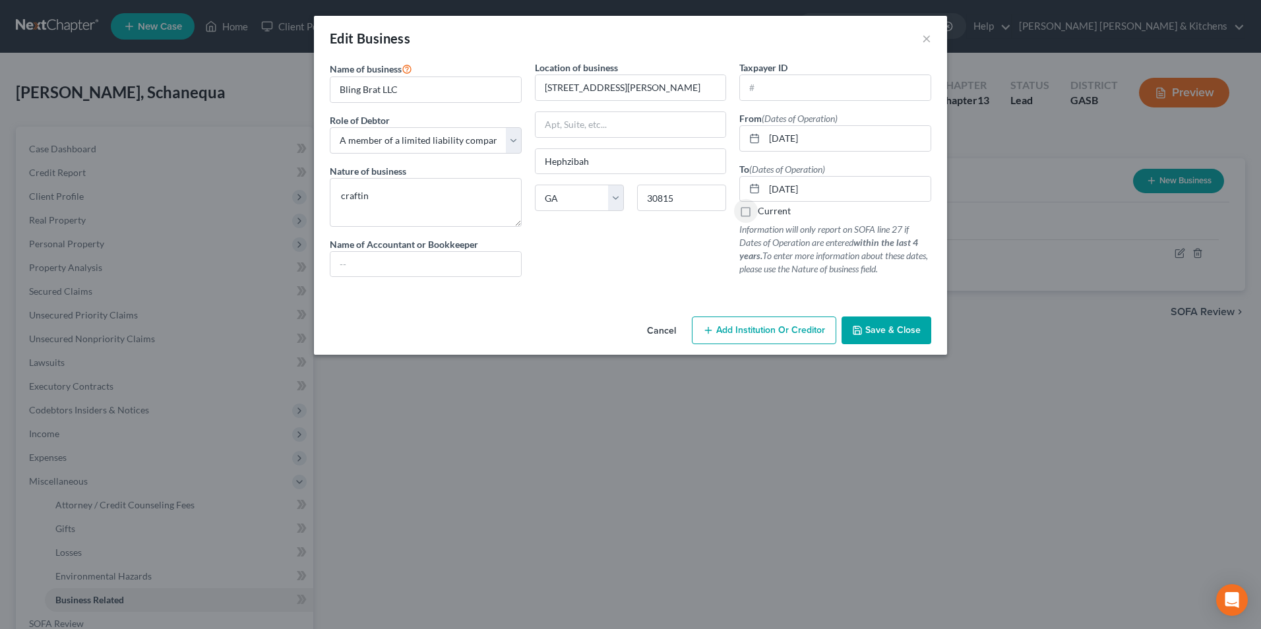
click at [884, 324] on button "Save & Close" at bounding box center [886, 331] width 90 height 28
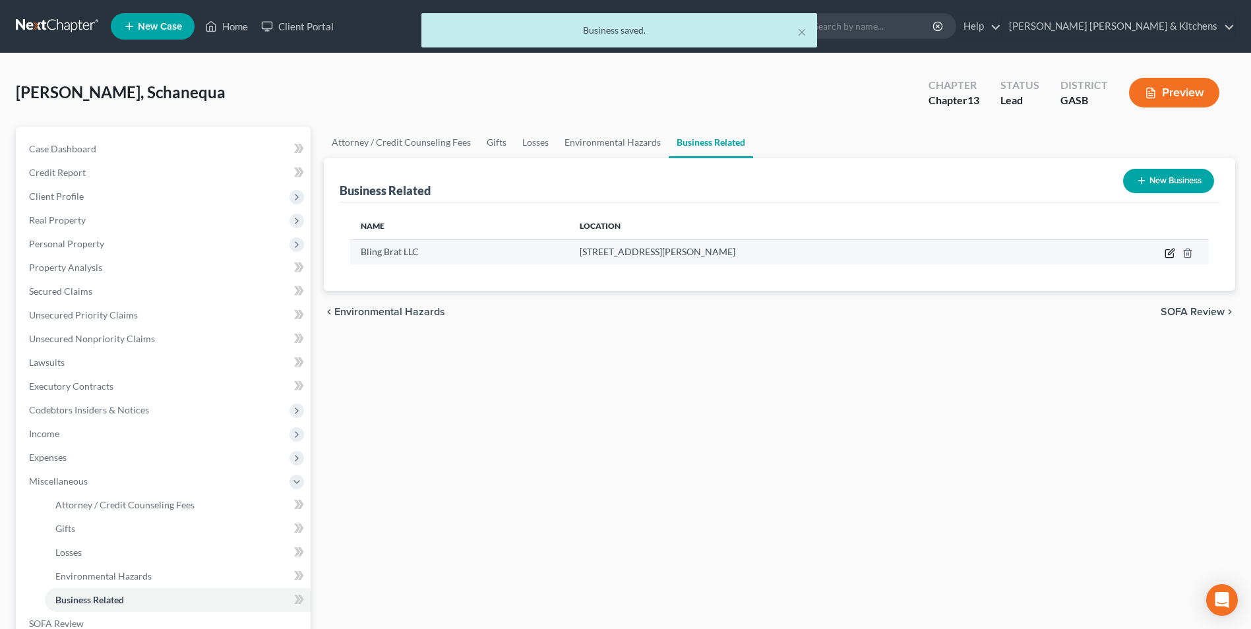
click at [1171, 255] on icon "button" at bounding box center [1170, 253] width 11 height 11
select select "member"
select select "10"
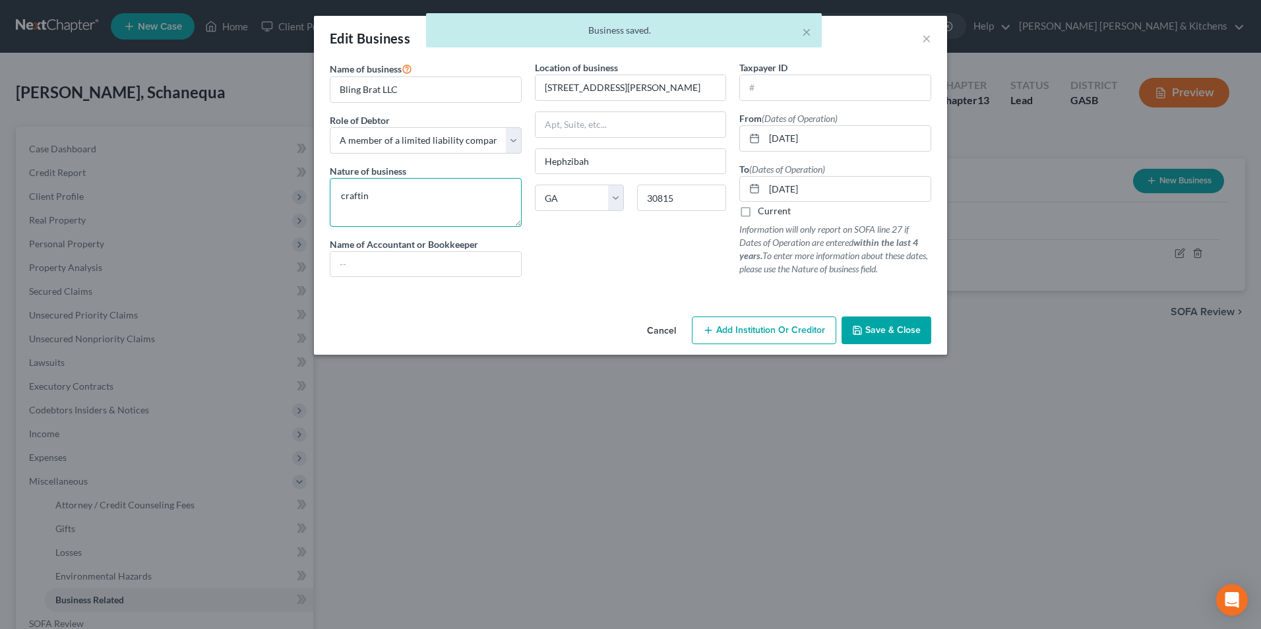
click at [402, 195] on textarea "craftin" at bounding box center [426, 202] width 192 height 49
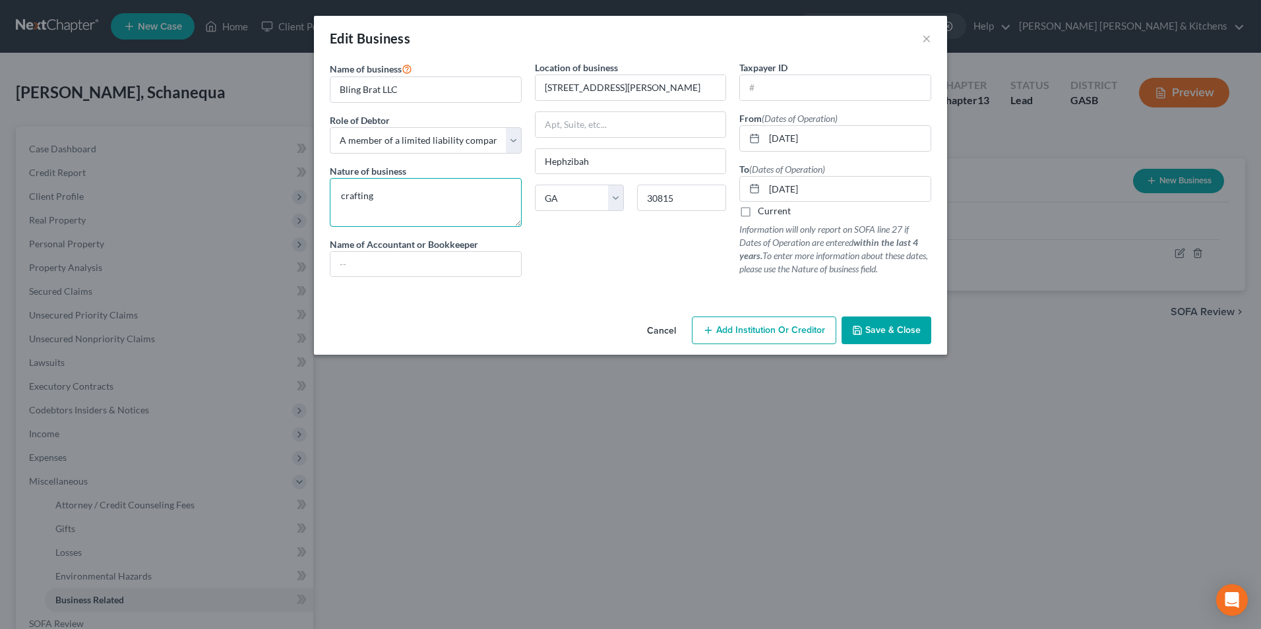
type textarea "crafting"
click at [888, 330] on span "Save & Close" at bounding box center [892, 329] width 55 height 11
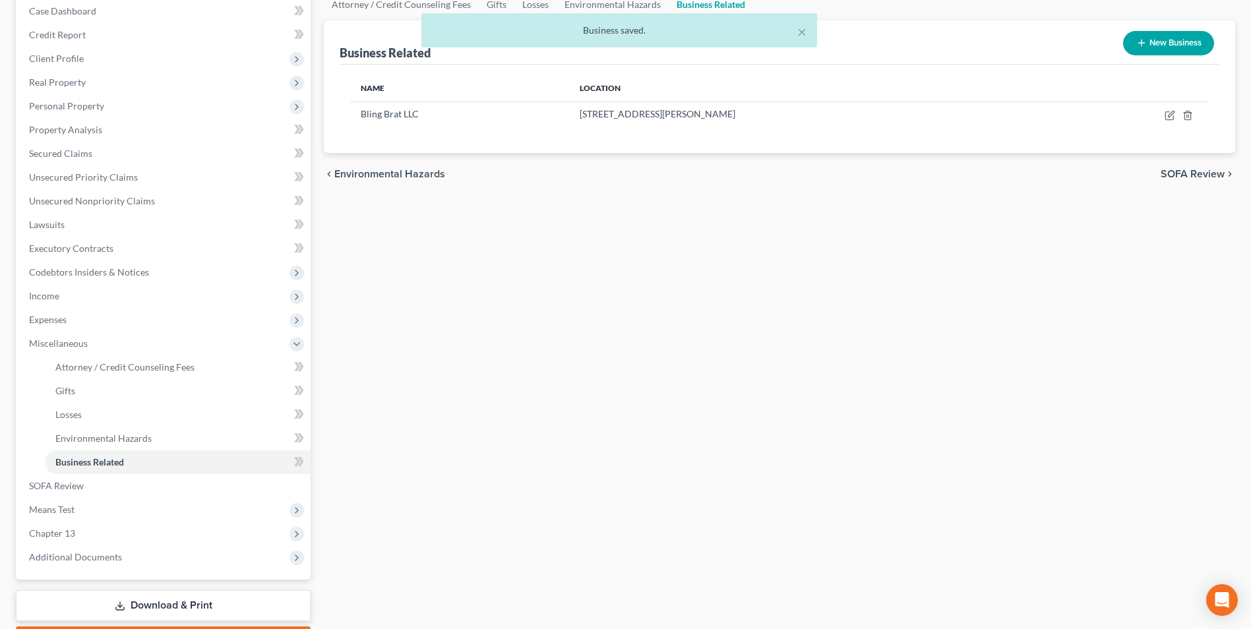
scroll to position [198, 0]
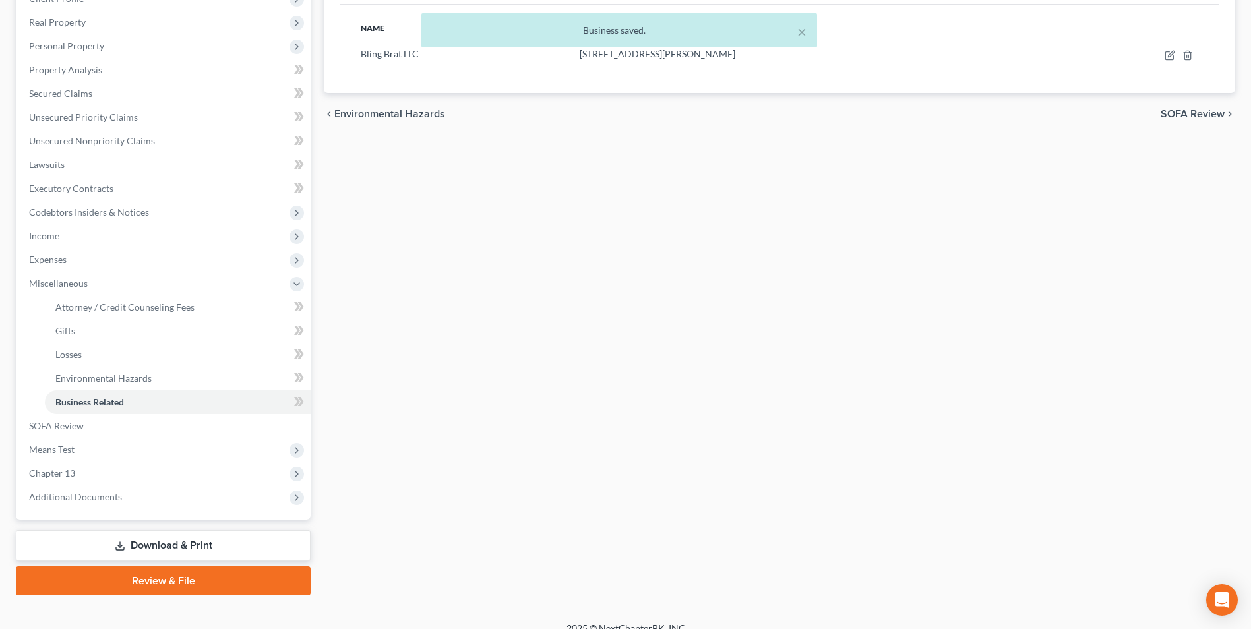
click at [214, 542] on link "Download & Print" at bounding box center [163, 545] width 295 height 31
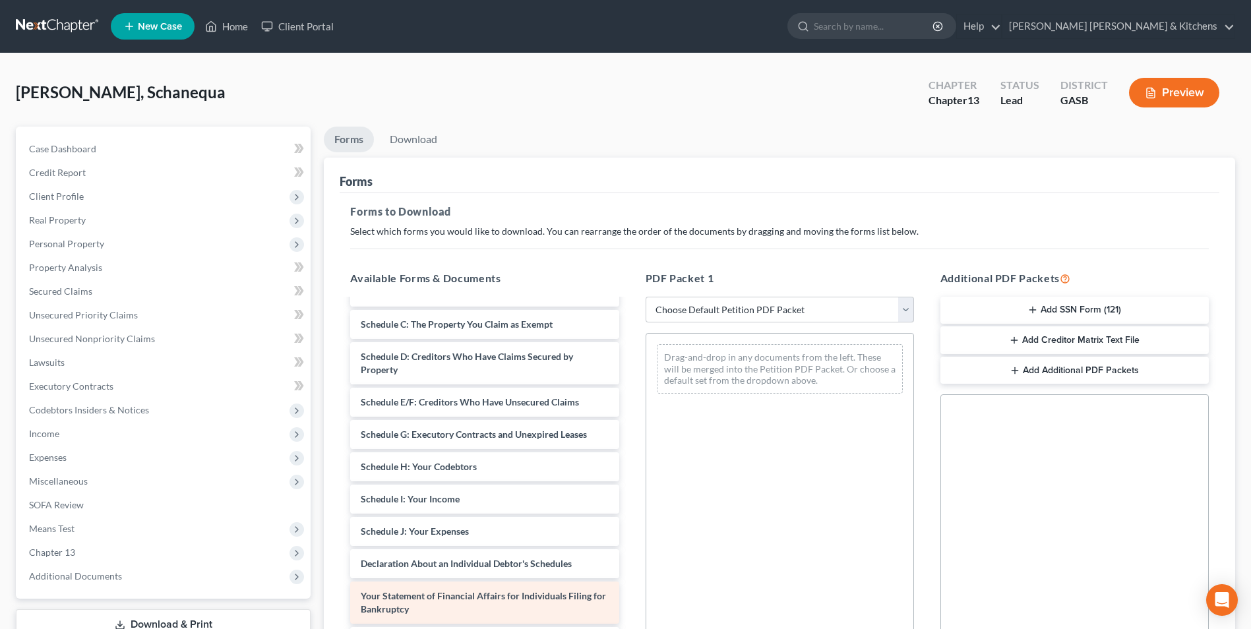
scroll to position [132, 0]
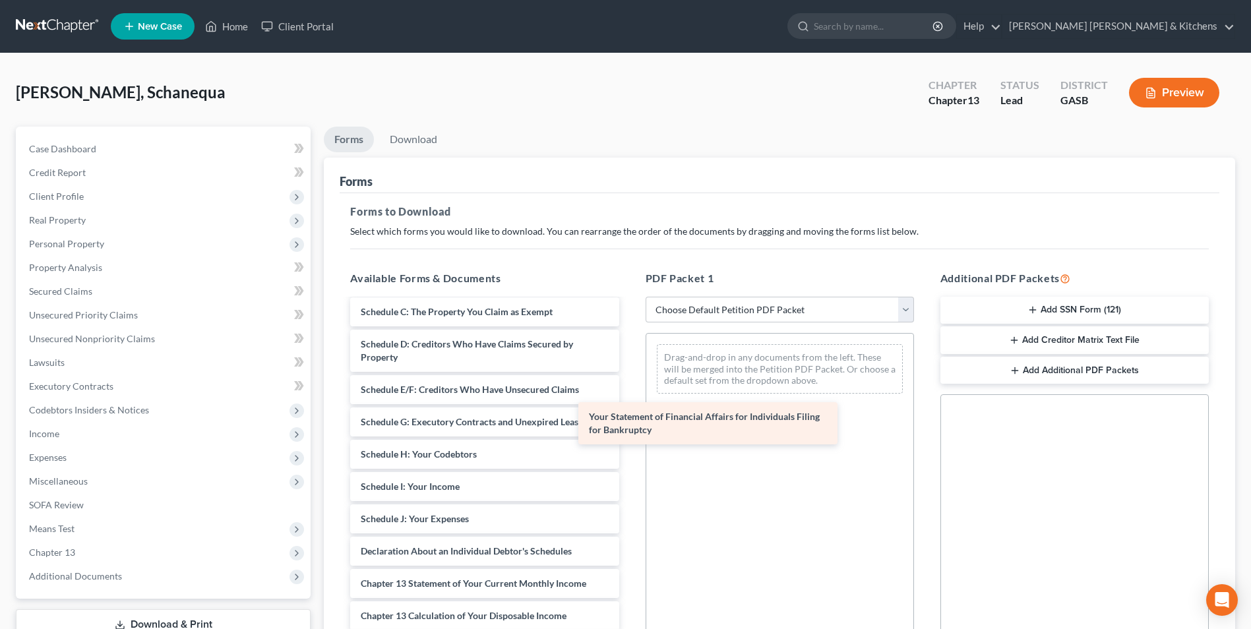
drag, startPoint x: 493, startPoint y: 595, endPoint x: 739, endPoint y: 402, distance: 312.4
click at [629, 409] on div "Your Statement of Financial Affairs for Individuals Filing for Bankruptcy Decla…" at bounding box center [485, 470] width 290 height 605
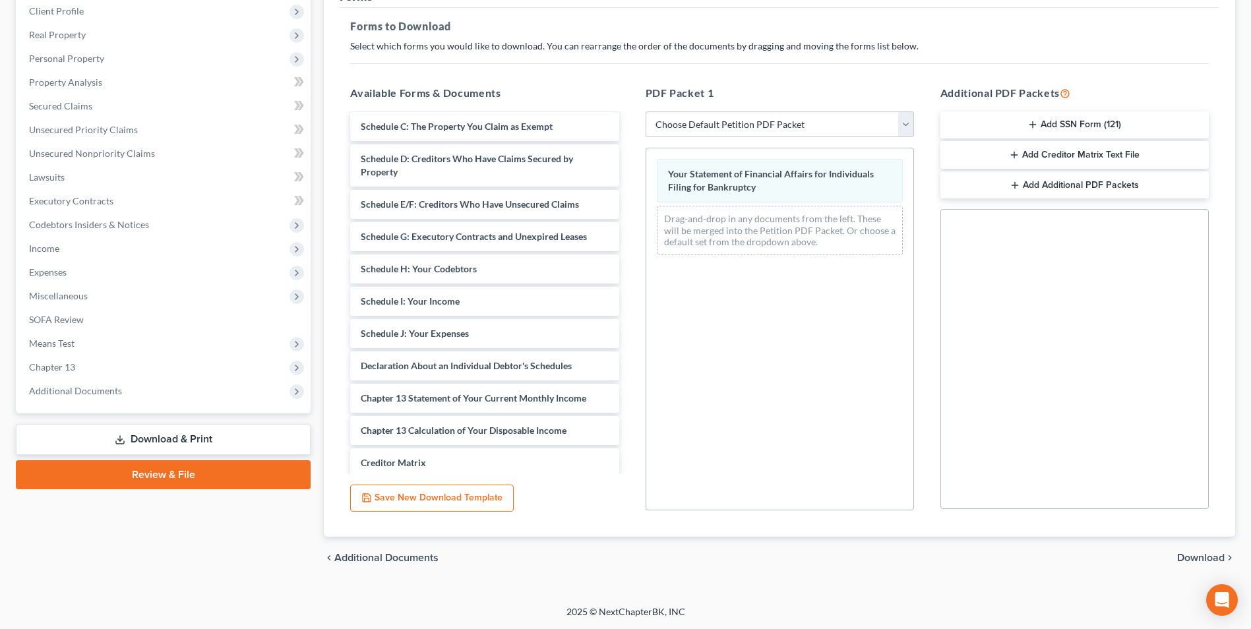
click at [1190, 561] on span "Download" at bounding box center [1200, 558] width 47 height 11
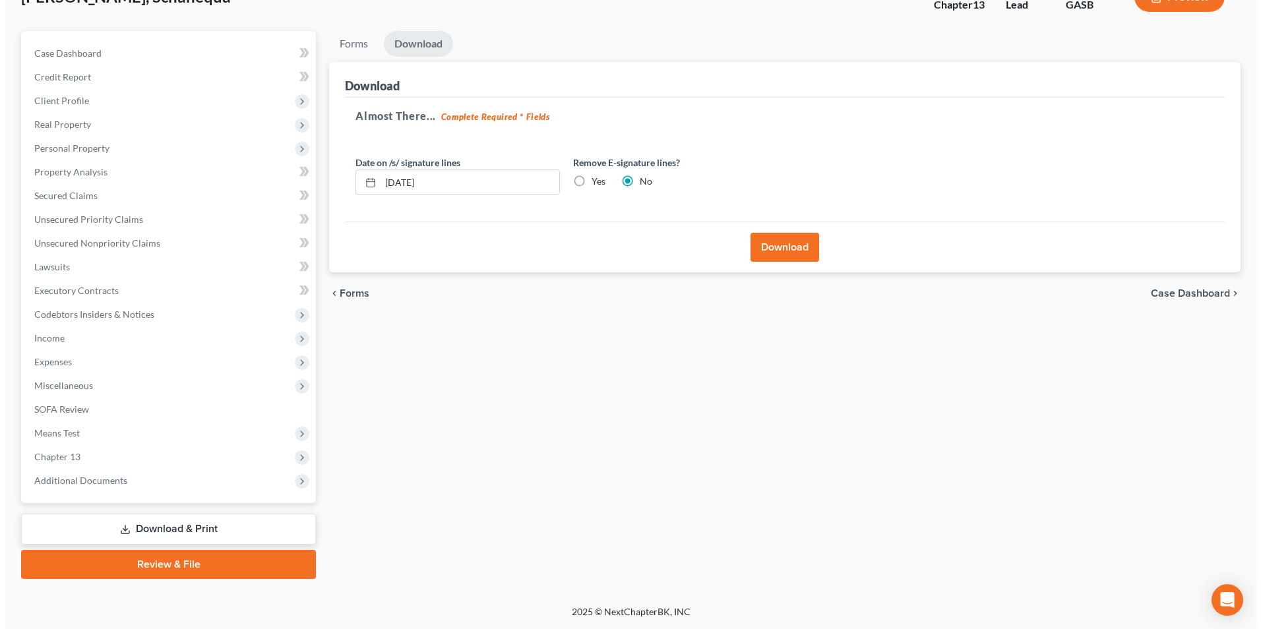
scroll to position [96, 0]
click at [774, 255] on button "Download" at bounding box center [779, 247] width 69 height 29
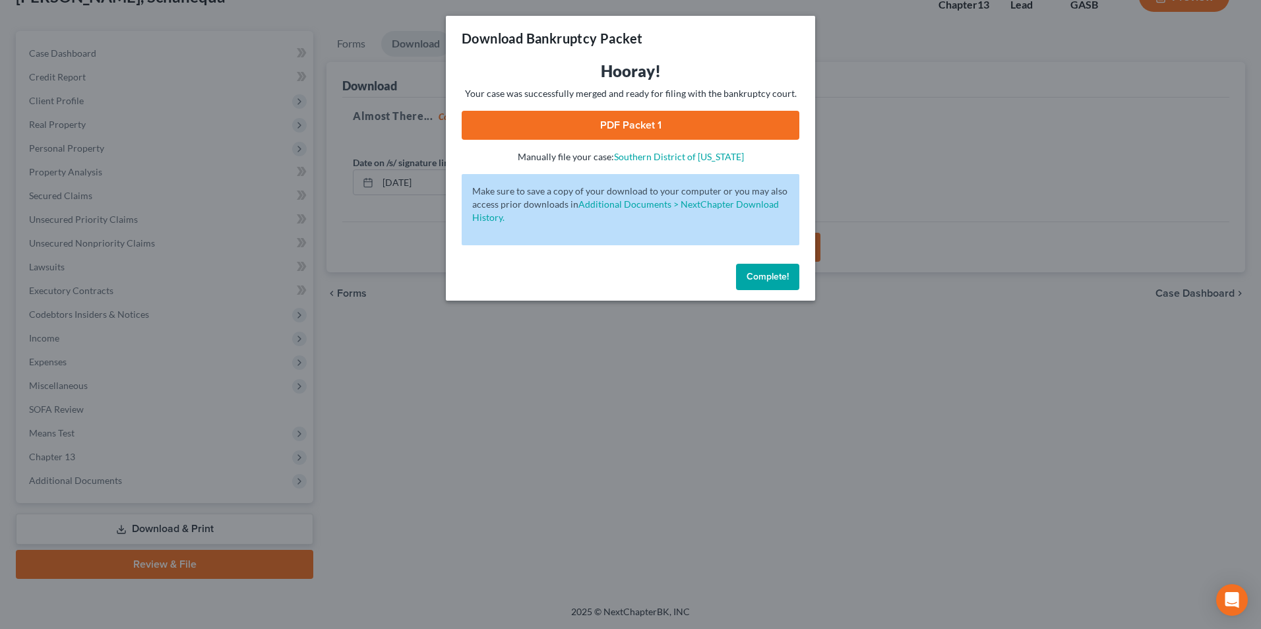
click at [653, 122] on link "PDF Packet 1" at bounding box center [631, 125] width 338 height 29
